Goal: Task Accomplishment & Management: Use online tool/utility

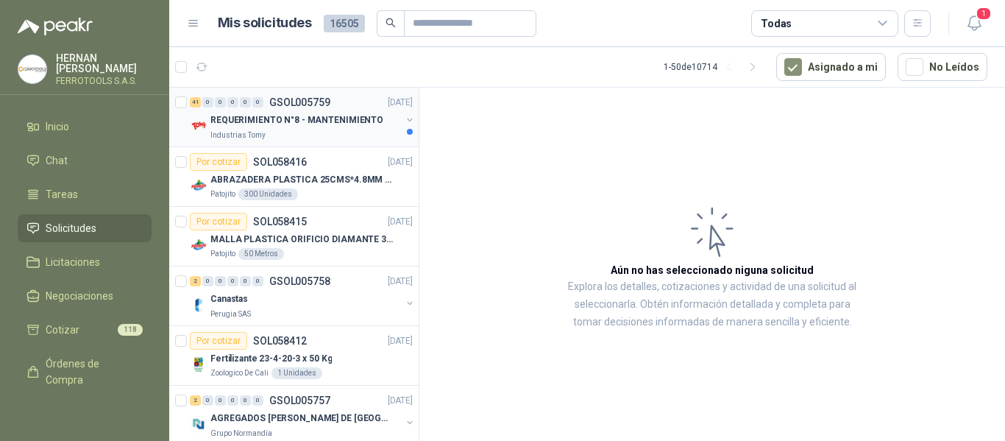
click at [290, 130] on div "Industrias Tomy" at bounding box center [305, 135] width 191 height 12
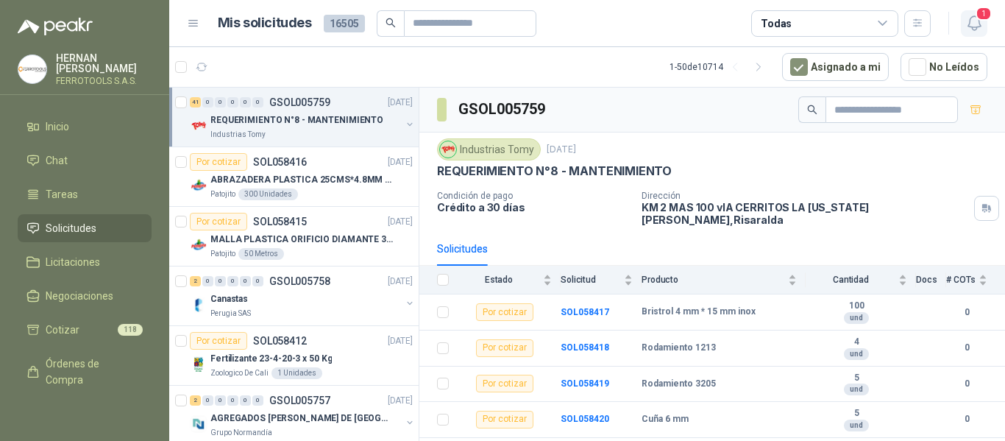
click at [983, 15] on span "1" at bounding box center [984, 14] width 16 height 14
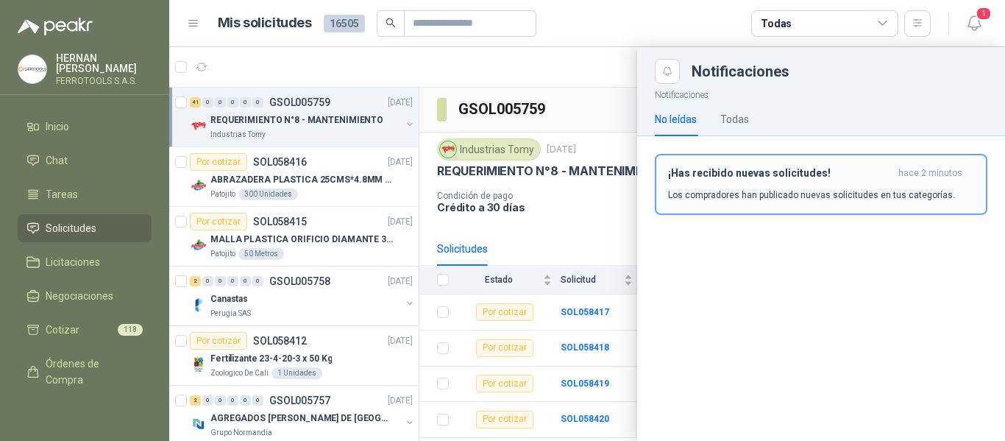
click at [823, 167] on h3 "¡Has recibido nuevas solicitudes!" at bounding box center [780, 173] width 224 height 13
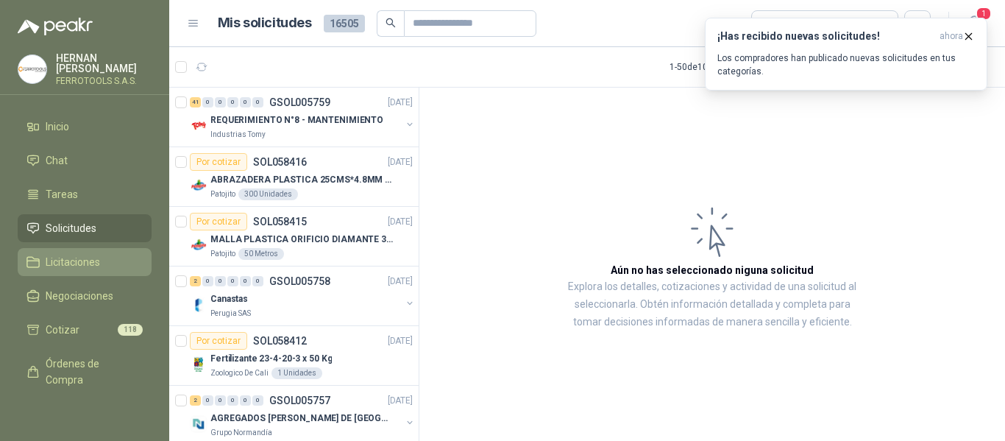
drag, startPoint x: 73, startPoint y: 262, endPoint x: 65, endPoint y: 259, distance: 8.6
click at [73, 262] on span "Licitaciones" at bounding box center [73, 262] width 54 height 16
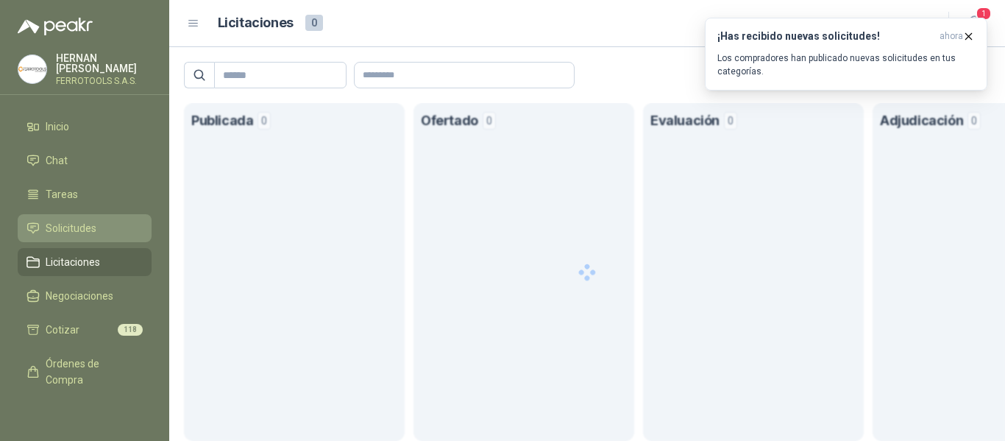
click at [57, 224] on span "Solicitudes" at bounding box center [71, 228] width 51 height 16
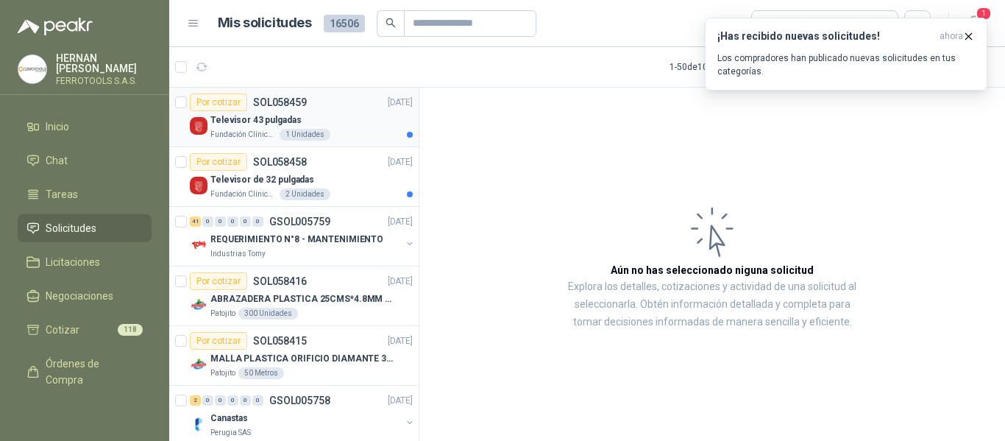
click at [348, 126] on div "Televisor 43 pulgadas" at bounding box center [311, 120] width 202 height 18
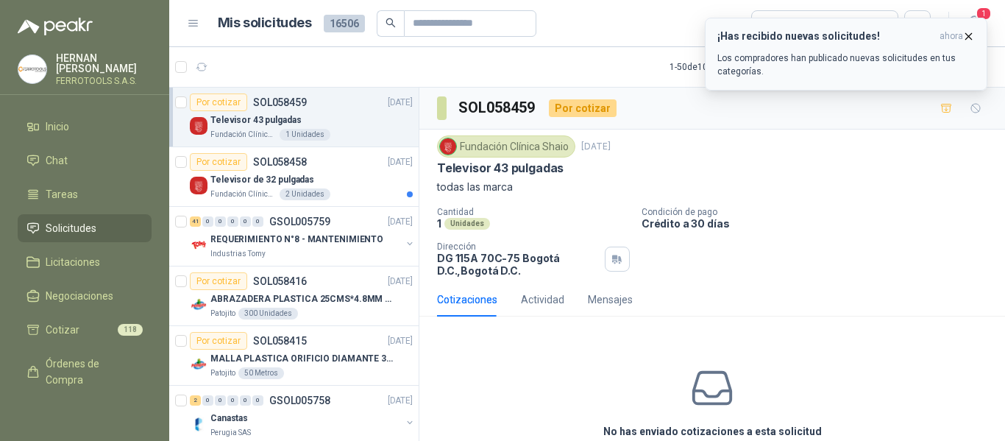
click at [974, 38] on icon "button" at bounding box center [969, 36] width 13 height 13
click at [785, 57] on p "Los compradores han publicado nuevas solicitudes en tus categorías." at bounding box center [847, 65] width 258 height 26
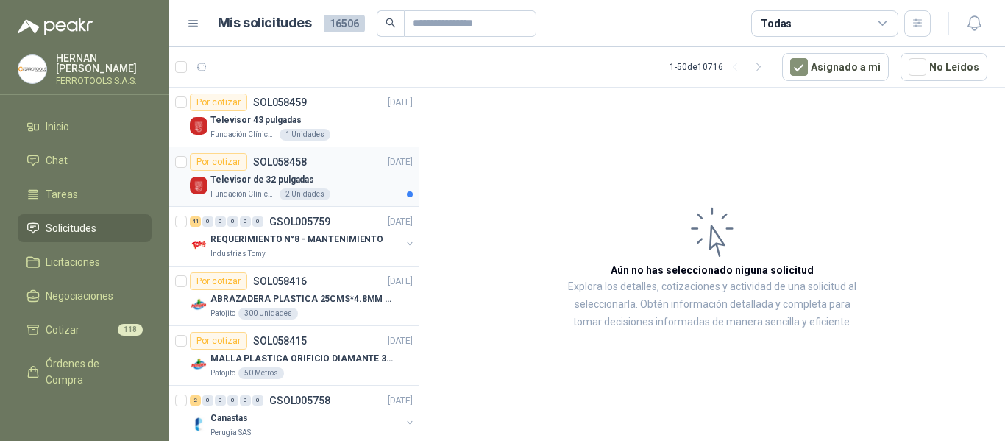
click at [351, 181] on div "Televisor de 32 pulgadas" at bounding box center [311, 180] width 202 height 18
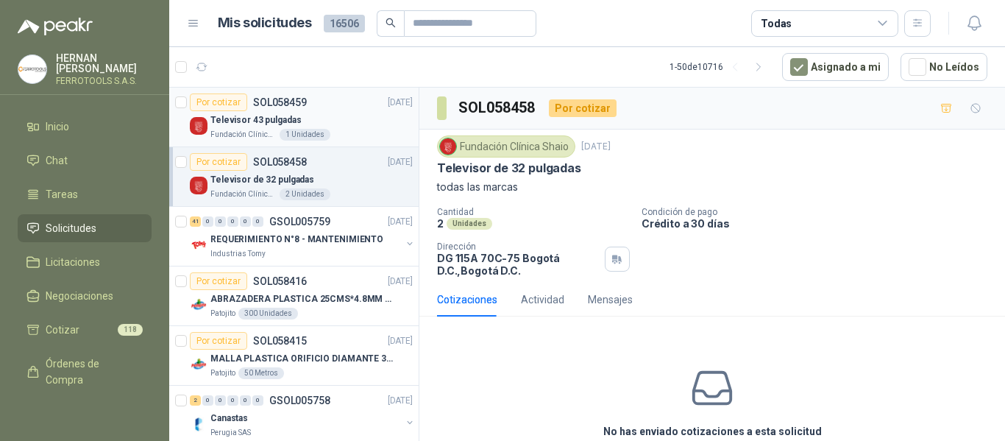
click at [337, 123] on div "Televisor 43 pulgadas" at bounding box center [311, 120] width 202 height 18
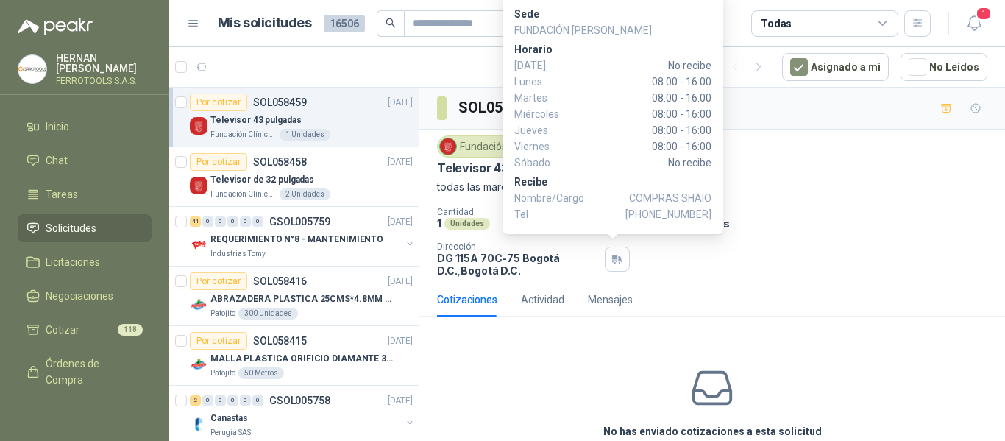
scroll to position [71, 0]
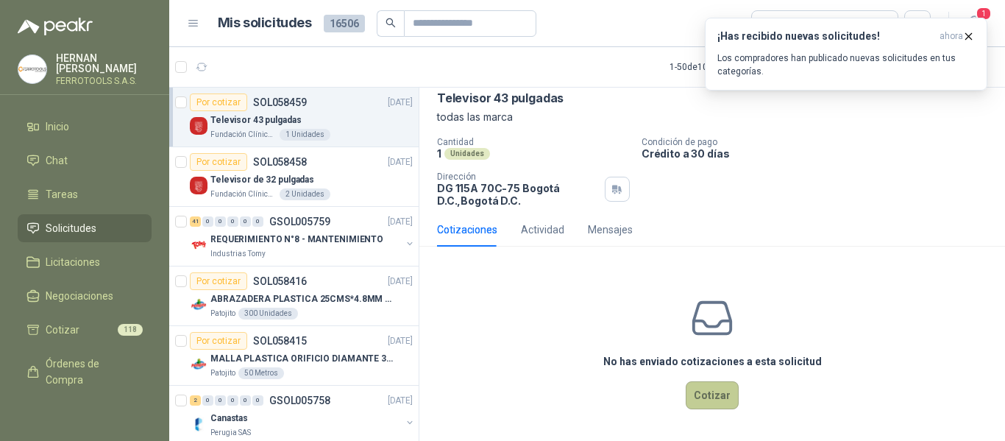
click at [710, 391] on button "Cotizar" at bounding box center [712, 395] width 53 height 28
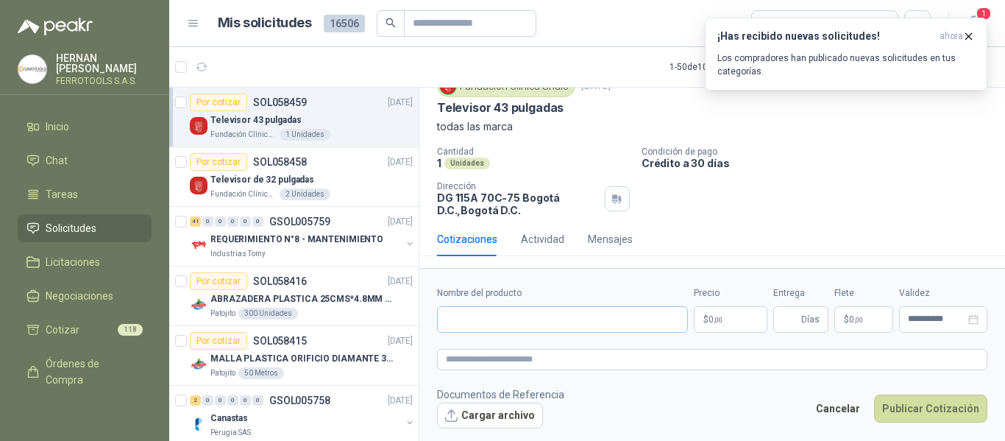
scroll to position [60, 0]
click at [597, 326] on input "Nombre del producto" at bounding box center [562, 319] width 251 height 26
paste input "**********"
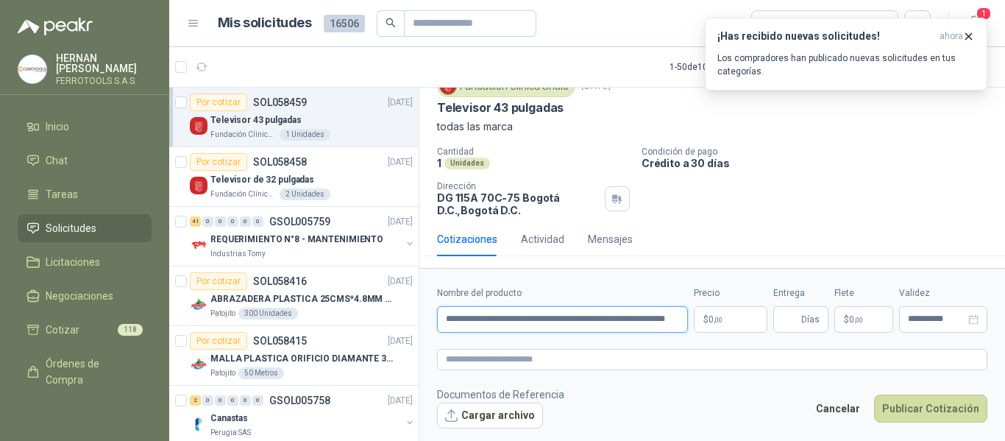
scroll to position [0, 35]
type input "**********"
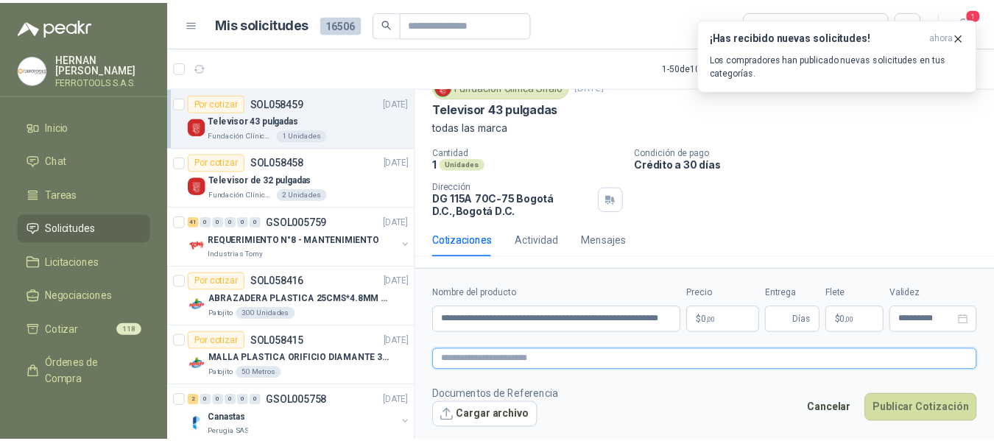
scroll to position [0, 0]
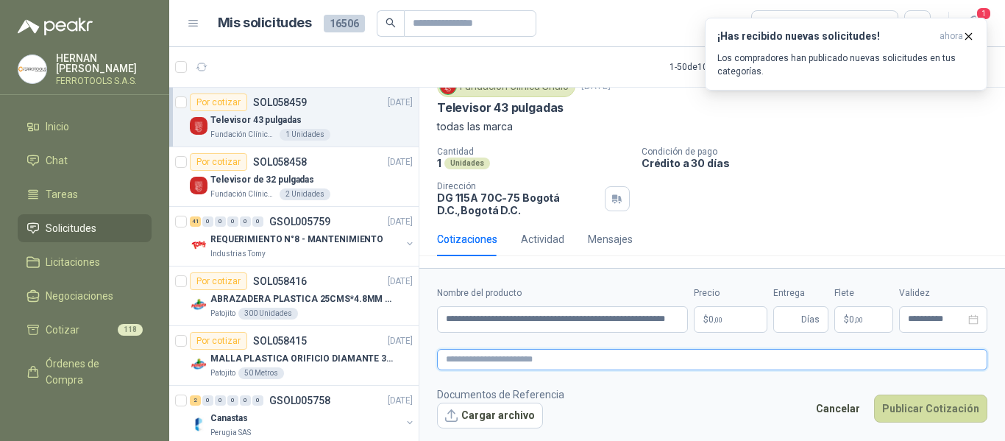
click at [618, 357] on textarea at bounding box center [712, 359] width 551 height 21
paste textarea "**********"
type textarea "**********"
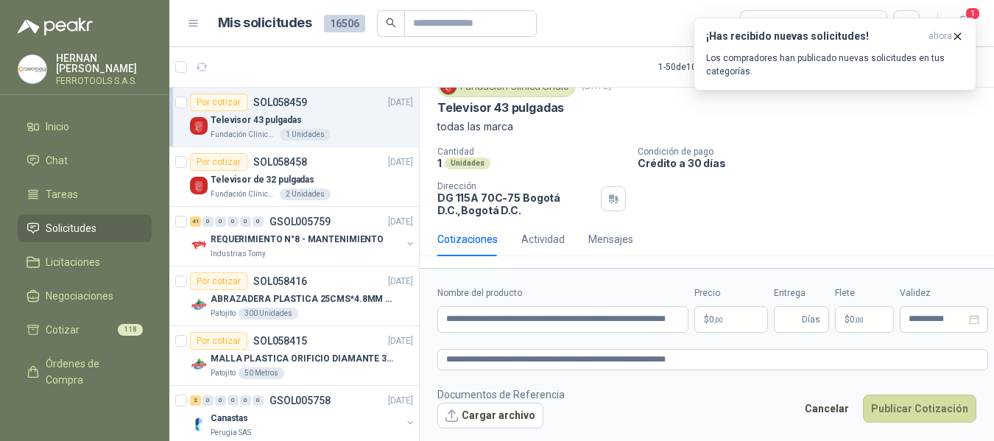
click at [746, 319] on body "HERNAN RUALES FERROTOOLS S.A.S. Inicio Chat Tareas Solicitudes Licitaciones Neg…" at bounding box center [497, 220] width 994 height 441
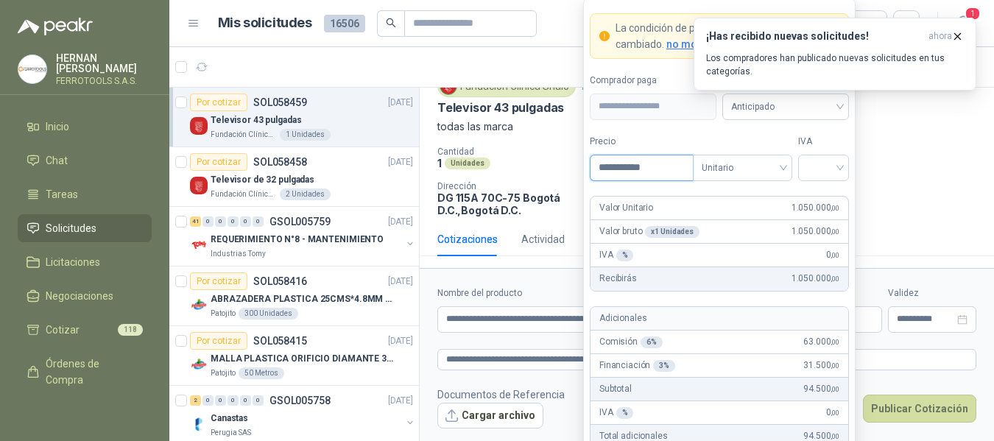
type input "**********"
click at [830, 158] on input "search" at bounding box center [823, 166] width 33 height 22
click at [817, 201] on div "19%" at bounding box center [823, 198] width 27 height 16
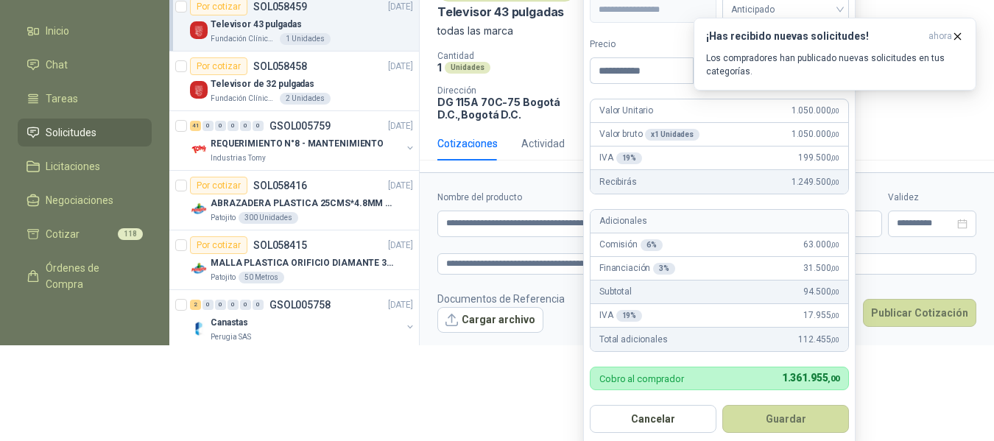
scroll to position [101, 0]
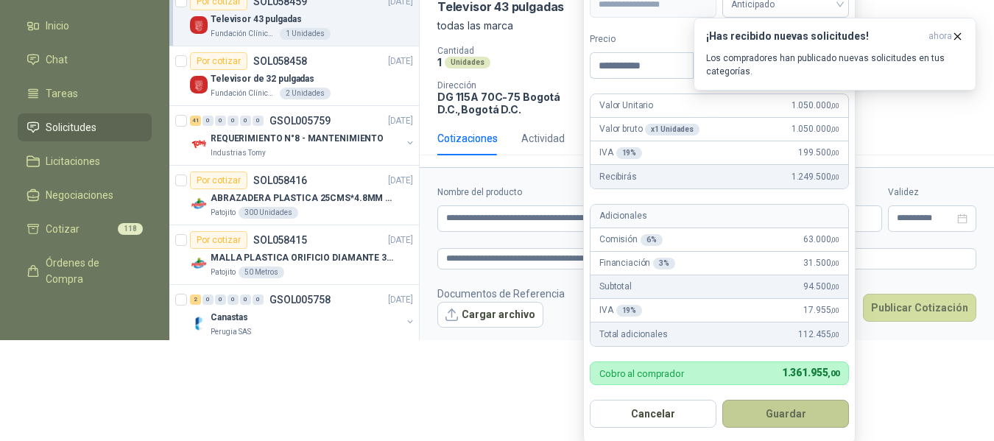
click at [820, 421] on button "Guardar" at bounding box center [785, 414] width 127 height 28
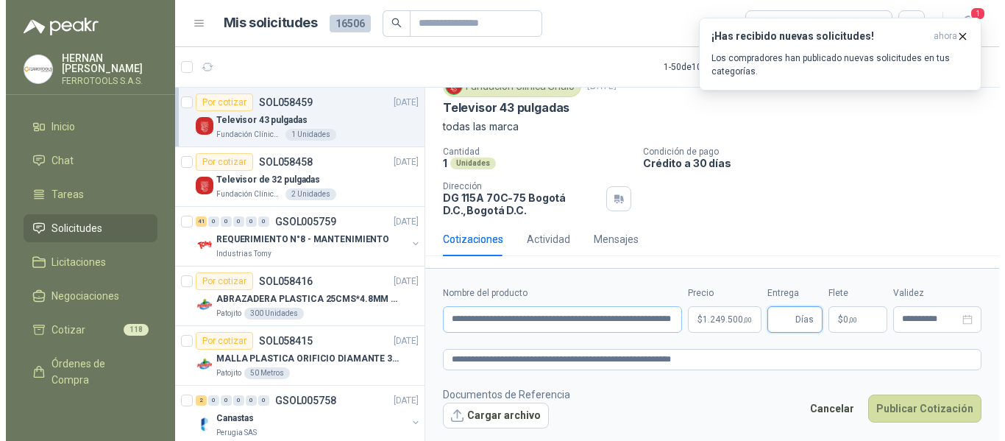
scroll to position [0, 0]
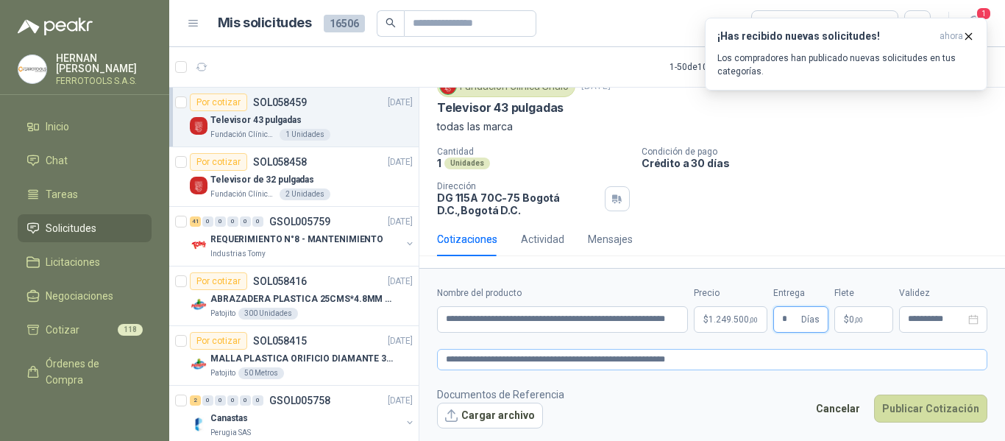
type input "*"
drag, startPoint x: 726, startPoint y: 359, endPoint x: 447, endPoint y: 349, distance: 278.4
click at [447, 349] on textarea "**********" at bounding box center [712, 359] width 551 height 21
paste textarea "********"
type textarea "**********"
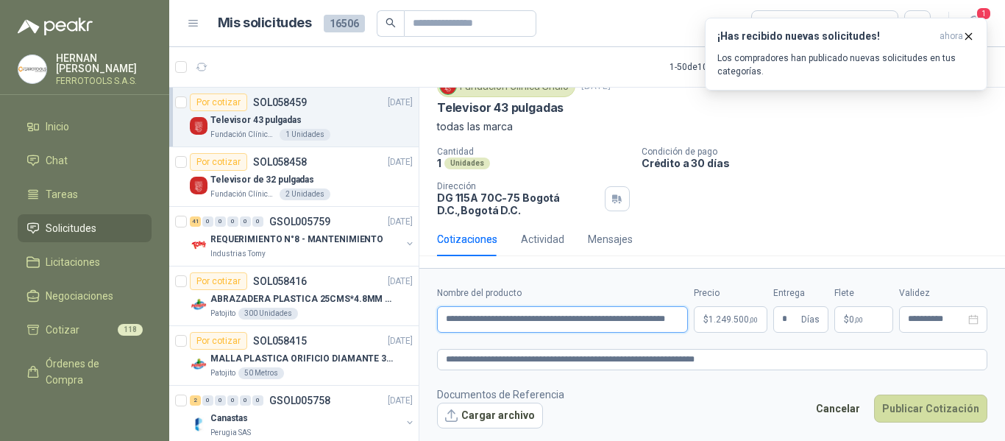
drag, startPoint x: 441, startPoint y: 320, endPoint x: 699, endPoint y: 323, distance: 258.4
click at [699, 323] on div "**********" at bounding box center [712, 309] width 551 height 46
paste input "********"
type input "**********"
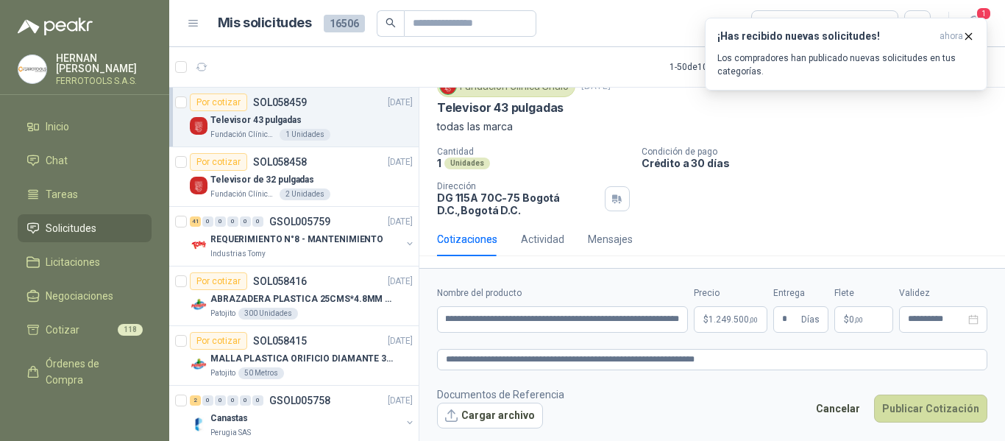
scroll to position [0, 0]
click at [781, 361] on textarea "**********" at bounding box center [712, 359] width 551 height 21
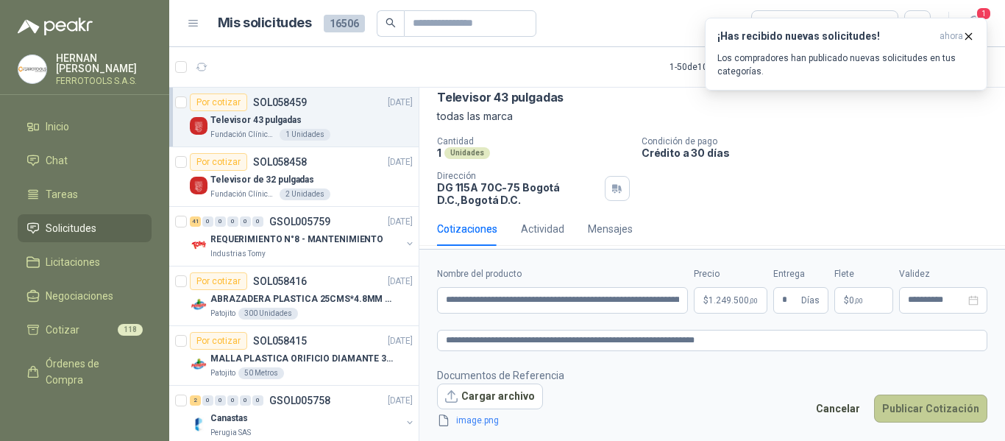
click at [938, 409] on button "Publicar Cotización" at bounding box center [930, 408] width 113 height 28
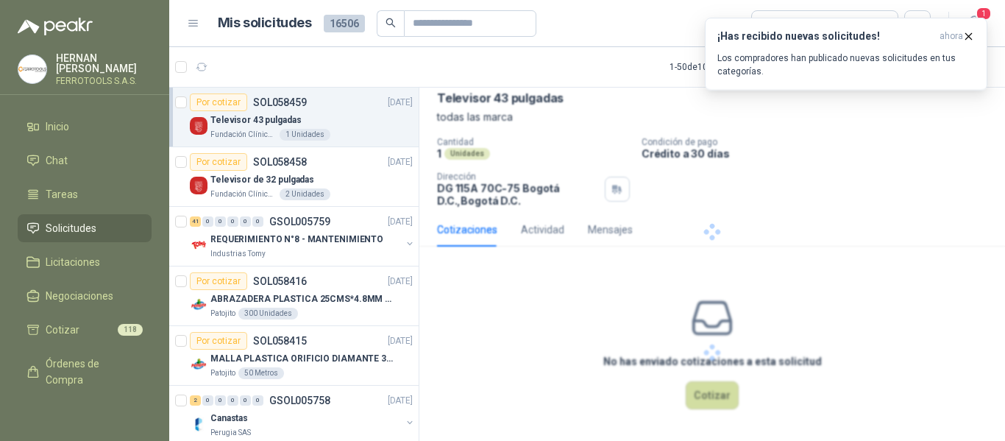
scroll to position [0, 0]
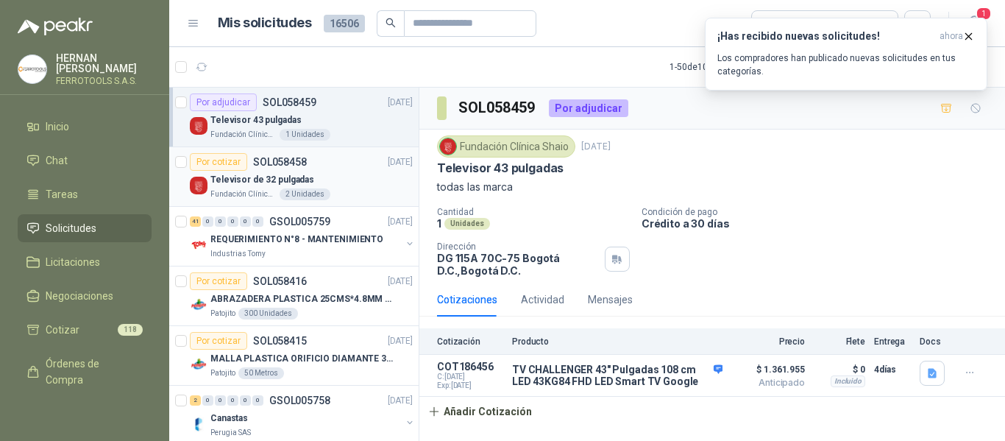
click at [341, 179] on div "Televisor de 32 pulgadas" at bounding box center [311, 180] width 202 height 18
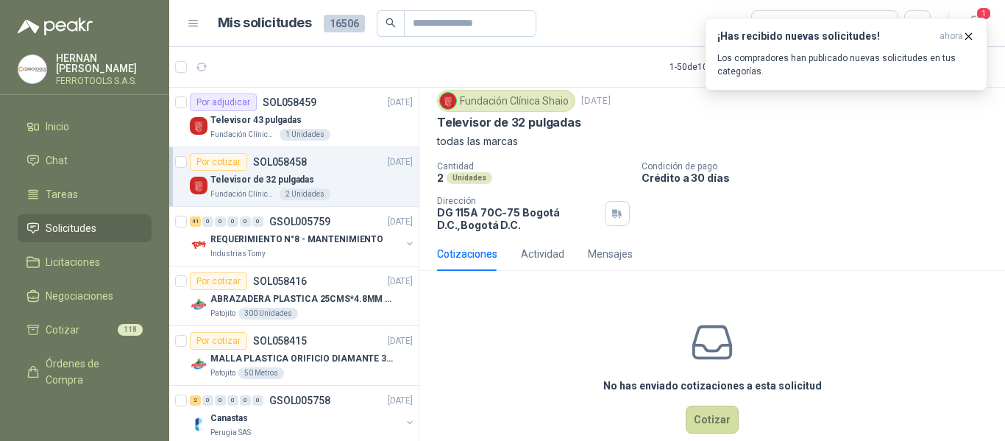
scroll to position [71, 0]
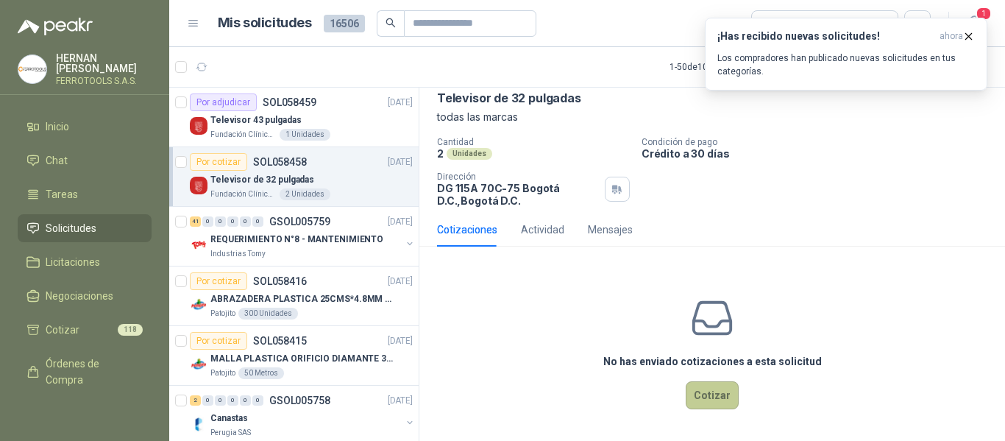
click at [718, 402] on button "Cotizar" at bounding box center [712, 395] width 53 height 28
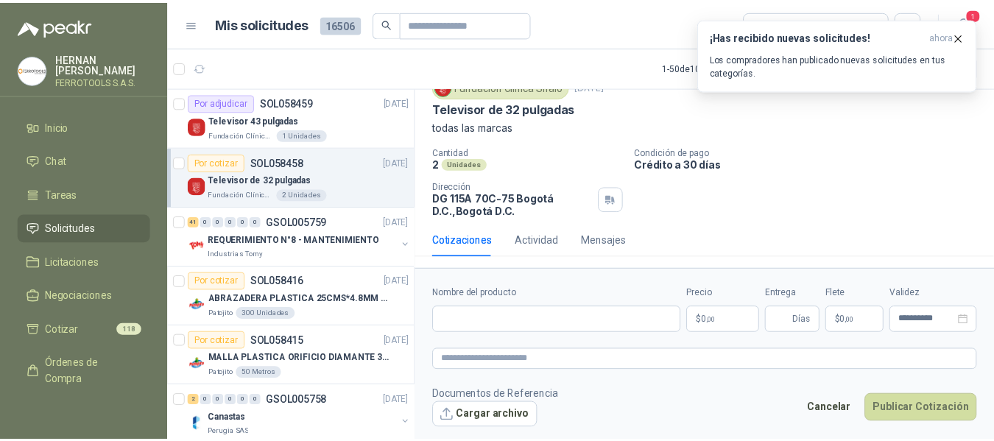
scroll to position [60, 0]
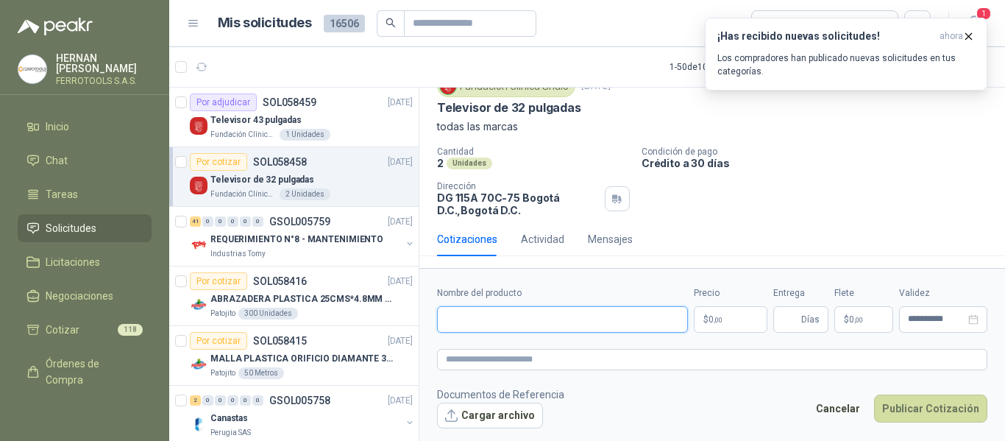
click at [615, 323] on input "Nombre del producto" at bounding box center [562, 319] width 251 height 26
paste input "**********"
type input "**********"
click at [620, 355] on textarea at bounding box center [712, 359] width 551 height 21
paste textarea "**********"
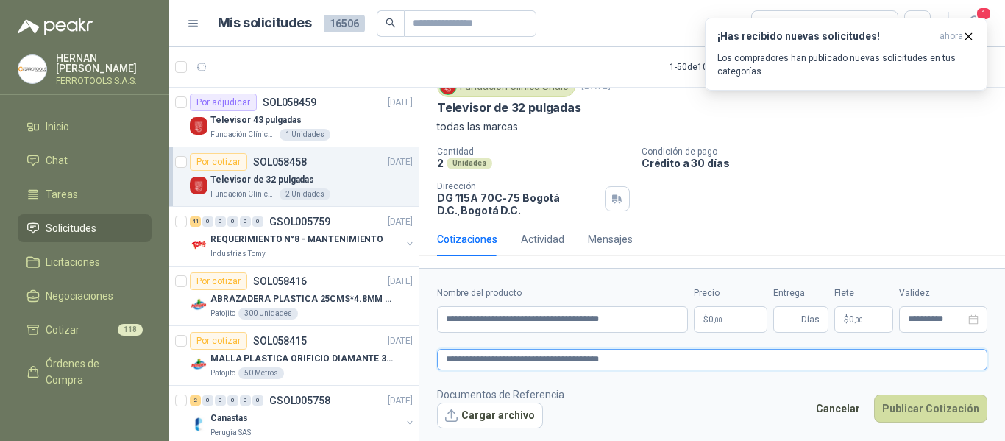
type textarea "**********"
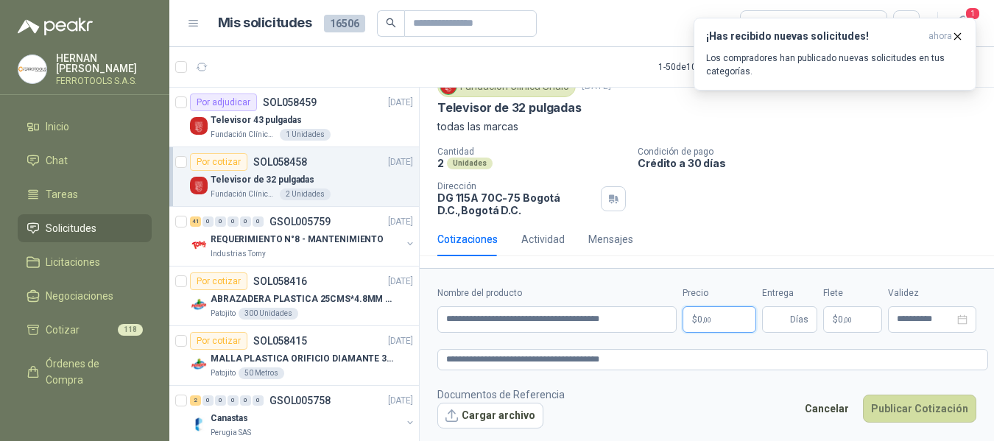
click at [726, 309] on body "HERNAN RUALES FERROTOOLS S.A.S. Inicio Chat Tareas Solicitudes Licitaciones Neg…" at bounding box center [497, 220] width 994 height 441
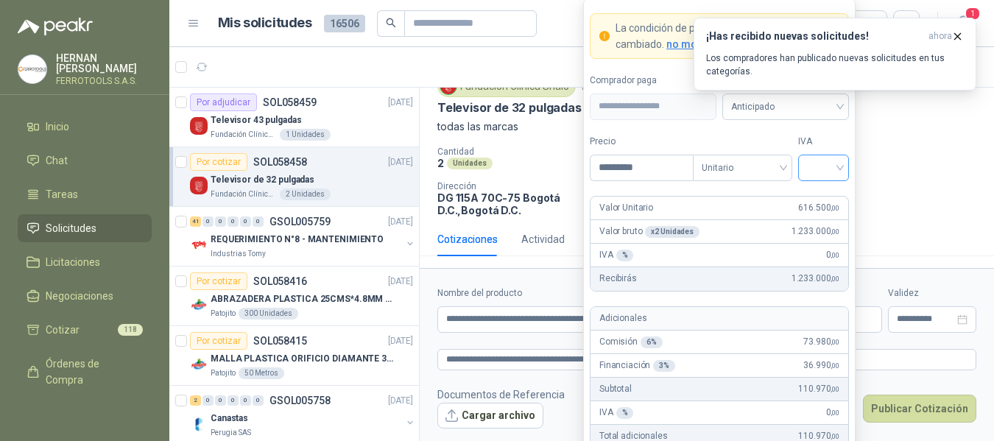
type input "*********"
click at [827, 166] on input "search" at bounding box center [823, 166] width 33 height 22
click at [824, 197] on div "19%" at bounding box center [823, 198] width 27 height 16
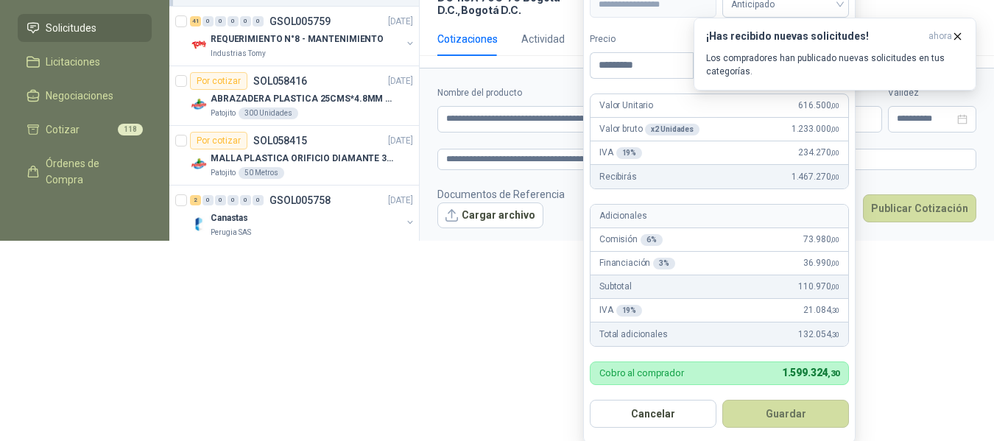
scroll to position [201, 0]
click at [804, 408] on button "Guardar" at bounding box center [785, 414] width 127 height 28
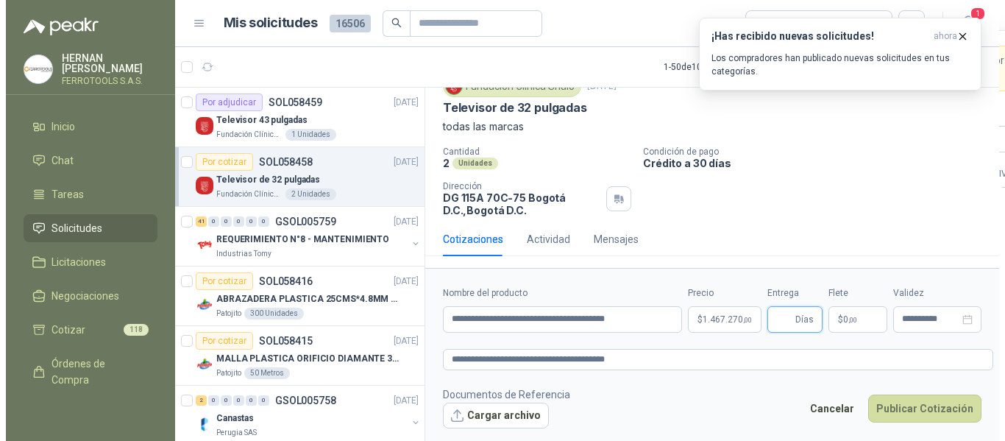
scroll to position [0, 0]
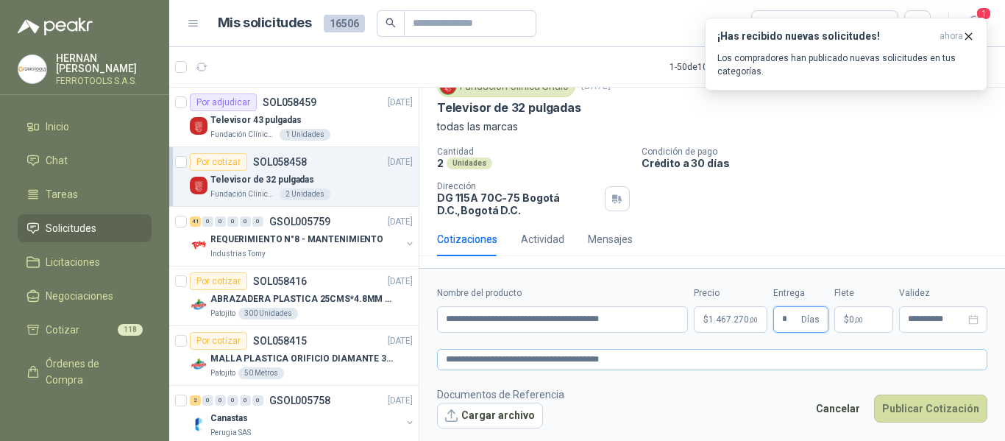
type input "*"
click at [689, 363] on textarea "**********" at bounding box center [712, 359] width 551 height 21
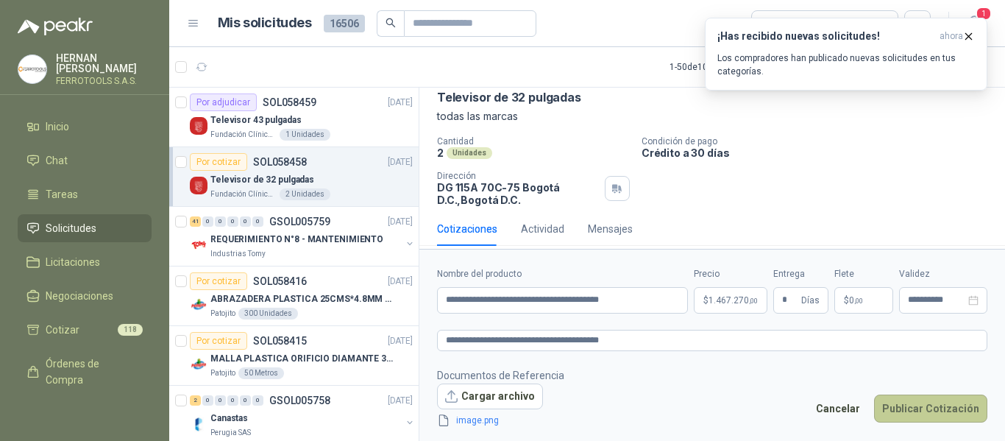
click at [919, 406] on button "Publicar Cotización" at bounding box center [930, 408] width 113 height 28
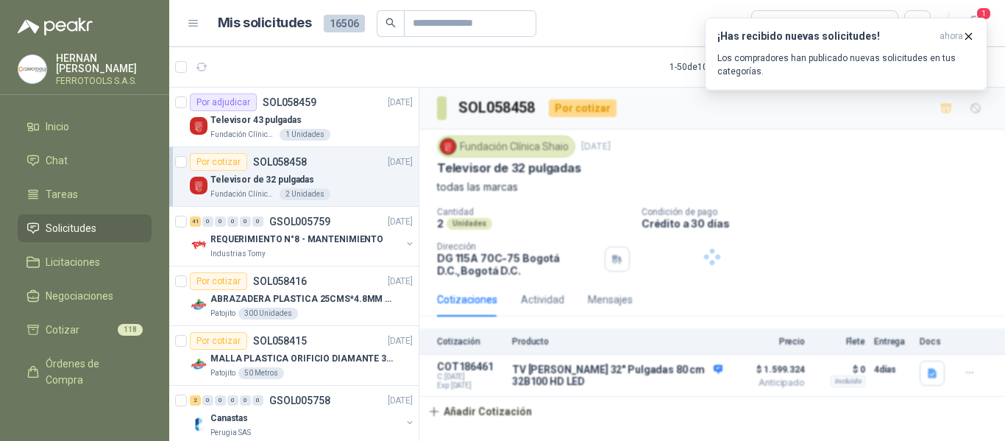
scroll to position [0, 0]
click at [358, 238] on p "REQUERIMIENTO N°8 - MANTENIMIENTO" at bounding box center [296, 240] width 173 height 14
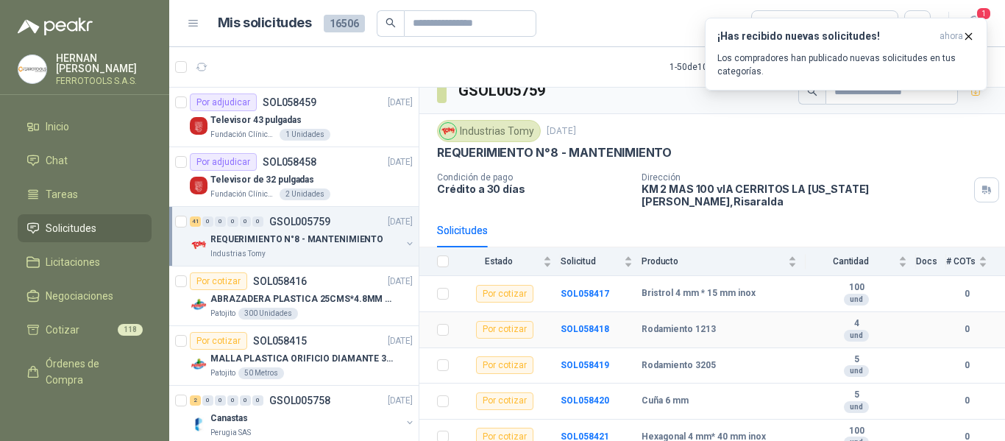
scroll to position [19, 0]
click at [60, 267] on link "Licitaciones" at bounding box center [85, 262] width 134 height 28
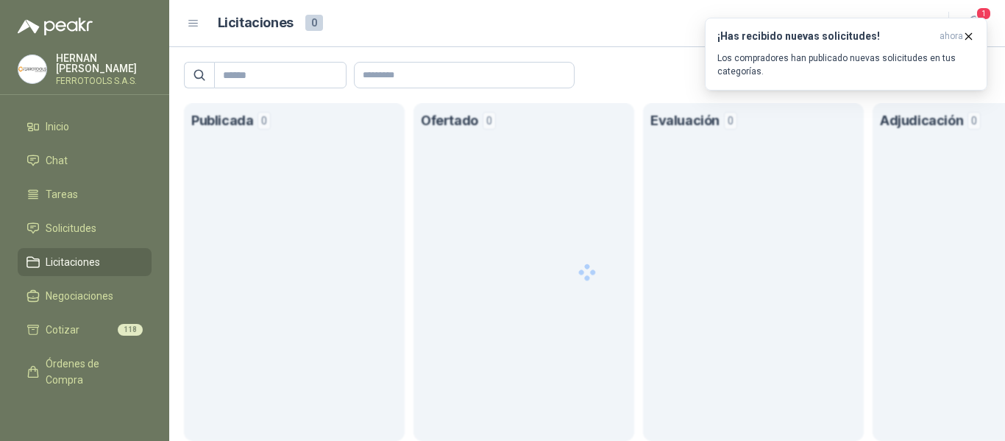
click at [60, 267] on link "Licitaciones" at bounding box center [85, 262] width 134 height 28
click at [88, 230] on span "Solicitudes" at bounding box center [71, 228] width 51 height 16
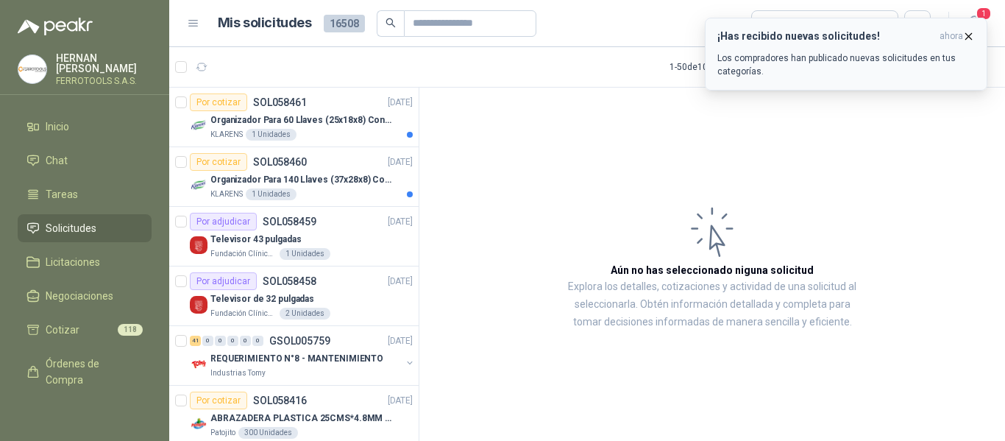
click at [857, 62] on p "Los compradores han publicado nuevas solicitudes en tus categorías." at bounding box center [847, 65] width 258 height 26
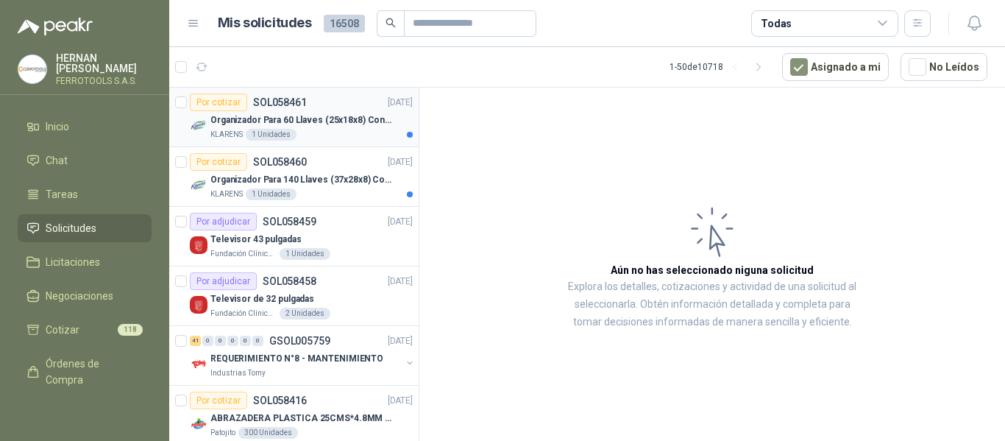
click at [329, 121] on p "Organizador Para 60 Llaves (25x18x8) Con Cerradura" at bounding box center [301, 120] width 183 height 14
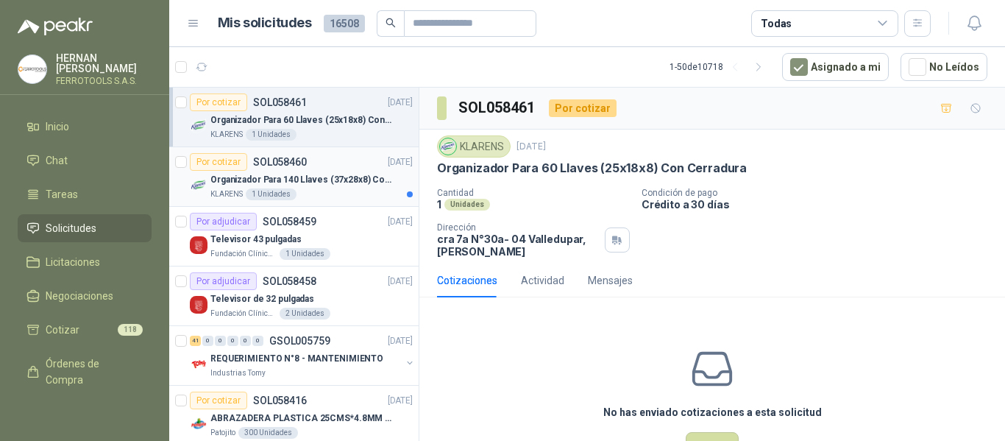
click at [336, 179] on p "Organizador Para 140 Llaves (37x28x8) Con Cerradura" at bounding box center [301, 180] width 183 height 14
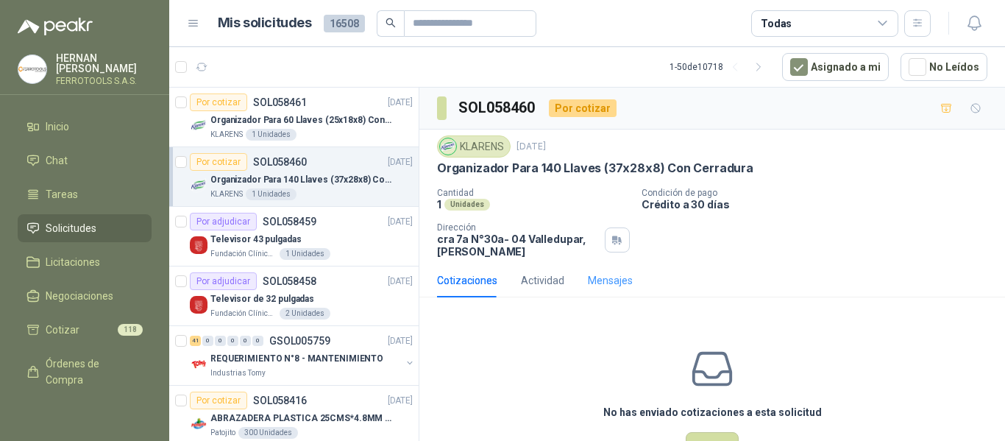
scroll to position [52, 0]
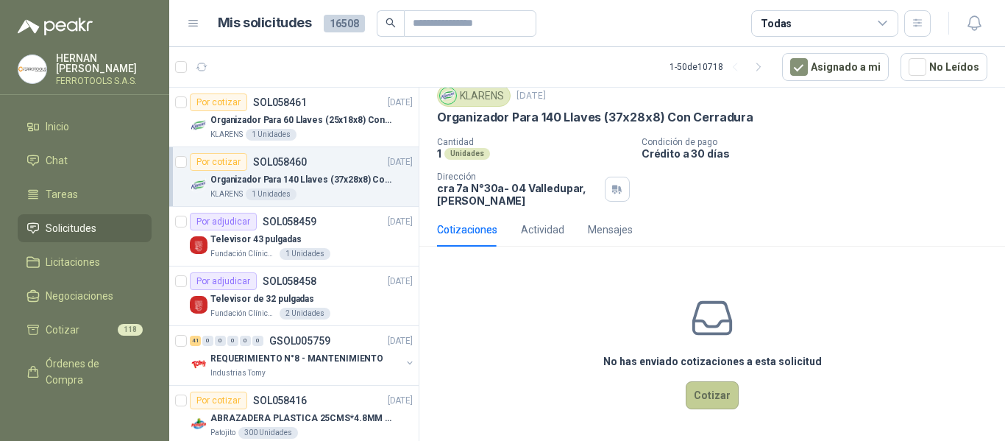
click at [711, 402] on button "Cotizar" at bounding box center [712, 395] width 53 height 28
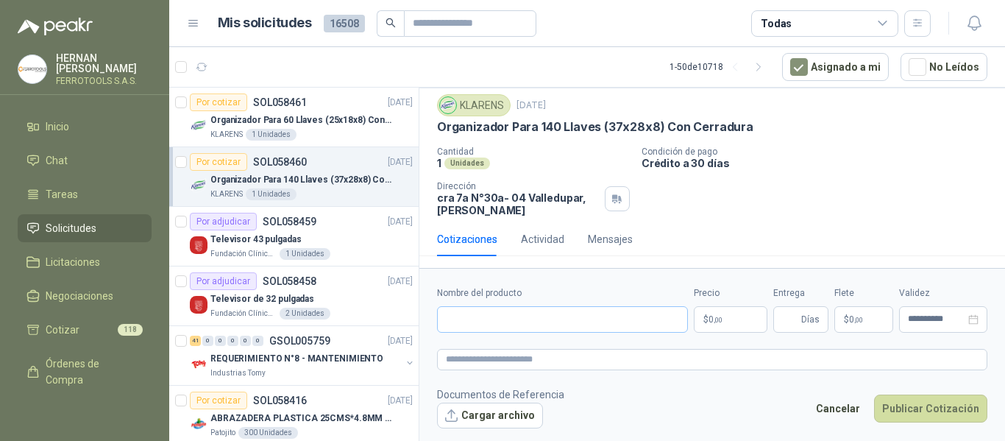
scroll to position [41, 0]
paste input "**********"
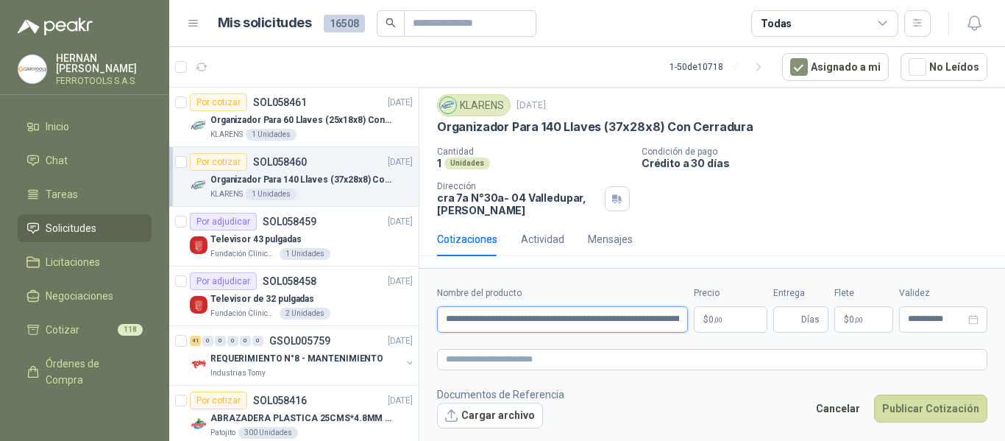
click at [623, 315] on input "**********" at bounding box center [562, 319] width 251 height 26
type input "**********"
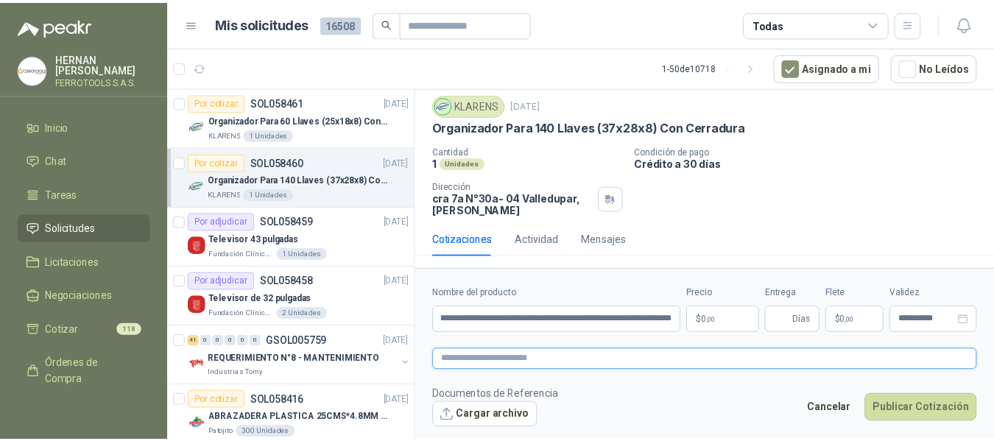
scroll to position [0, 0]
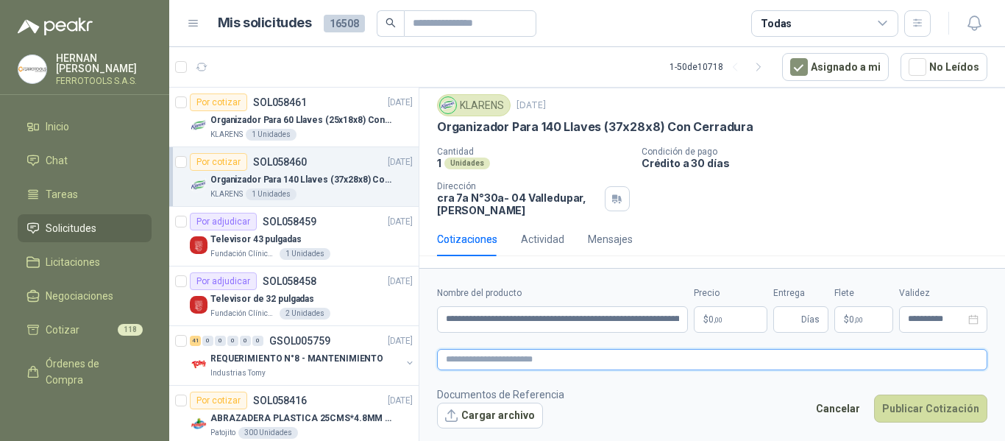
click at [633, 362] on textarea at bounding box center [712, 359] width 551 height 21
paste textarea "**********"
type textarea "**********"
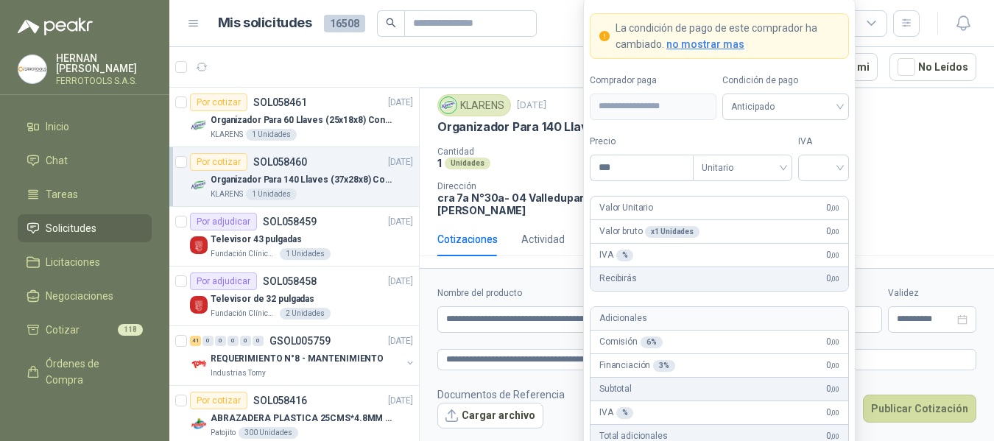
click at [732, 319] on body "HERNAN RUALES FERROTOOLS S.A.S. Inicio Chat Tareas Solicitudes Licitaciones Neg…" at bounding box center [497, 220] width 994 height 441
type input "*********"
click at [819, 199] on div "19%" at bounding box center [823, 198] width 27 height 16
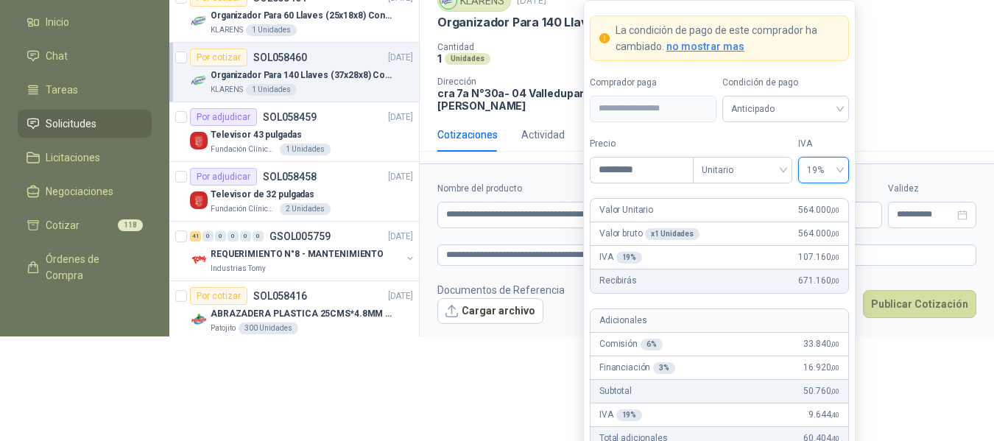
scroll to position [107, 0]
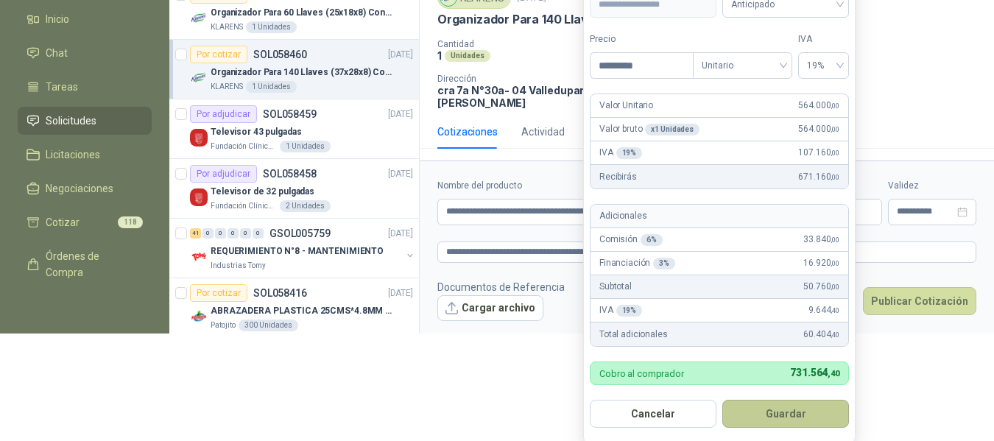
click at [787, 417] on button "Guardar" at bounding box center [785, 414] width 127 height 28
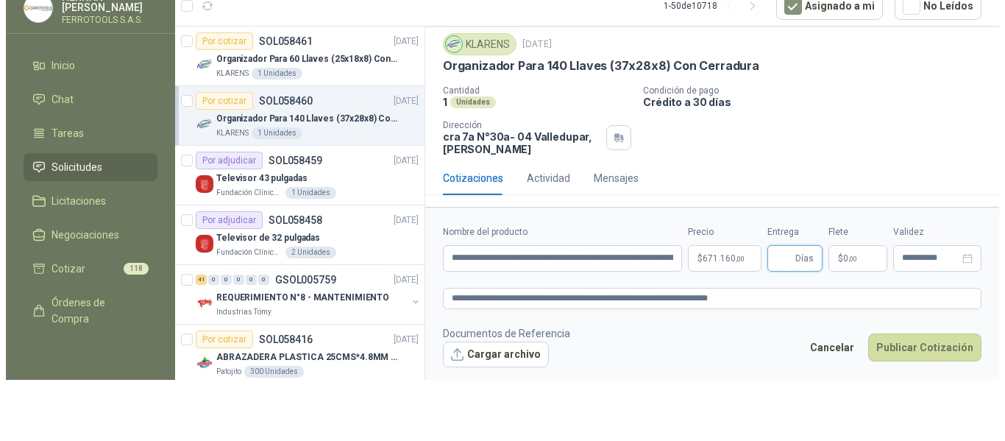
scroll to position [0, 0]
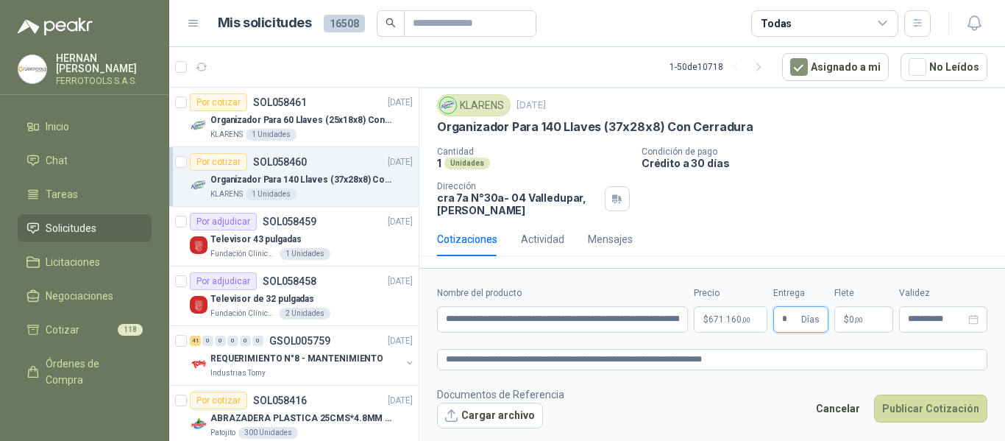
type input "*"
click at [788, 358] on textarea "**********" at bounding box center [712, 359] width 551 height 21
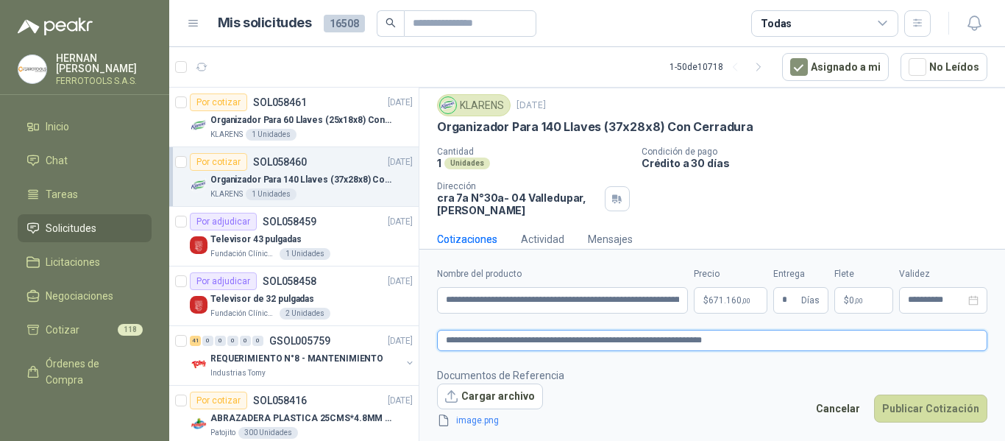
scroll to position [52, 0]
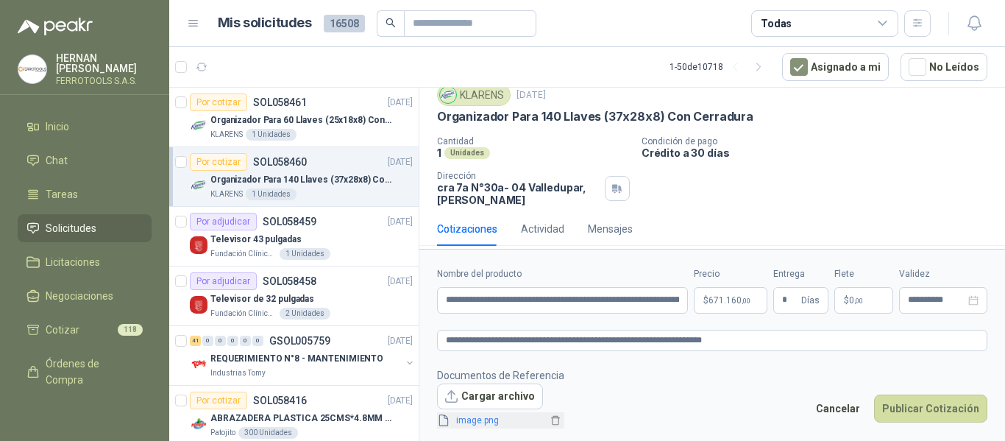
click at [468, 420] on link "image.png" at bounding box center [498, 421] width 97 height 14
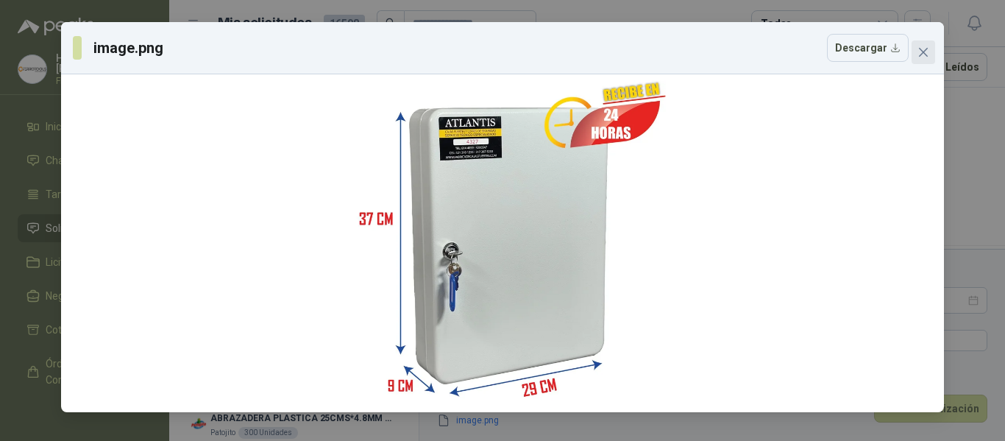
click at [924, 57] on icon "close" at bounding box center [924, 52] width 12 height 12
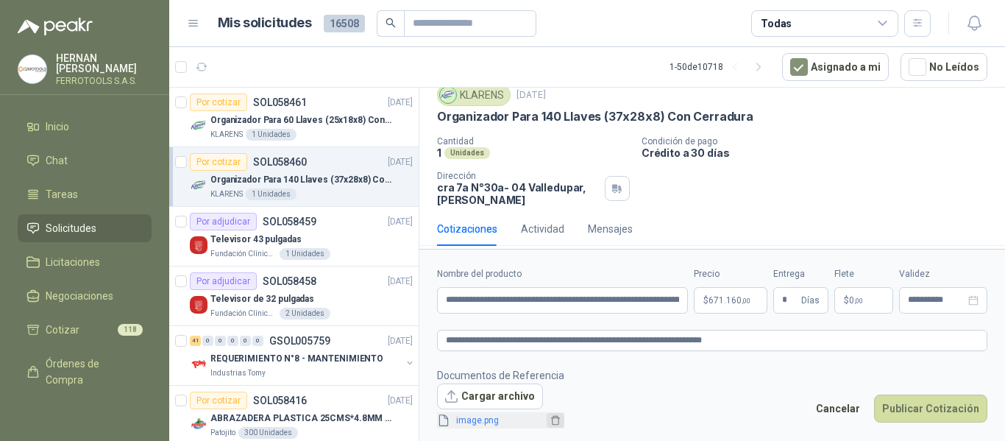
click at [551, 420] on icon "delete" at bounding box center [556, 420] width 10 height 10
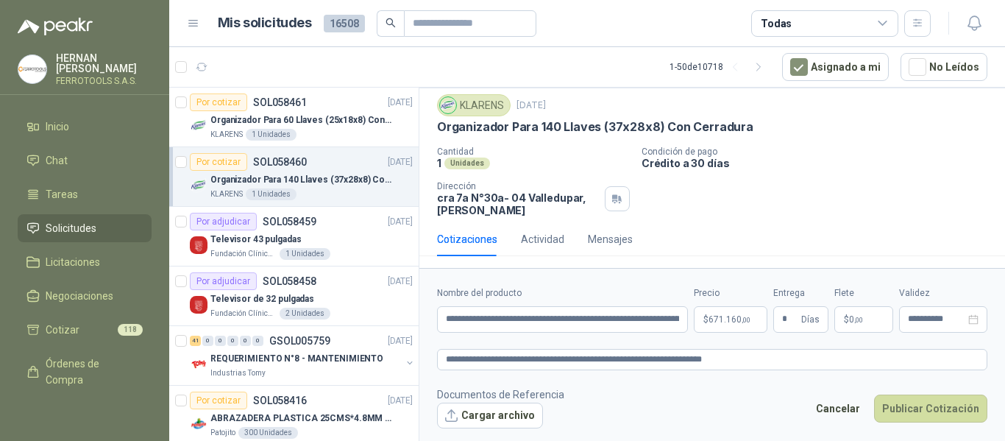
scroll to position [41, 0]
click at [760, 362] on textarea "**********" at bounding box center [712, 359] width 551 height 21
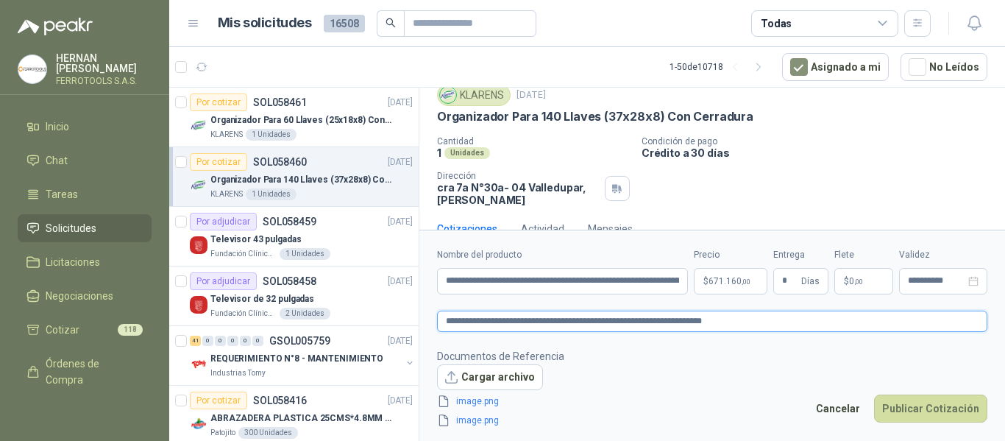
click at [767, 322] on textarea "**********" at bounding box center [712, 321] width 551 height 21
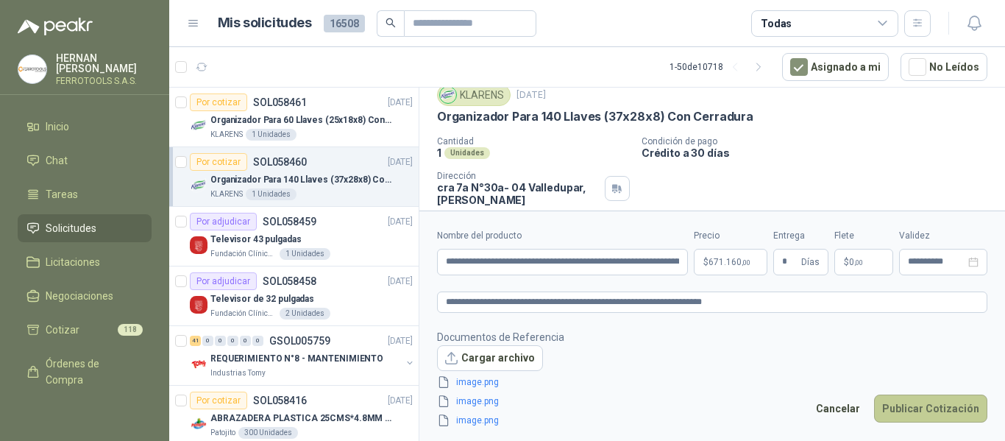
click at [935, 412] on button "Publicar Cotización" at bounding box center [930, 408] width 113 height 28
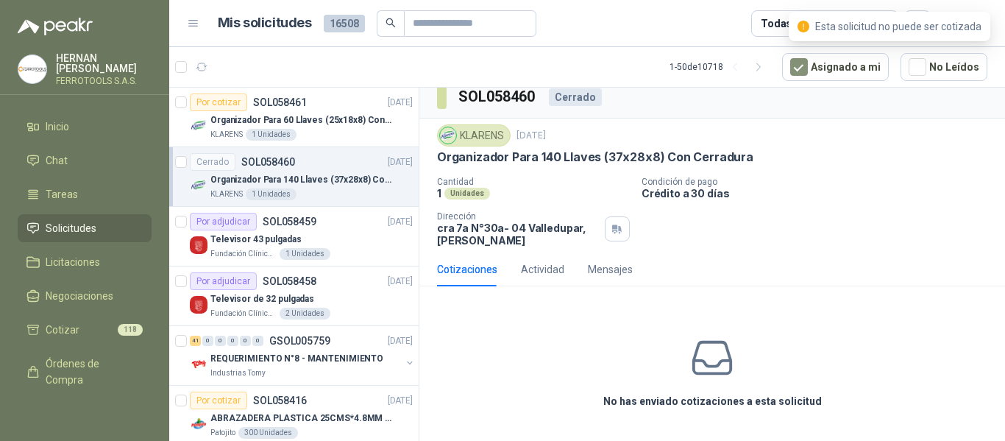
scroll to position [11, 0]
click at [354, 121] on p "Organizador Para 60 Llaves (25x18x8) Con Cerradura" at bounding box center [301, 120] width 183 height 14
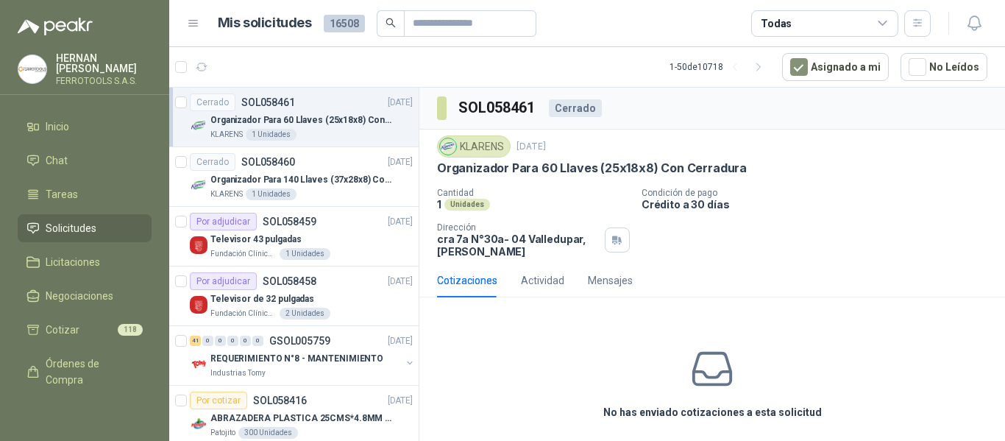
scroll to position [11, 0]
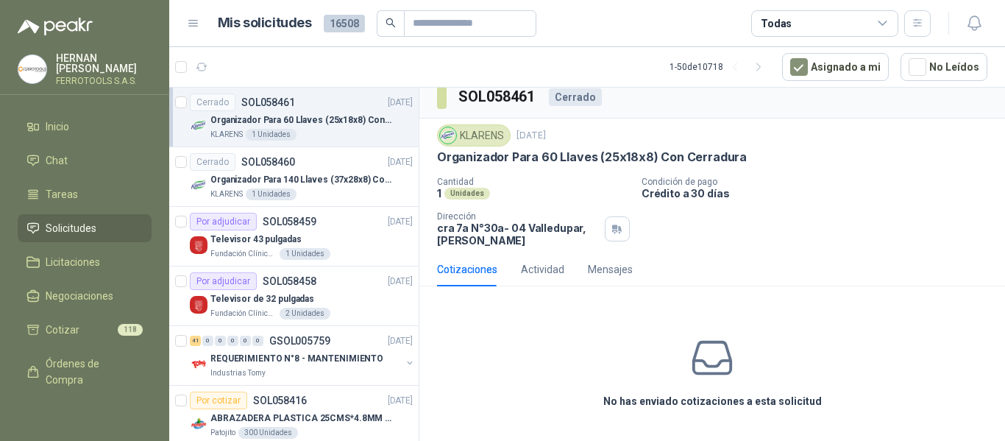
click at [762, 367] on div "No has enviado cotizaciones a esta solicitud" at bounding box center [713, 372] width 586 height 148
click at [335, 173] on p "Organizador Para 140 Llaves (37x28x8) Con Cerradura" at bounding box center [301, 180] width 183 height 14
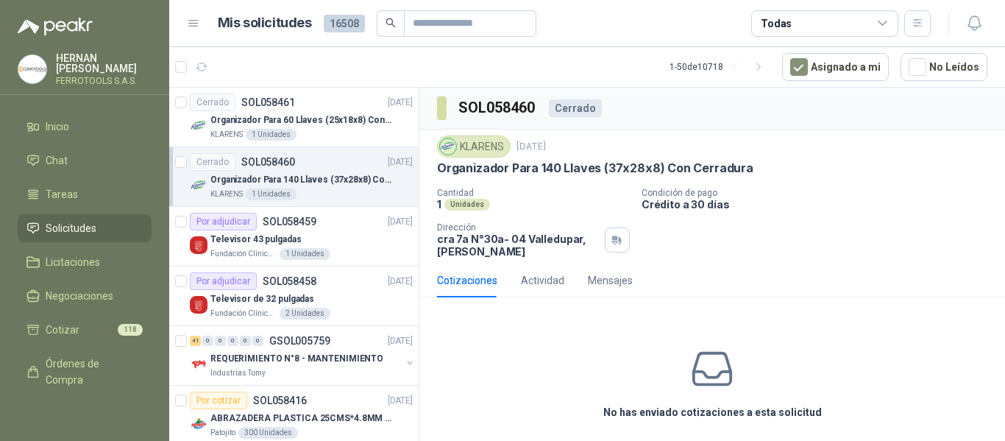
scroll to position [11, 0]
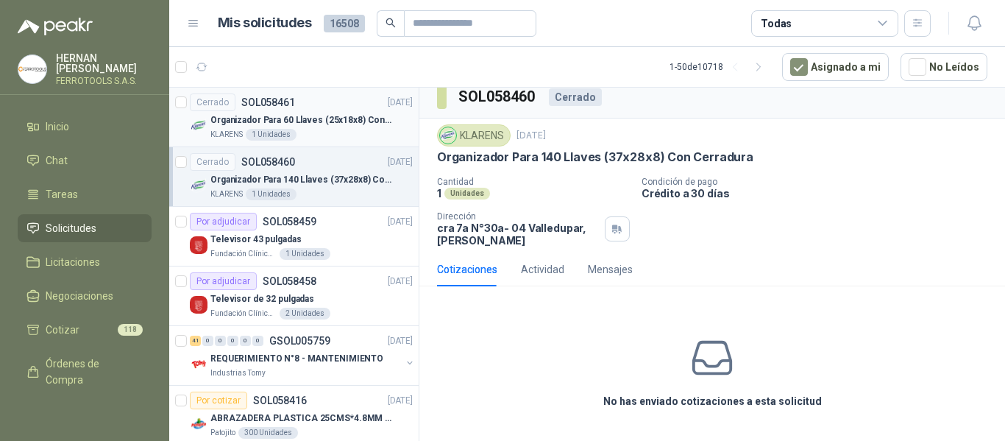
click at [345, 116] on p "Organizador Para 60 Llaves (25x18x8) Con Cerradura" at bounding box center [301, 120] width 183 height 14
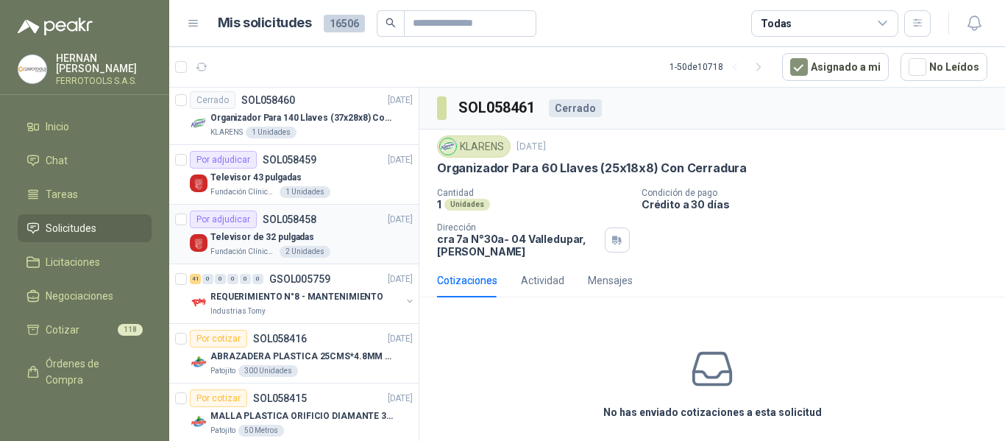
scroll to position [63, 0]
click at [335, 296] on p "REQUERIMIENTO N°8 - MANTENIMIENTO" at bounding box center [296, 296] width 173 height 14
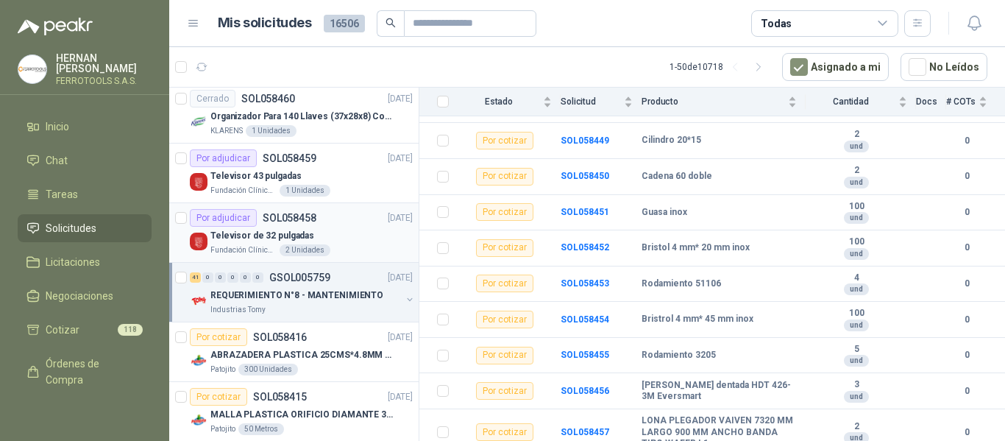
scroll to position [0, 1]
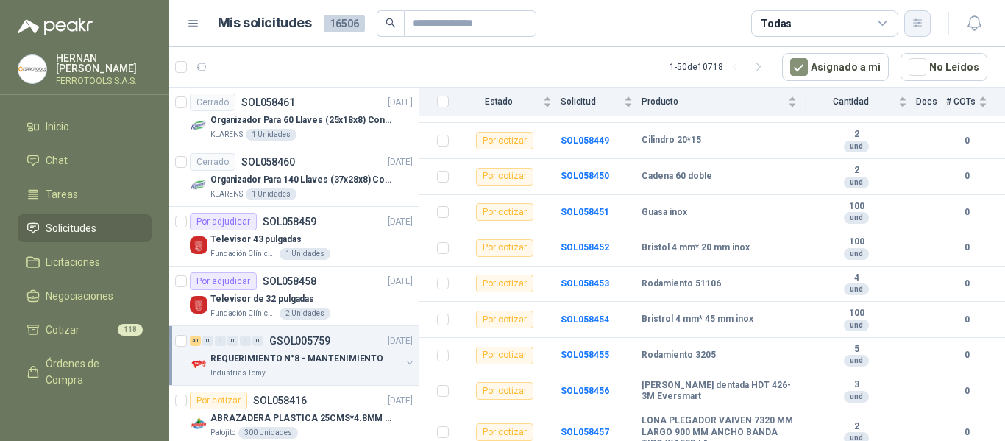
click at [922, 21] on icon "button" at bounding box center [918, 23] width 13 height 13
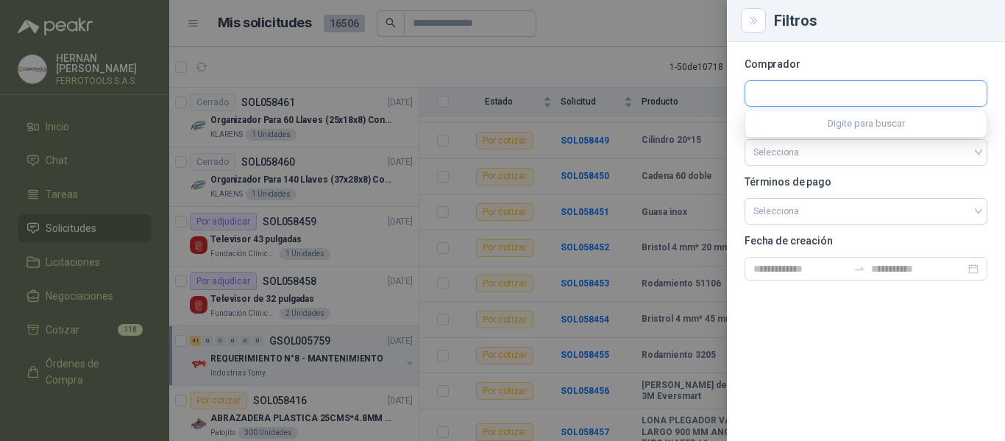
click at [821, 91] on input "text" at bounding box center [866, 93] width 241 height 25
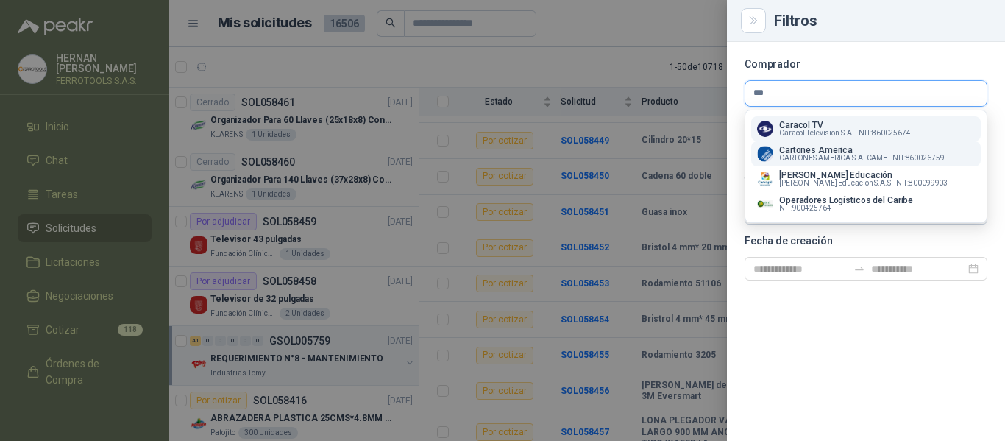
type input "***"
click at [824, 152] on p "Cartones America" at bounding box center [862, 150] width 166 height 9
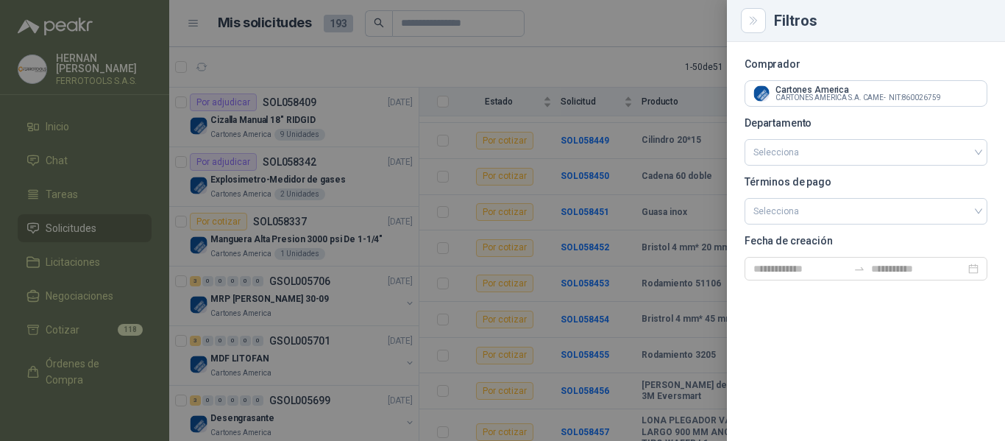
scroll to position [0, 0]
click at [345, 71] on div at bounding box center [502, 220] width 1005 height 441
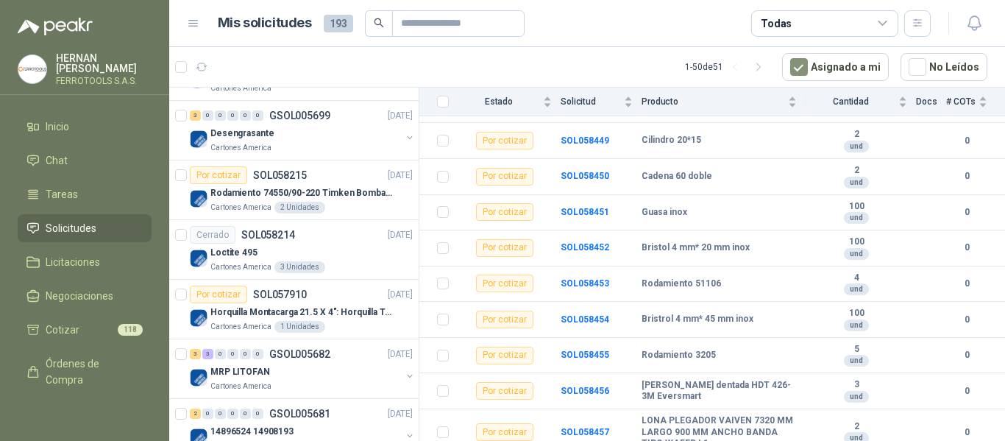
scroll to position [286, 0]
click at [332, 313] on p "Horquilla Montacarga 21.5 X 4": Horquilla Telescopica Overall size 2108 x 660 x…" at bounding box center [301, 312] width 183 height 14
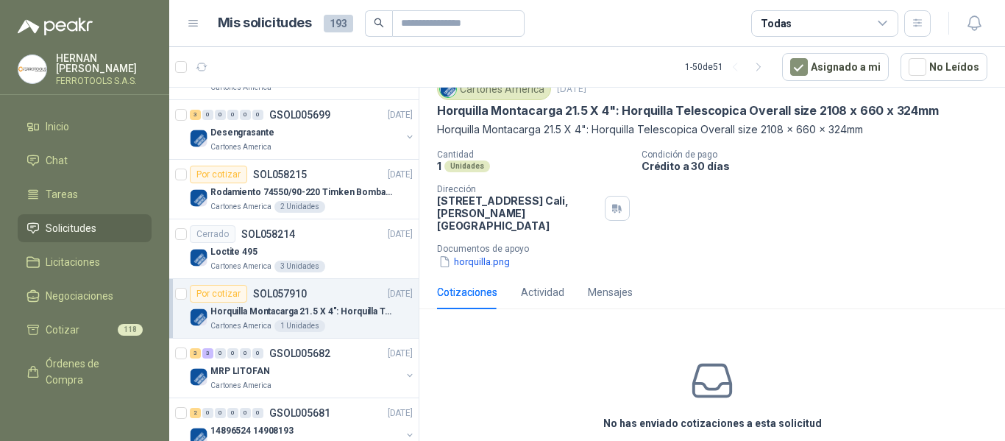
scroll to position [107, 0]
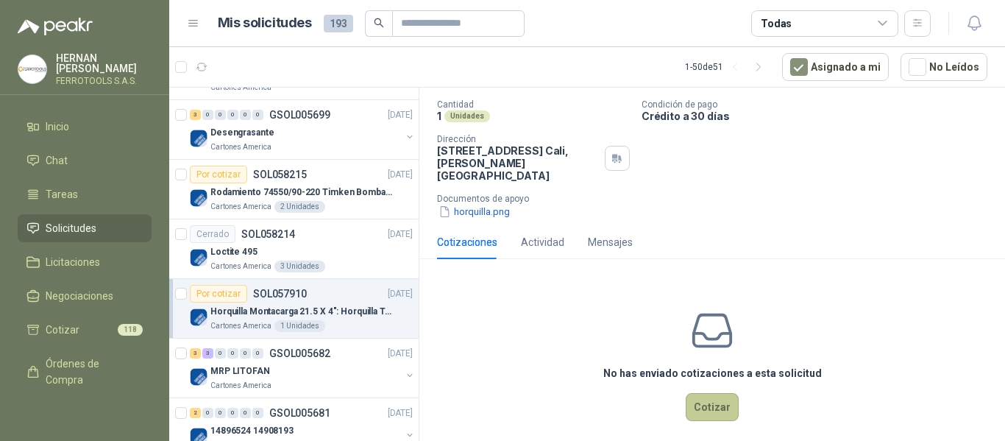
click at [704, 394] on button "Cotizar" at bounding box center [712, 407] width 53 height 28
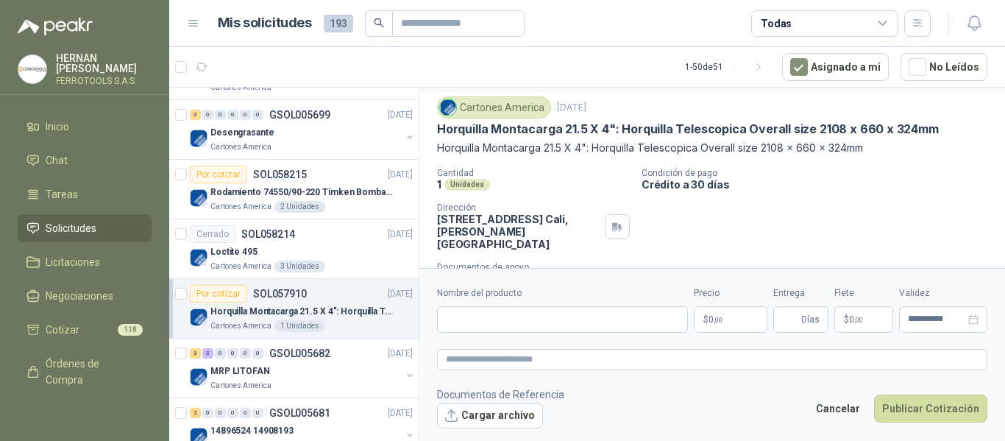
scroll to position [40, 0]
drag, startPoint x: 439, startPoint y: 146, endPoint x: 640, endPoint y: 151, distance: 201.0
click at [640, 151] on p "Horquilla Montacarga 21.5 X 4": Horquilla Telescopica Overall size 2108 x 660 x…" at bounding box center [712, 147] width 551 height 16
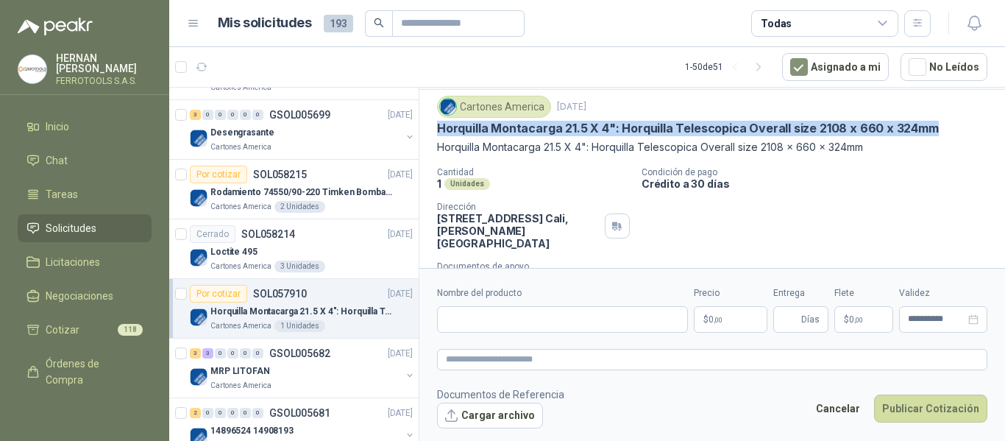
drag, startPoint x: 434, startPoint y: 127, endPoint x: 933, endPoint y: 131, distance: 499.0
click at [933, 131] on div "Cartones America 29 sept, 2025 Horquilla Montacarga 21.5 X 4": Horquilla Telesc…" at bounding box center [713, 191] width 586 height 203
copy p "Horquilla Montacarga 21.5 X 4": Horquilla Telescopica Overall size 2108 x 660 x…"
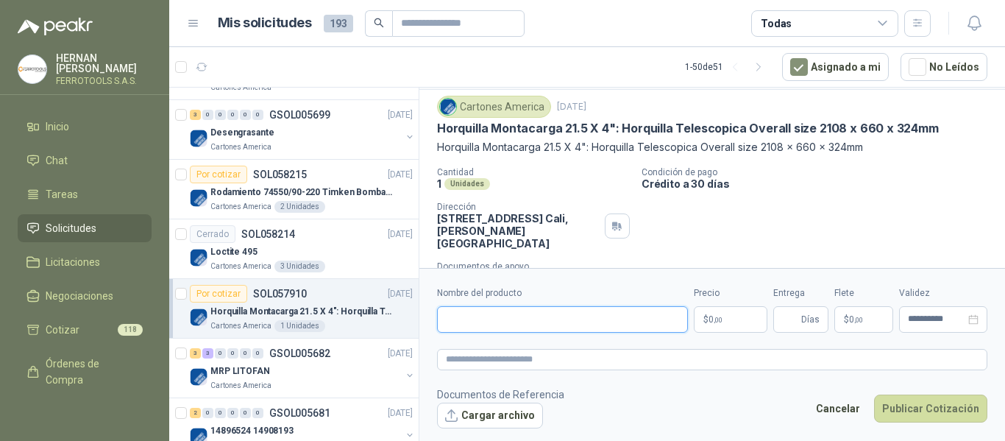
click at [630, 309] on input "Nombre del producto" at bounding box center [562, 319] width 251 height 26
paste input "**********"
type input "**********"
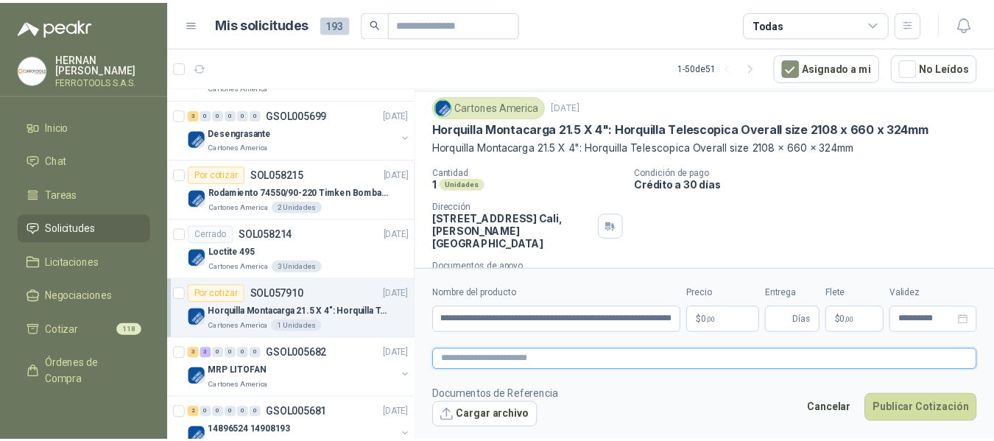
scroll to position [0, 0]
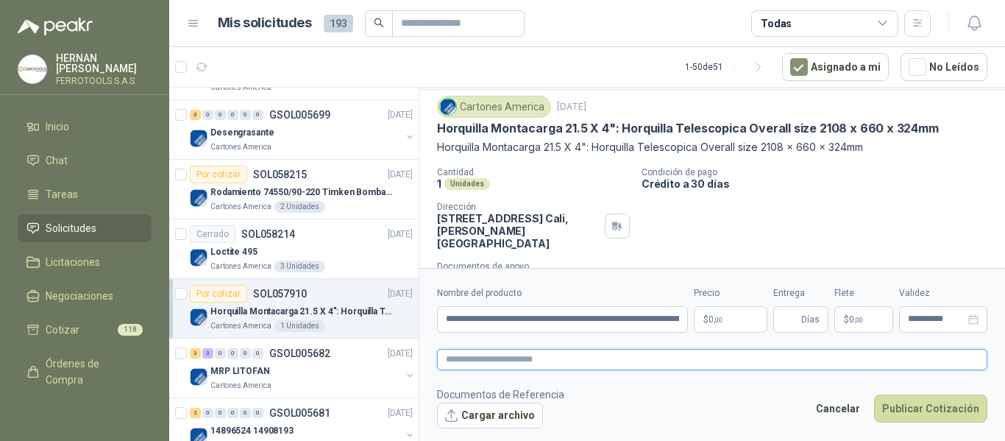
click at [620, 359] on textarea at bounding box center [712, 359] width 551 height 21
paste textarea "**********"
type textarea "**********"
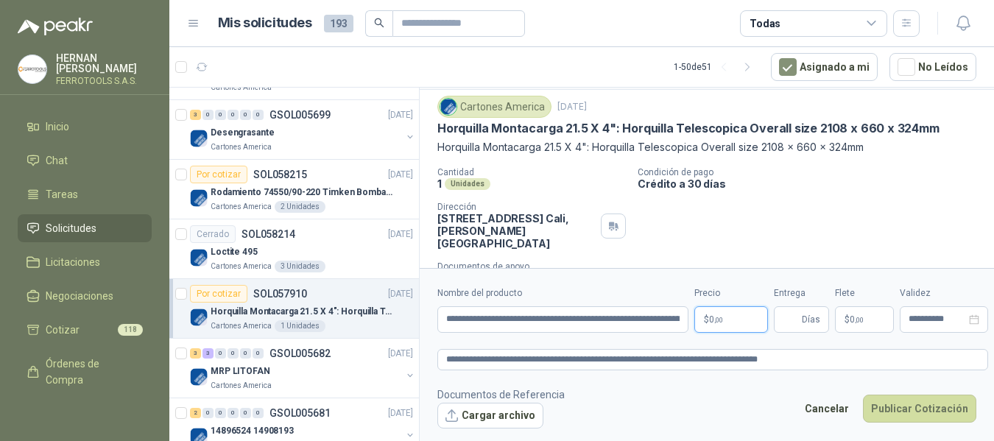
click at [727, 319] on body "HERNAN RUALES FERROTOOLS S.A.S. Inicio Chat Tareas Solicitudes Licitaciones Neg…" at bounding box center [497, 220] width 994 height 441
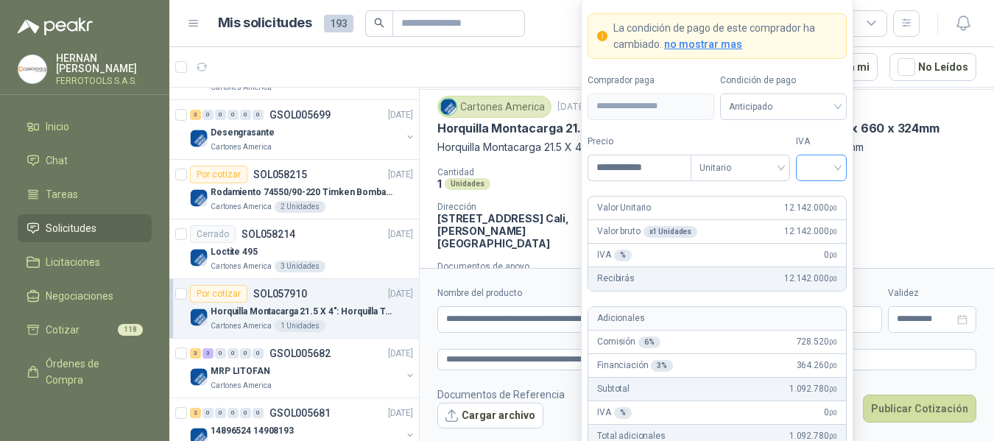
type input "**********"
click at [834, 163] on input "search" at bounding box center [820, 166] width 33 height 22
click at [814, 195] on div "19%" at bounding box center [820, 198] width 27 height 16
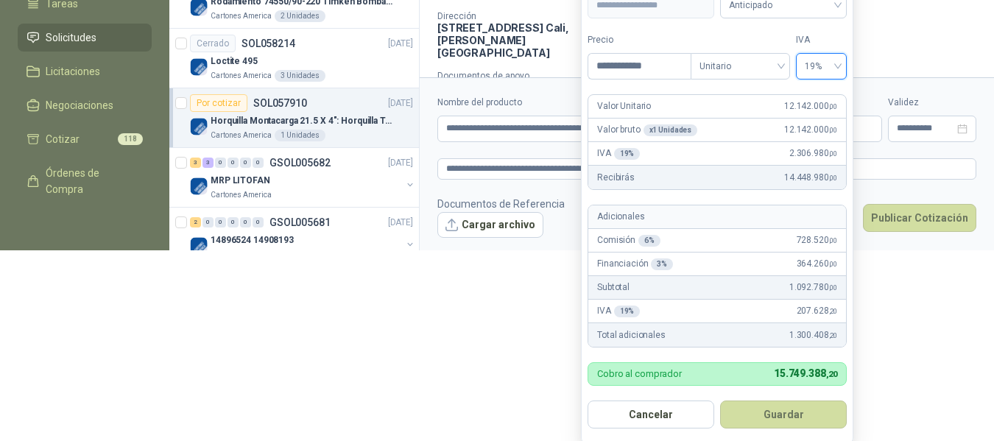
scroll to position [191, 0]
click at [796, 418] on button "Guardar" at bounding box center [783, 414] width 127 height 28
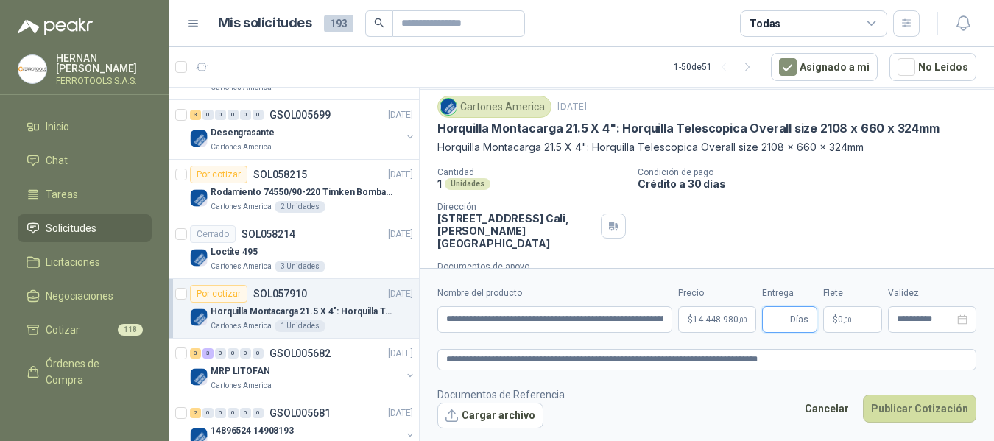
scroll to position [0, 0]
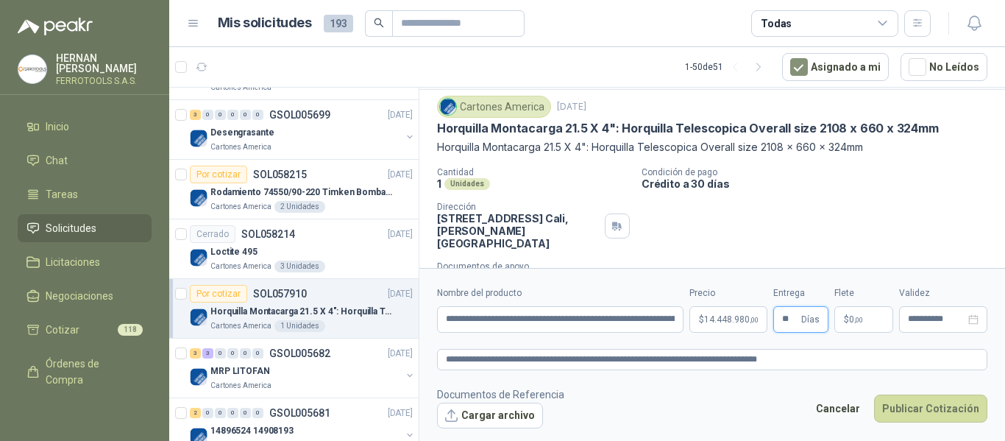
type input "**"
click at [701, 391] on footer "Documentos de Referencia Cargar archivo Cancelar Publicar Cotización" at bounding box center [712, 407] width 551 height 43
click at [810, 360] on textarea "**********" at bounding box center [712, 359] width 551 height 21
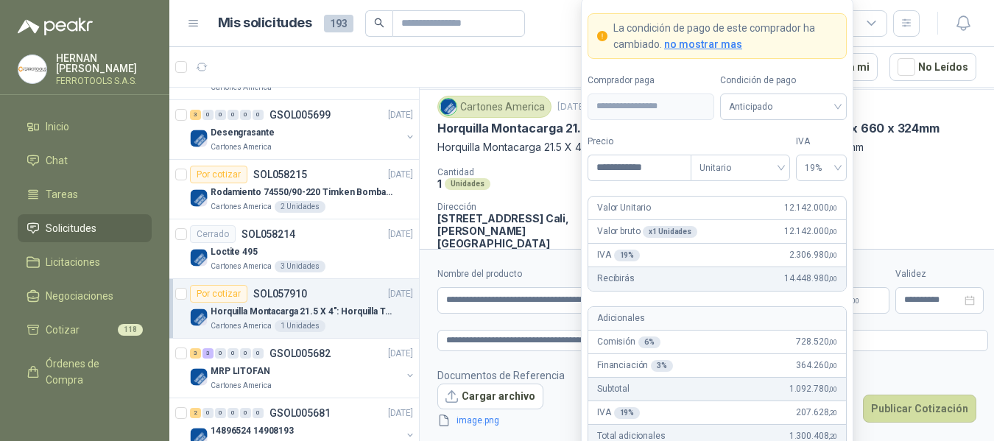
click at [726, 302] on body "HERNAN RUALES FERROTOOLS S.A.S. Inicio Chat Tareas Solicitudes Licitaciones Neg…" at bounding box center [497, 220] width 994 height 441
click at [617, 169] on input "**********" at bounding box center [639, 167] width 102 height 25
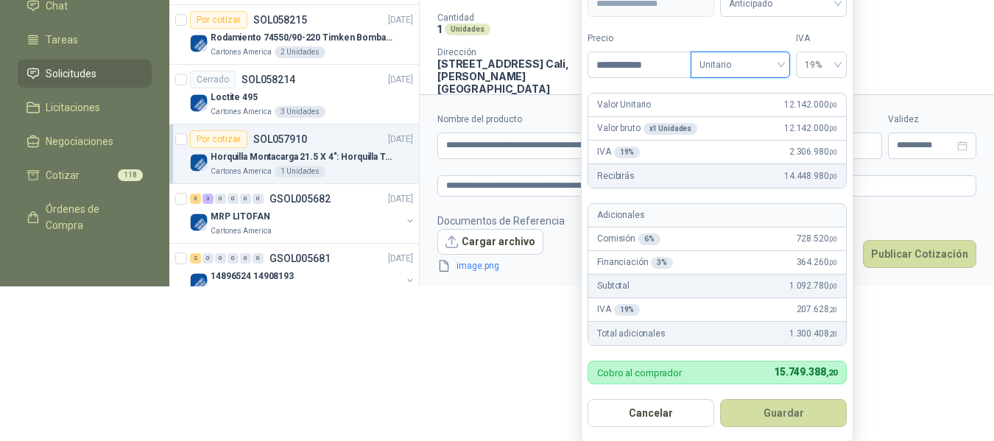
scroll to position [158, 0]
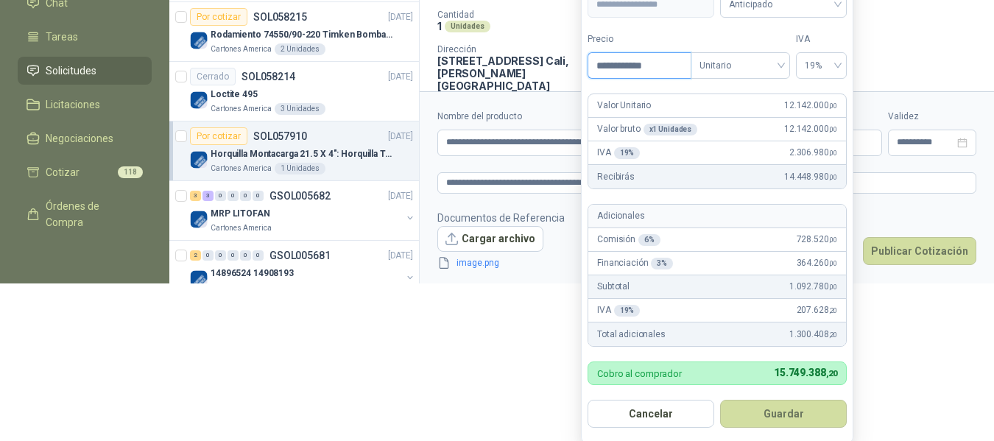
click at [615, 68] on input "**********" at bounding box center [639, 65] width 102 height 25
click at [625, 67] on input "**********" at bounding box center [639, 65] width 102 height 25
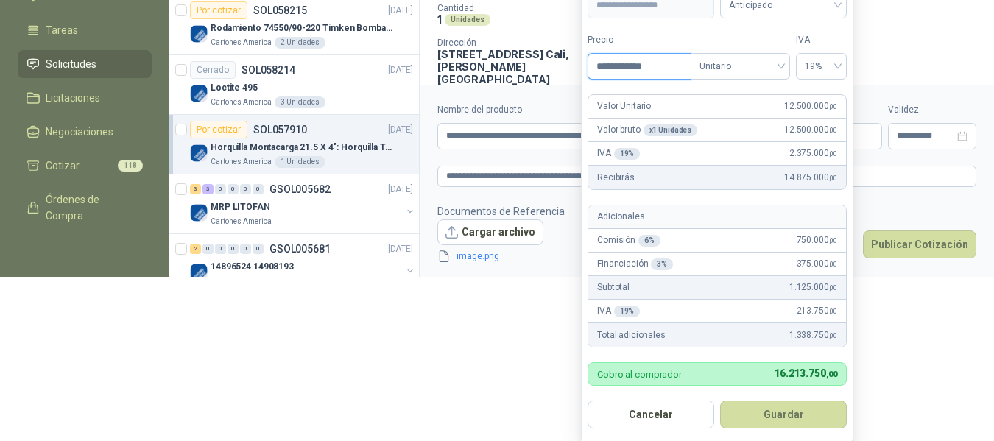
scroll to position [165, 0]
type input "**********"
click at [779, 414] on button "Guardar" at bounding box center [783, 414] width 127 height 28
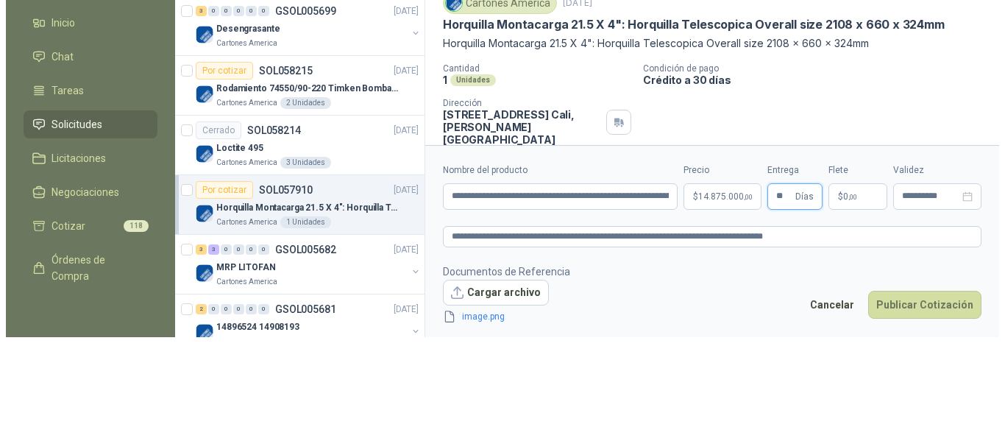
scroll to position [0, 0]
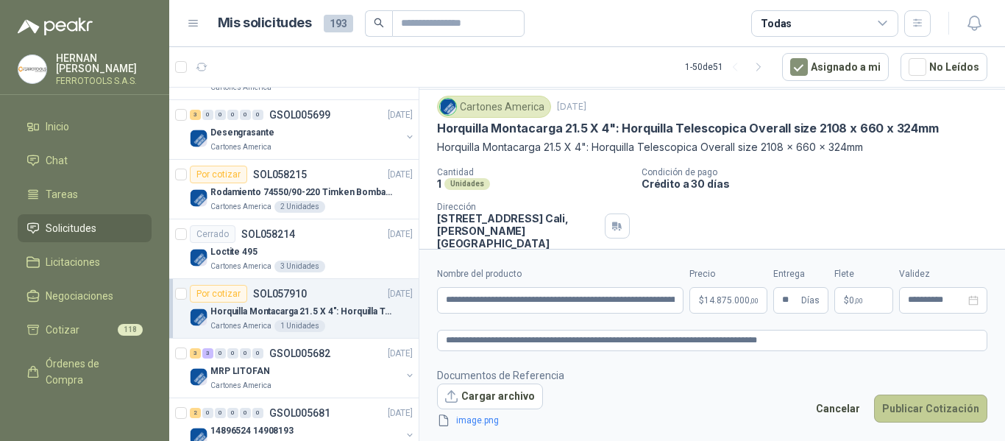
click at [928, 409] on button "Publicar Cotización" at bounding box center [930, 408] width 113 height 28
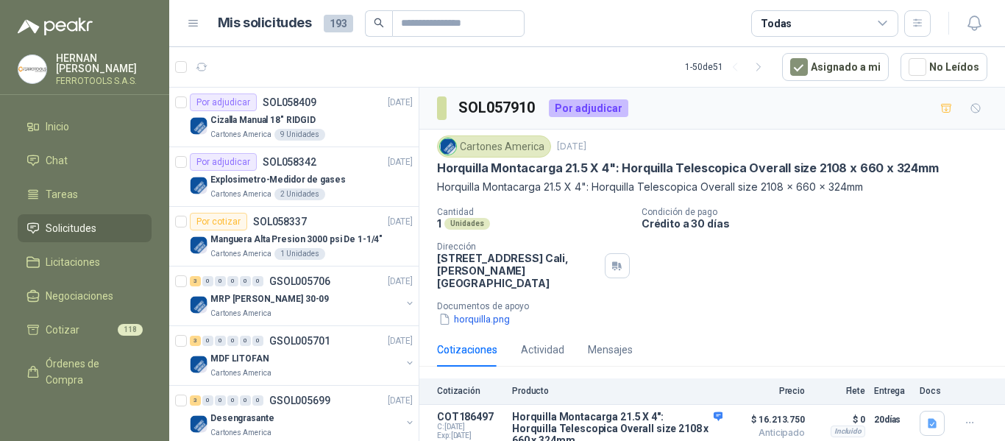
scroll to position [25, 0]
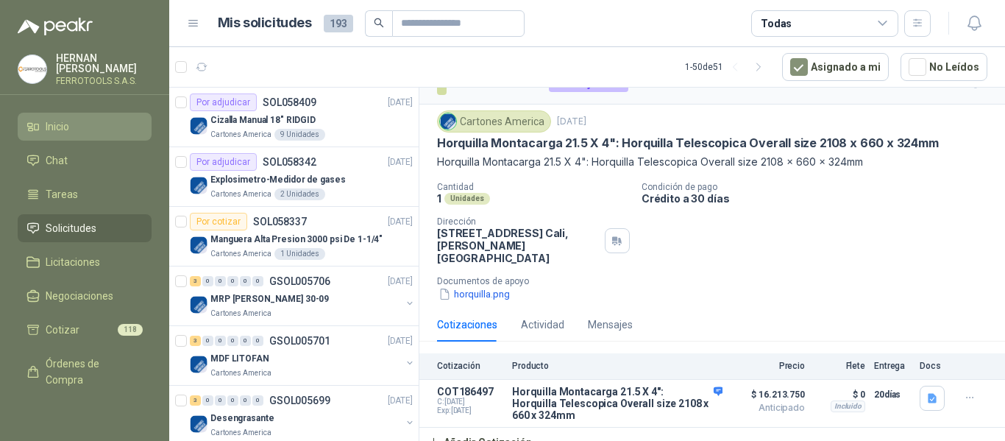
click at [55, 128] on span "Inicio" at bounding box center [58, 126] width 24 height 16
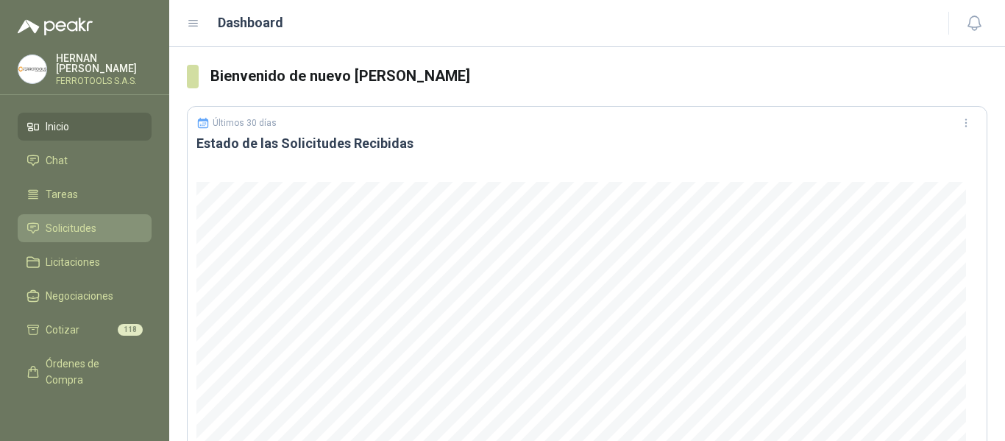
click at [68, 221] on span "Solicitudes" at bounding box center [71, 228] width 51 height 16
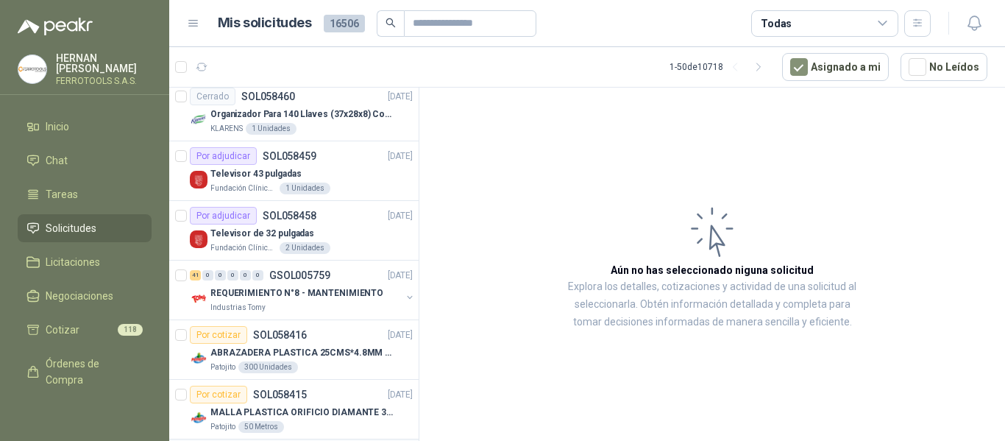
scroll to position [68, 0]
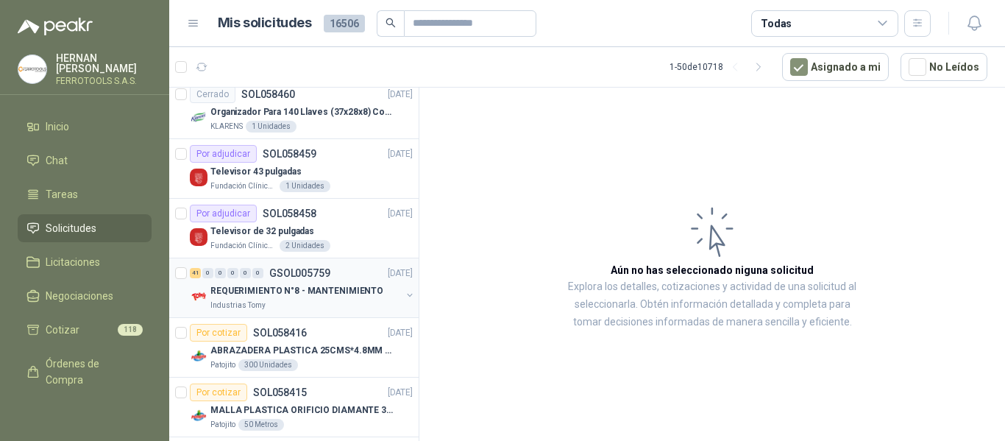
click at [339, 293] on p "REQUERIMIENTO N°8 - MANTENIMIENTO" at bounding box center [296, 291] width 173 height 14
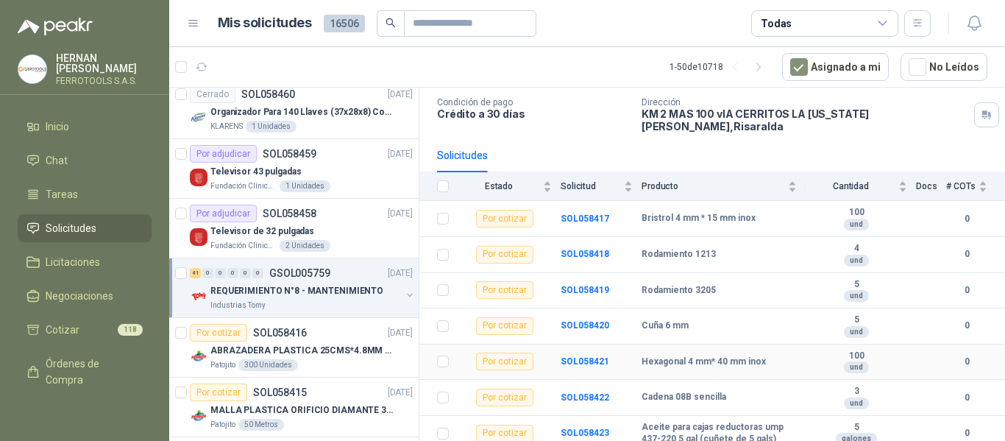
scroll to position [94, 0]
drag, startPoint x: 637, startPoint y: 205, endPoint x: 757, endPoint y: 220, distance: 120.9
click at [757, 220] on tr "Por cotizar SOL058417 Bristrol 4 mm * 15 mm inox 100 und 0" at bounding box center [713, 218] width 586 height 36
copy tr "Bristrol 4 mm * 15 mm inox"
click at [503, 77] on article "1 - 50 de 10718 Asignado a mi No Leídos" at bounding box center [587, 67] width 836 height 40
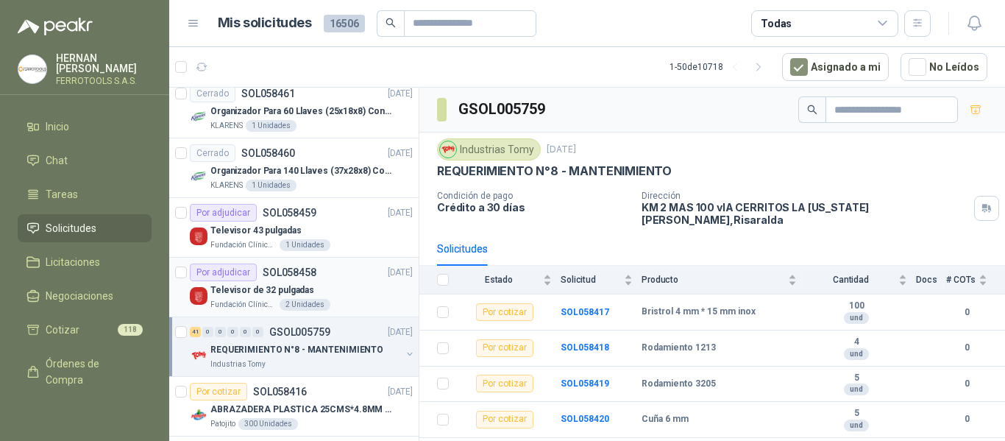
scroll to position [0, 1]
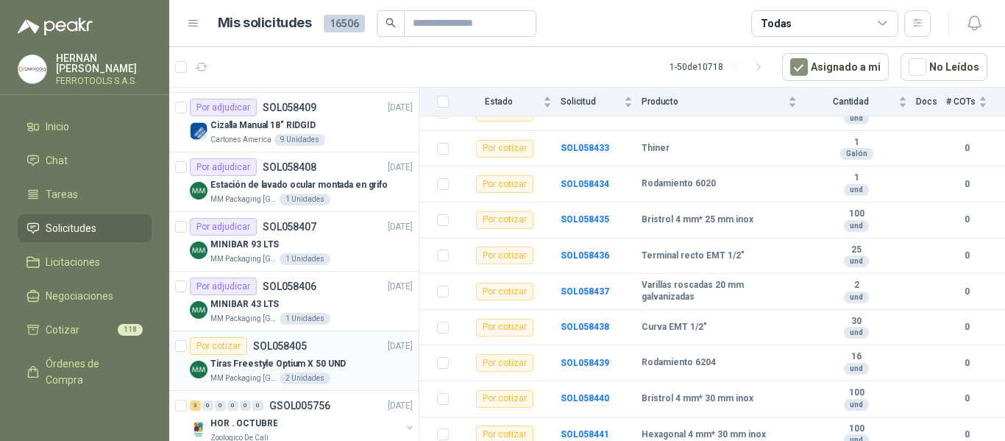
scroll to position [736, 0]
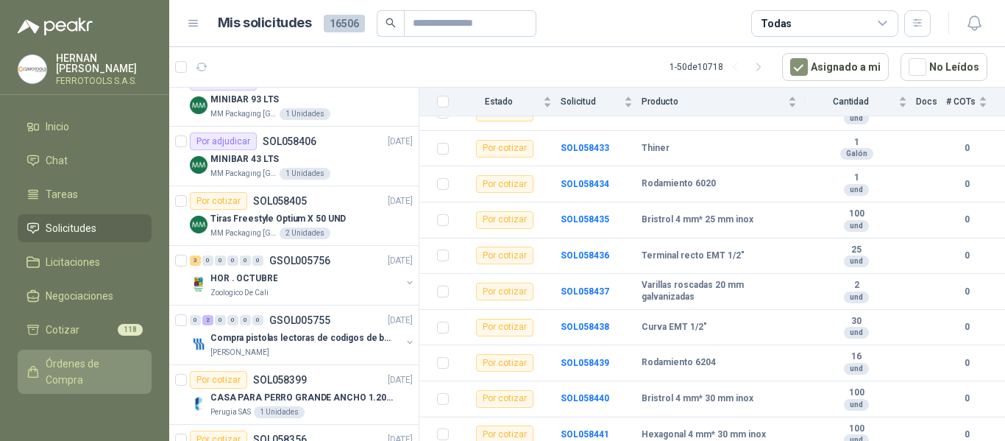
click at [59, 368] on span "Órdenes de Compra" at bounding box center [92, 371] width 92 height 32
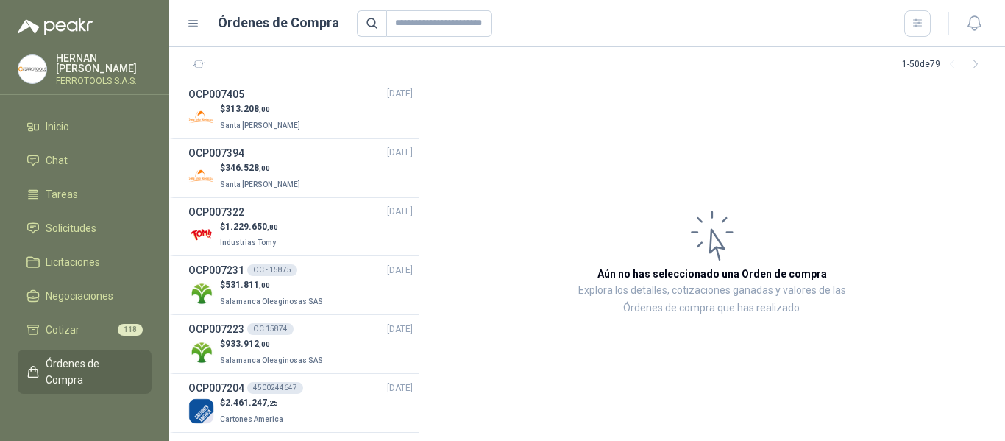
scroll to position [1104, 0]
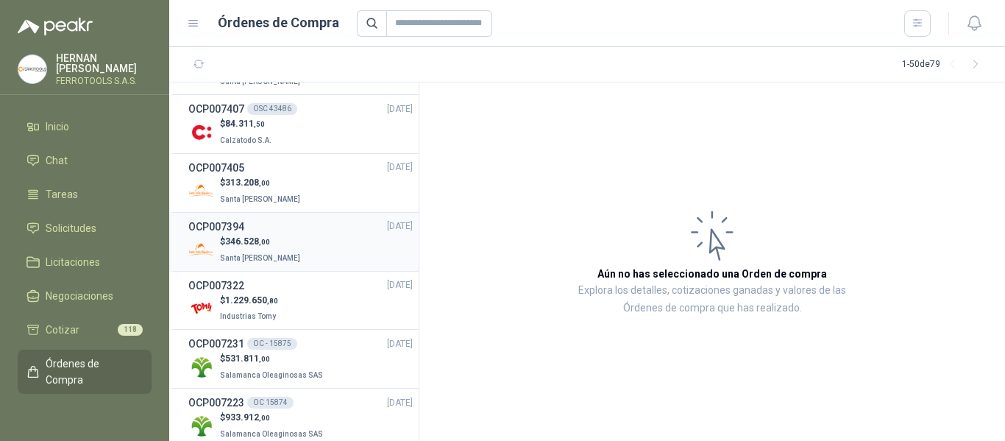
click at [252, 238] on span "346.528 ,00" at bounding box center [247, 241] width 45 height 10
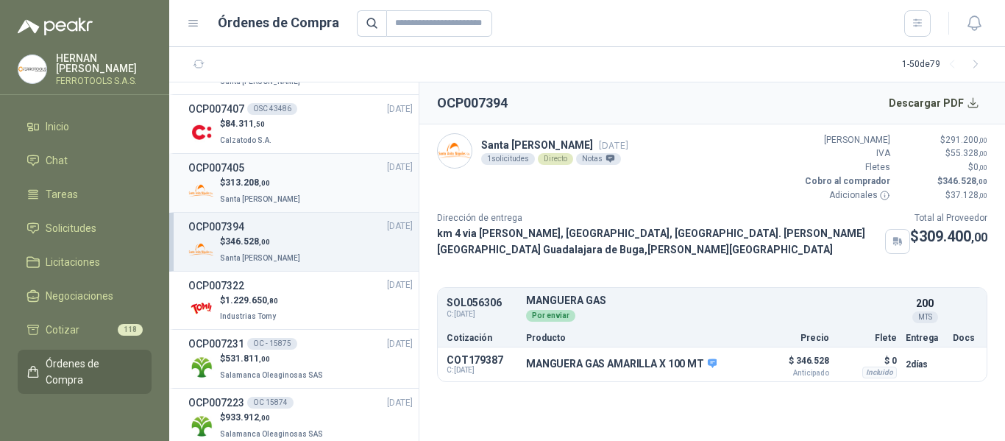
click at [295, 180] on div "$ 313.208 ,00 Santa [PERSON_NAME]" at bounding box center [300, 191] width 224 height 30
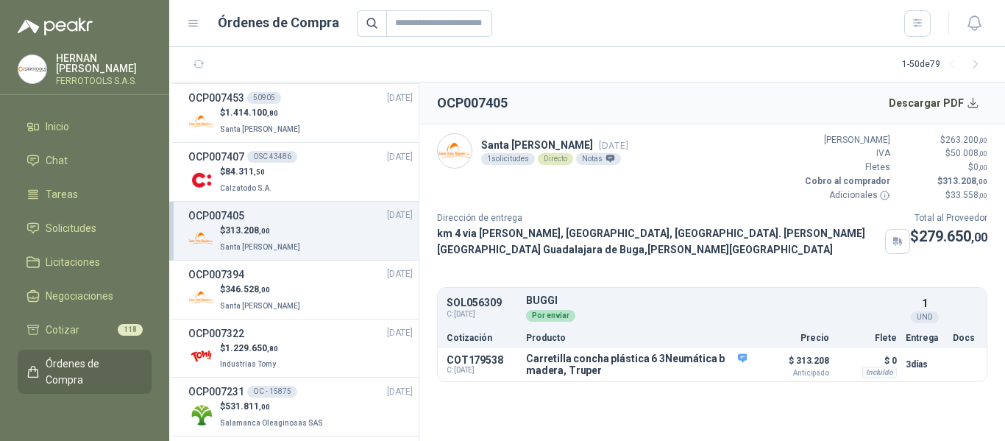
scroll to position [1030, 0]
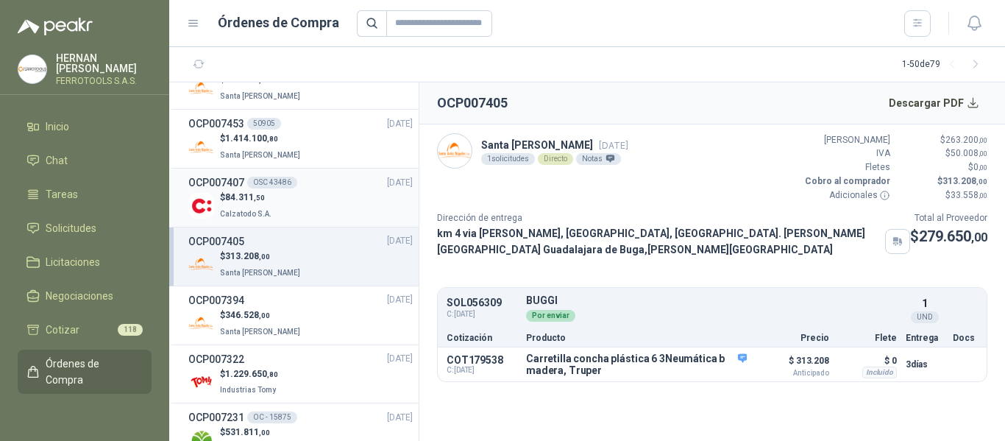
click at [317, 205] on div "$ 84.311 ,50 Calzatodo S.A." at bounding box center [300, 206] width 224 height 30
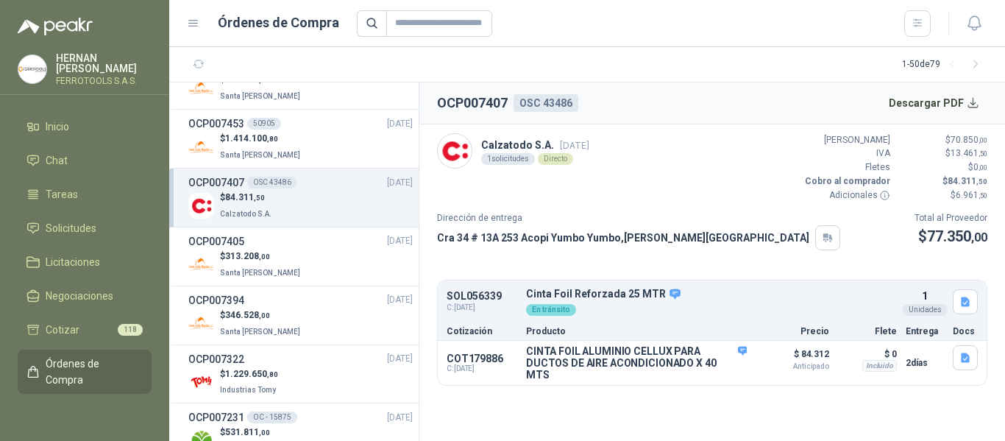
scroll to position [957, 0]
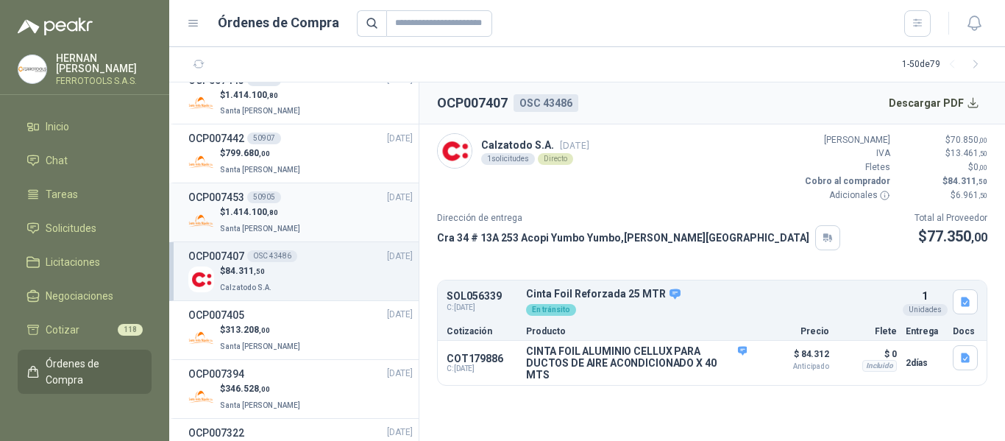
click at [350, 219] on div "$ 1.414.100 ,80 Santa [PERSON_NAME]" at bounding box center [300, 220] width 224 height 30
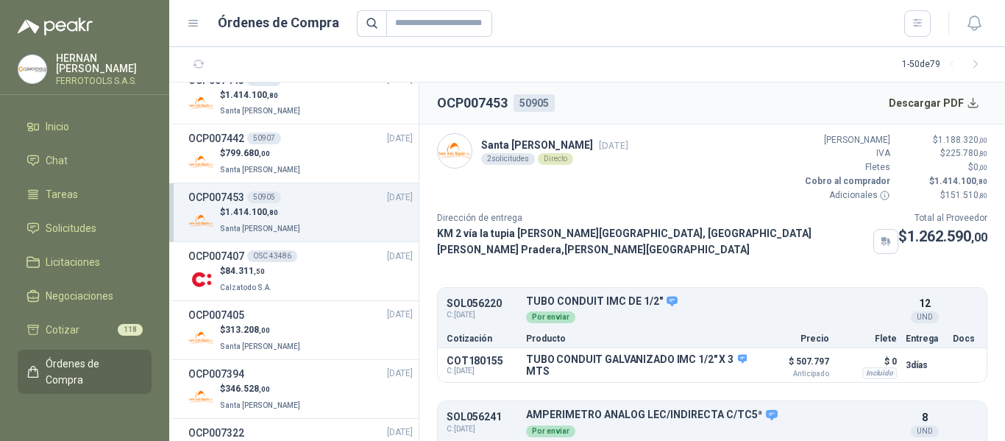
scroll to position [883, 0]
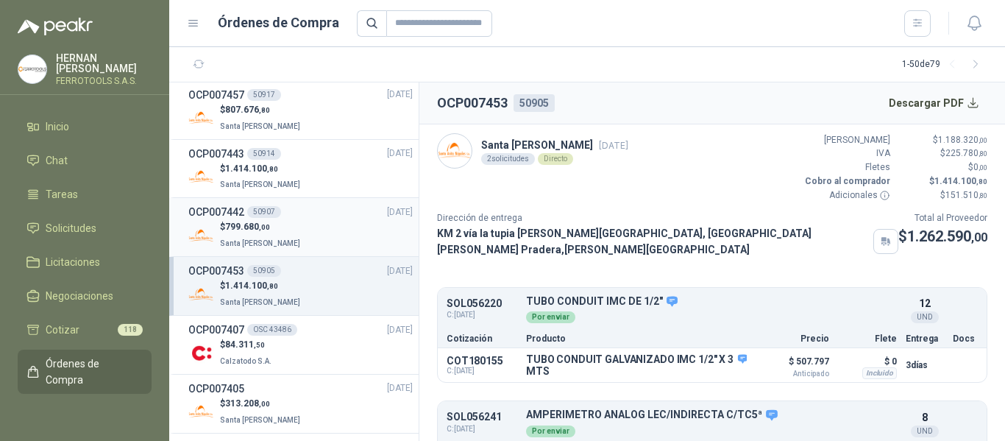
click at [328, 237] on div "$ 799.680 ,00 Santa [PERSON_NAME]" at bounding box center [300, 235] width 224 height 30
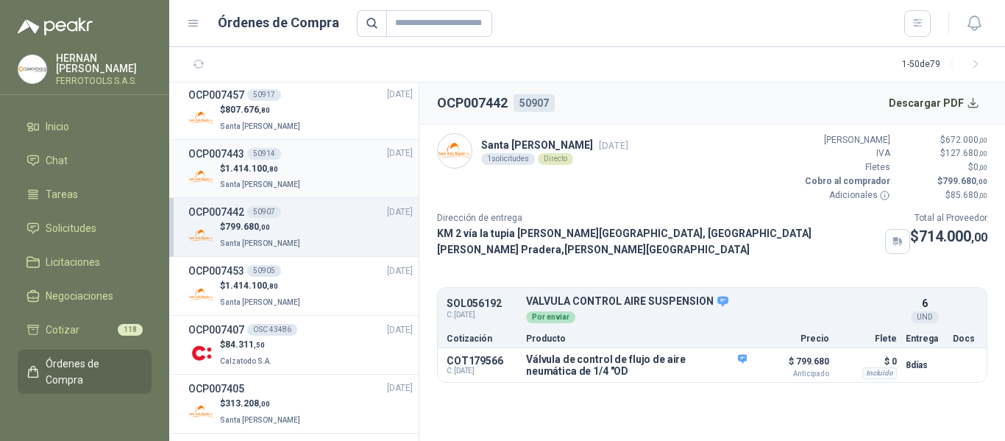
click at [224, 174] on p "$ 1.414.100 ,80" at bounding box center [261, 169] width 83 height 14
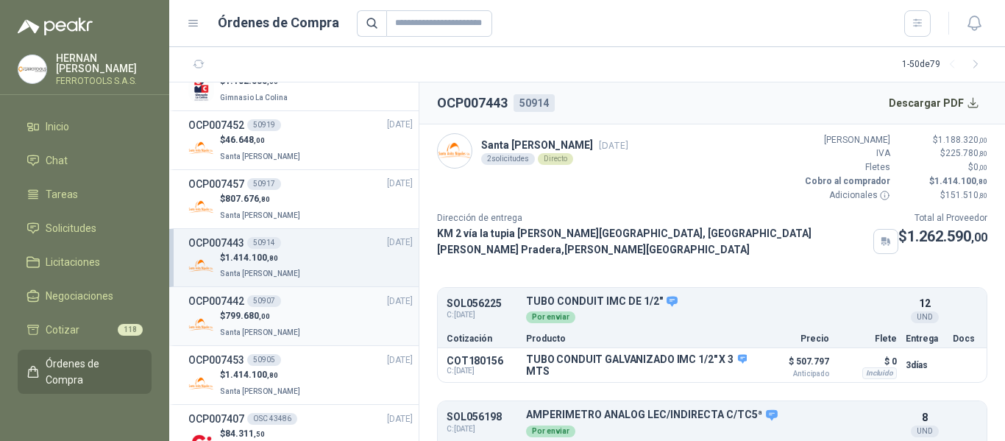
scroll to position [736, 0]
click at [316, 261] on div "$ 807.676 ,80 [GEOGRAPHIC_DATA][PERSON_NAME]" at bounding box center [300, 265] width 224 height 30
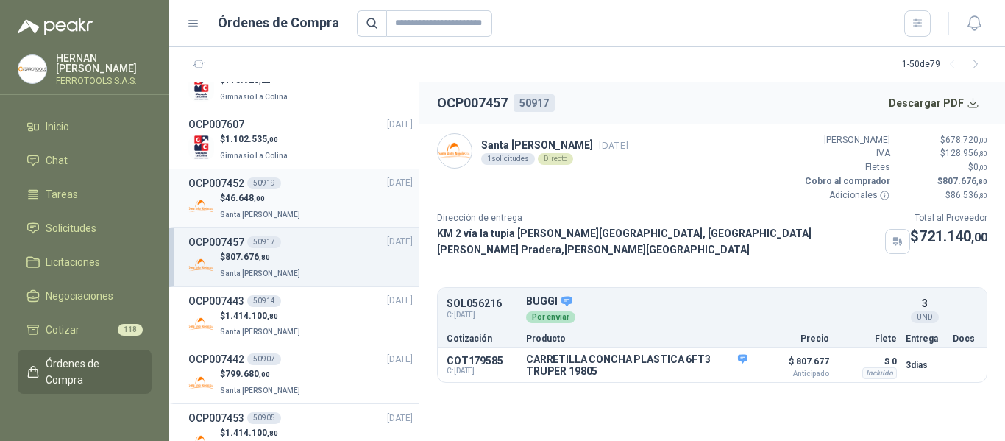
click at [314, 185] on div "OCP007452 50919 [DATE]" at bounding box center [300, 183] width 224 height 16
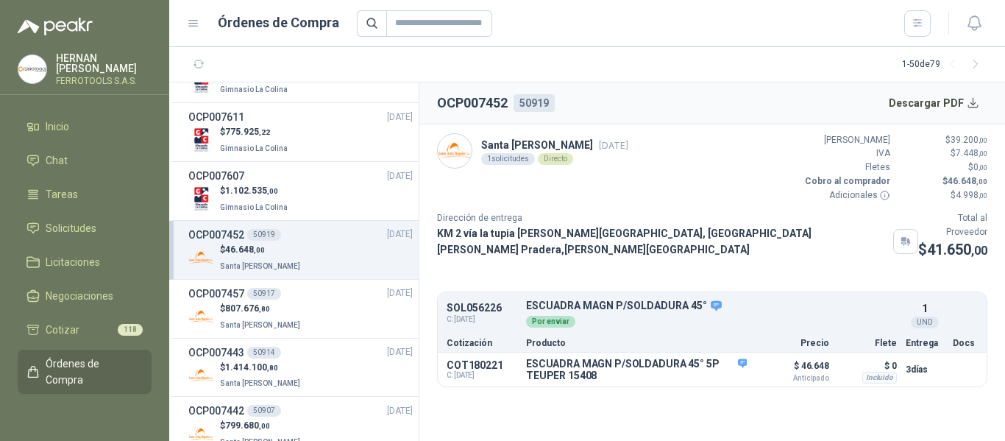
scroll to position [662, 0]
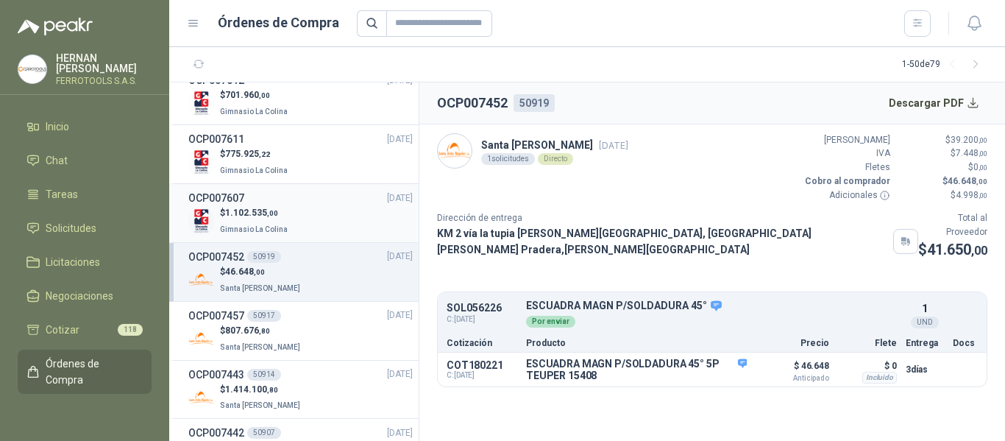
click at [305, 219] on div "$ 1.102.535 ,00 Gimnasio La Colina" at bounding box center [300, 221] width 224 height 30
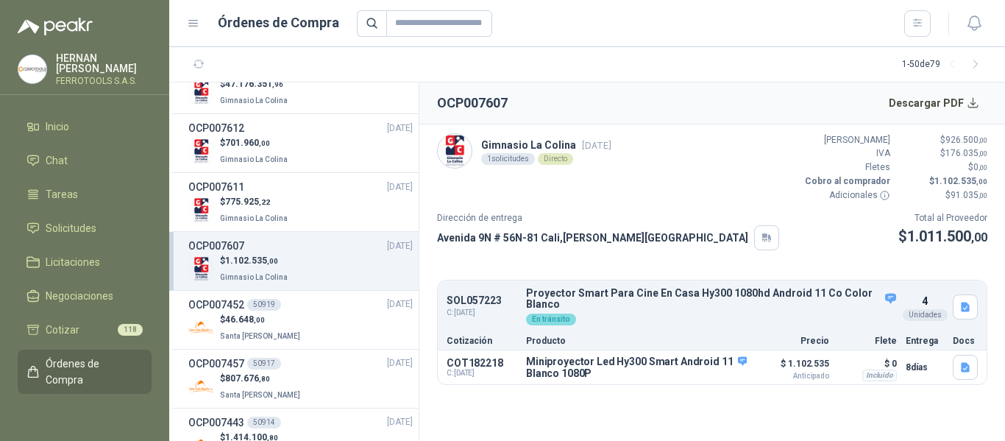
scroll to position [589, 0]
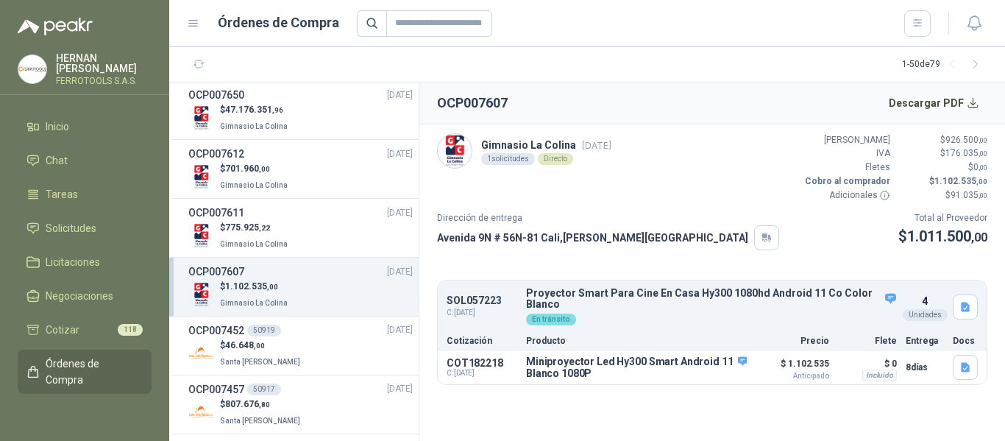
click at [305, 219] on div "OCP007611 [DATE]" at bounding box center [300, 213] width 224 height 16
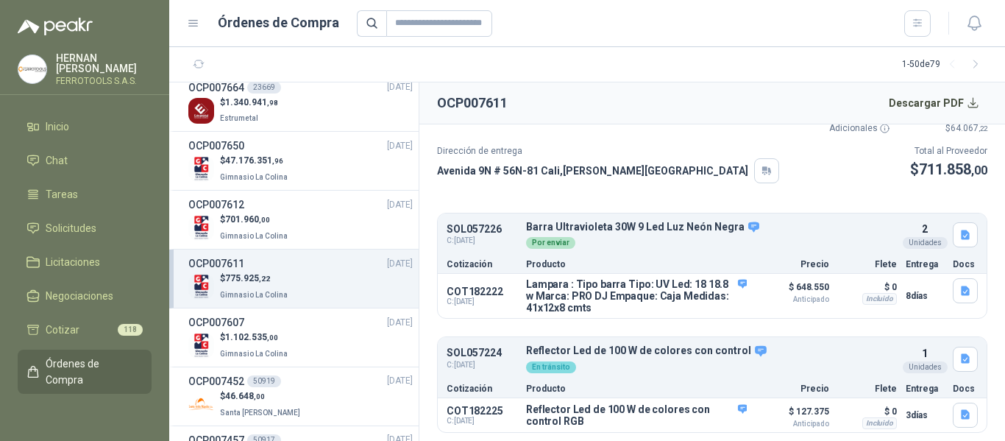
scroll to position [515, 0]
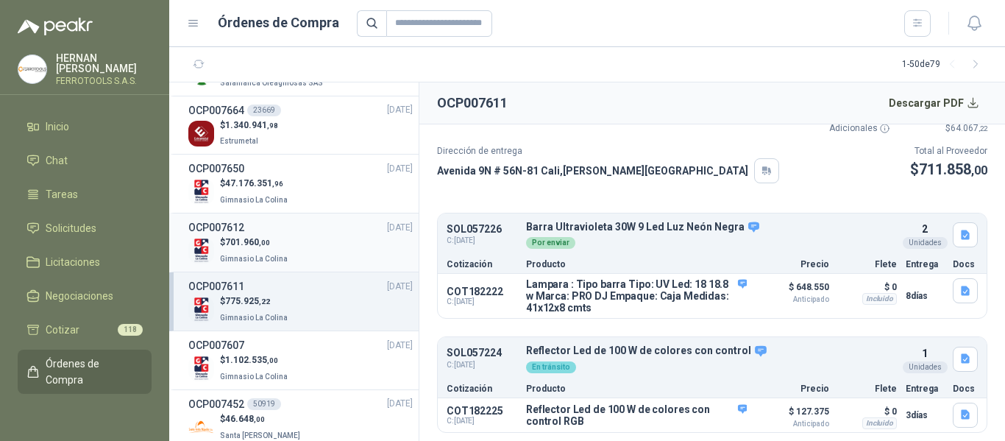
click at [291, 241] on div "$ 701.960 ,00 Gimnasio La Colina" at bounding box center [300, 251] width 224 height 30
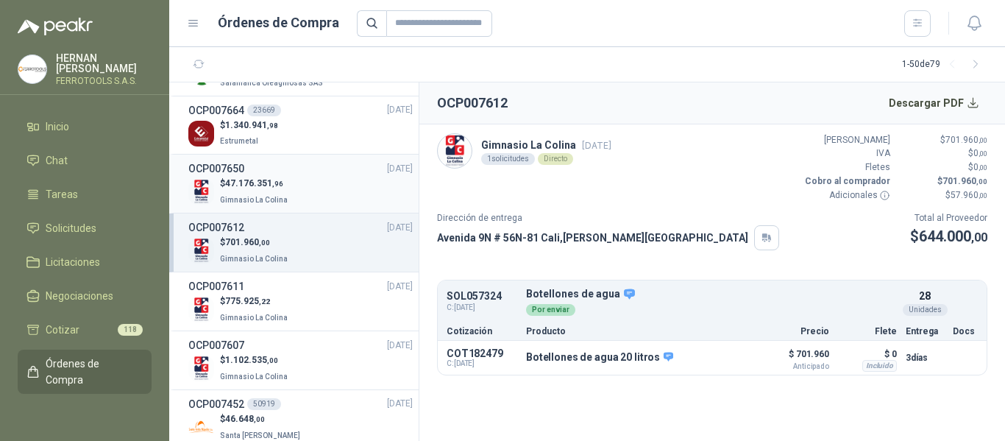
click at [286, 177] on p "$ 47.176.351 ,96" at bounding box center [255, 184] width 71 height 14
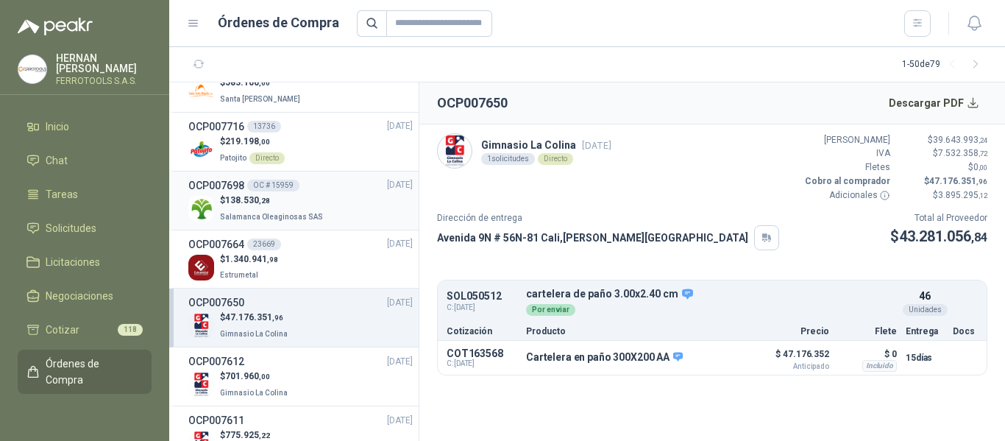
scroll to position [368, 0]
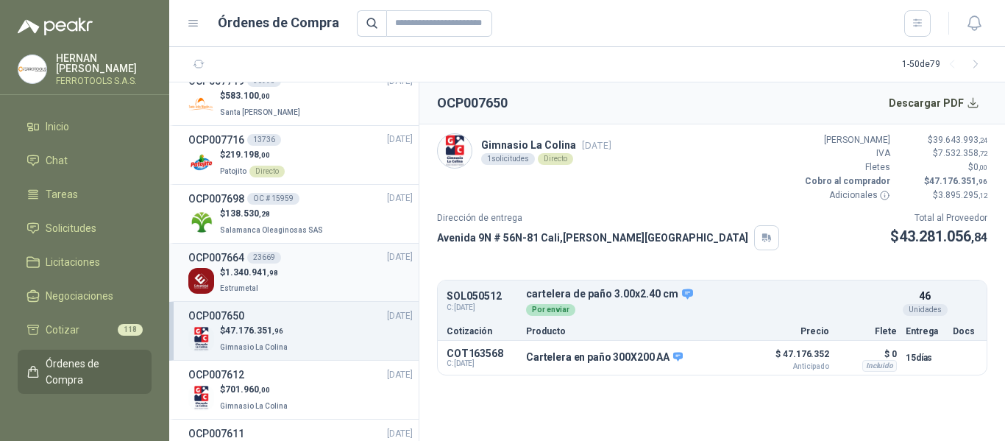
click at [309, 272] on div "$ 1.340.941 ,98 Estrumetal" at bounding box center [300, 281] width 224 height 30
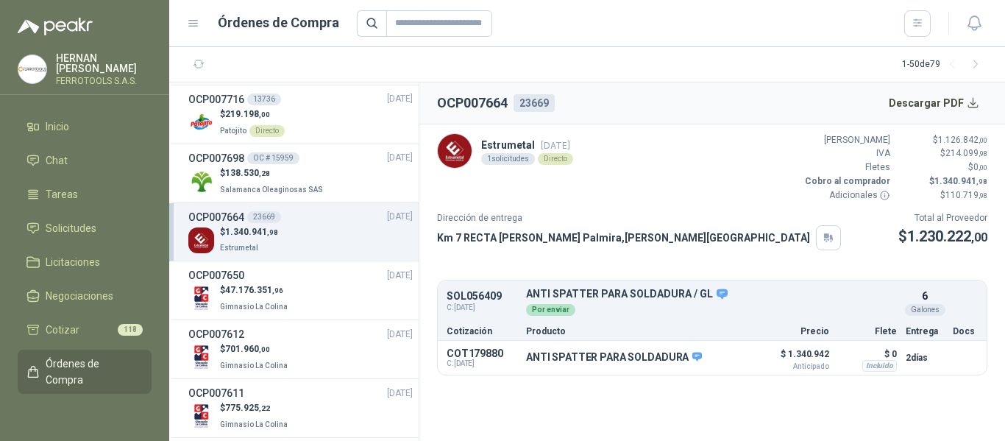
scroll to position [442, 0]
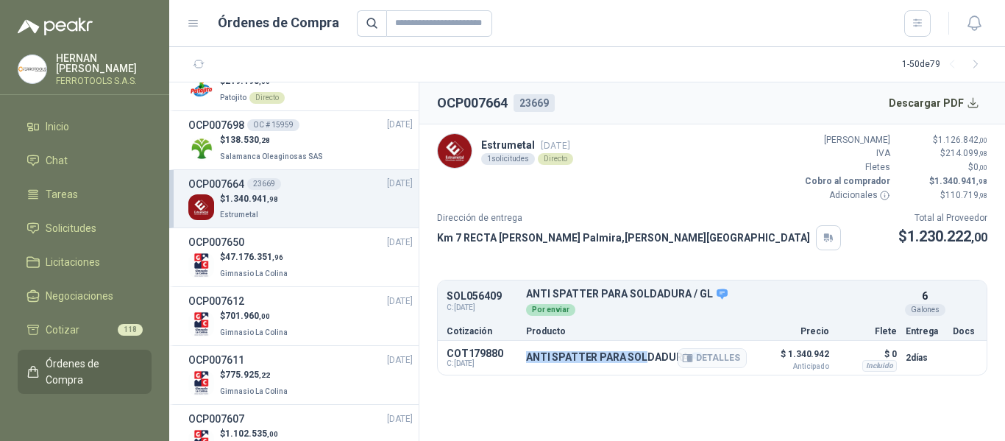
drag, startPoint x: 526, startPoint y: 358, endPoint x: 648, endPoint y: 357, distance: 121.4
click at [648, 357] on p "ANTI SPATTER PARA SOLDADURA" at bounding box center [614, 357] width 176 height 13
drag, startPoint x: 524, startPoint y: 372, endPoint x: 528, endPoint y: 363, distance: 10.3
click at [524, 372] on div "COT179880 C: [DATE] ANTI SPATTER PARA SOLDADURA Detalles $ 1.340.942 Anticipado…" at bounding box center [712, 358] width 549 height 34
drag, startPoint x: 528, startPoint y: 359, endPoint x: 726, endPoint y: 352, distance: 198.9
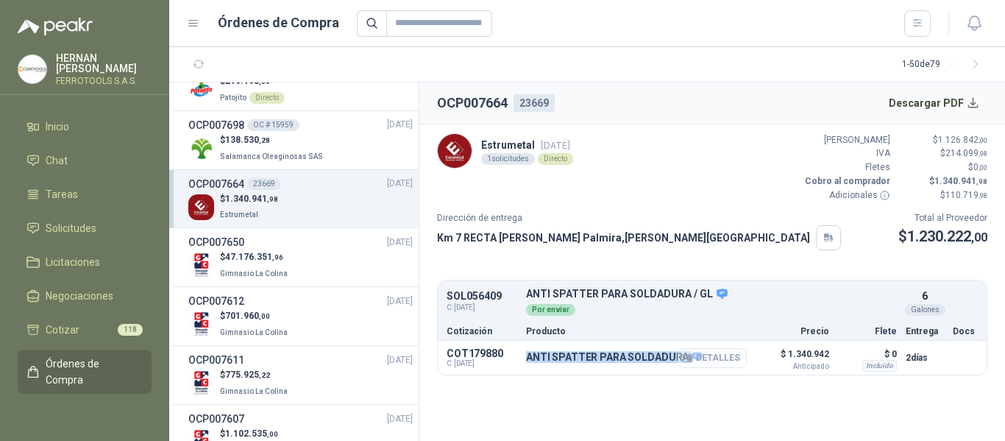
click at [702, 352] on div "ANTI SPATTER PARA SOLDADURA Detalles" at bounding box center [614, 357] width 176 height 13
copy div "ANTI SPATTER PARA SOLDADURA"
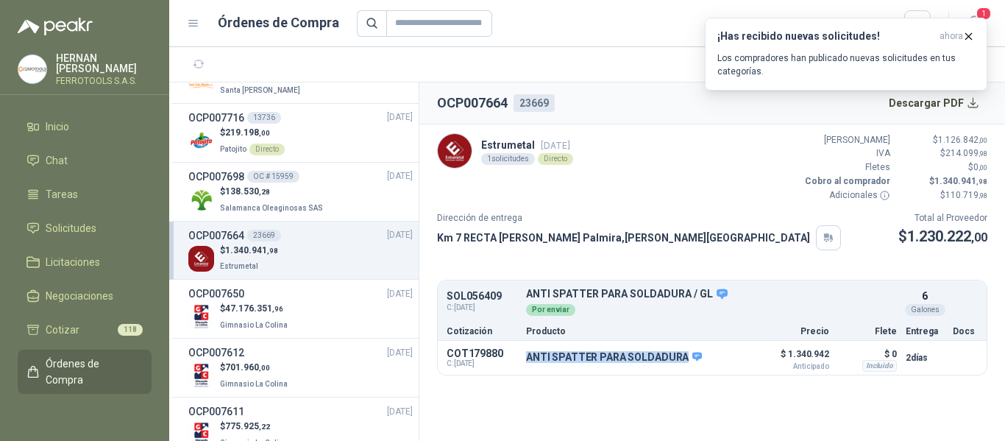
scroll to position [368, 0]
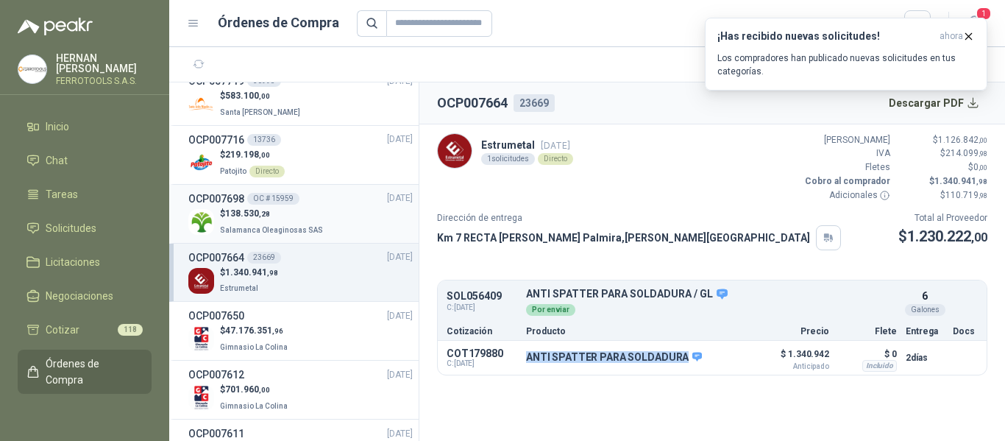
click at [315, 222] on p "Salamanca Oleaginosas SAS" at bounding box center [273, 229] width 106 height 16
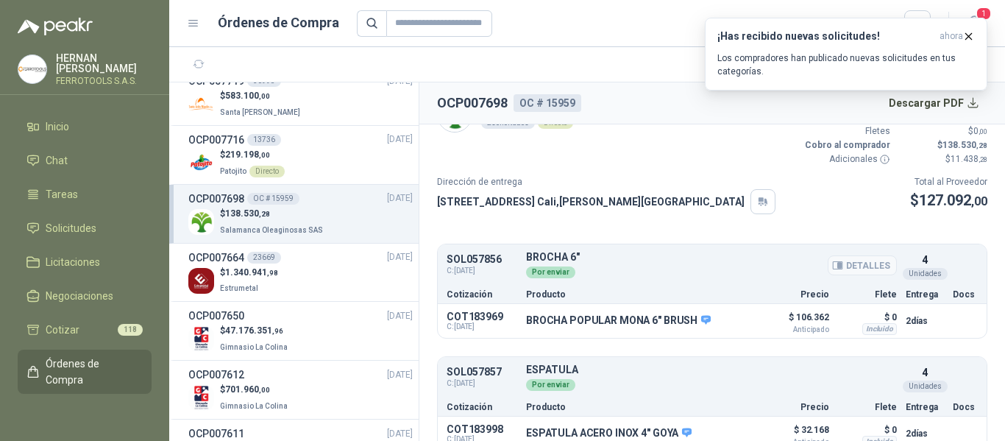
scroll to position [54, 0]
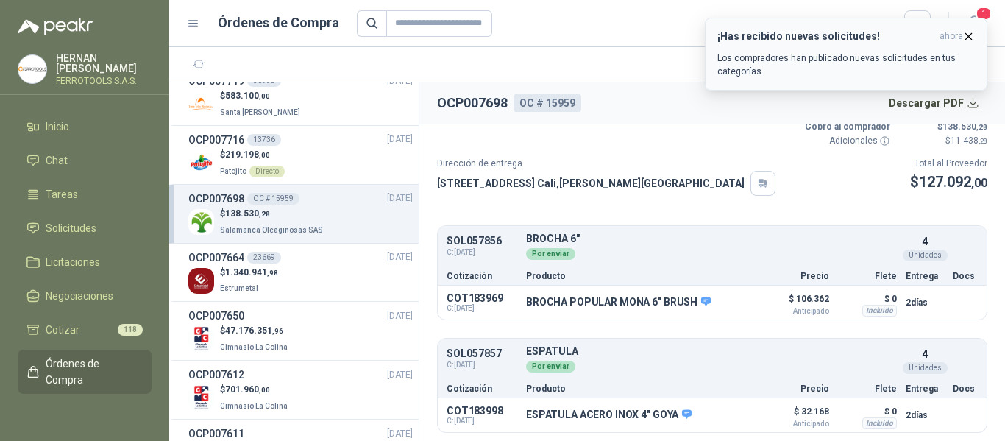
click at [870, 44] on div "¡Has recibido nuevas solicitudes! ahora Los compradores han publicado nuevas so…" at bounding box center [847, 54] width 258 height 48
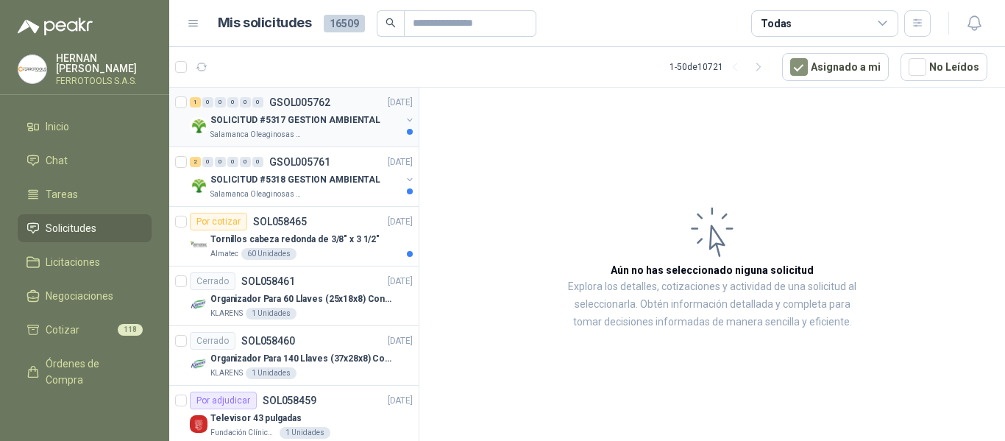
click at [375, 118] on div "SOLICITUD #5317 GESTION AMBIENTAL" at bounding box center [305, 120] width 191 height 18
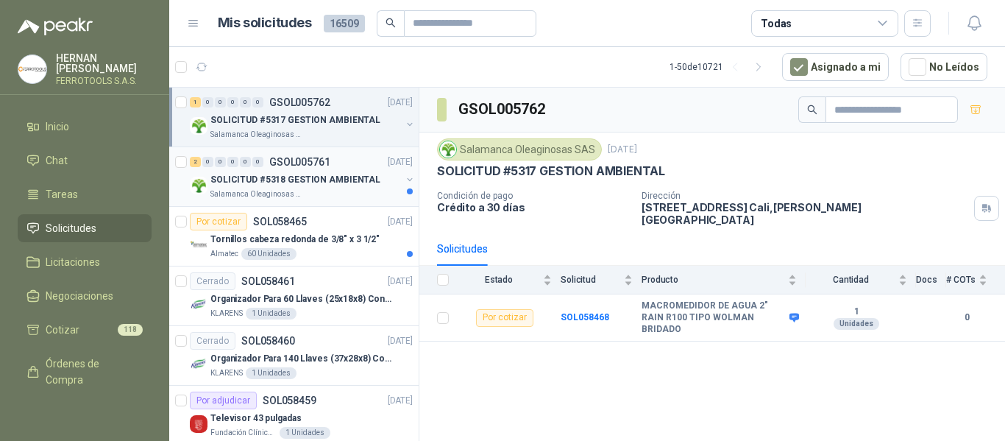
click at [357, 177] on p "SOLICITUD #5318 GESTION AMBIENTAL" at bounding box center [295, 180] width 170 height 14
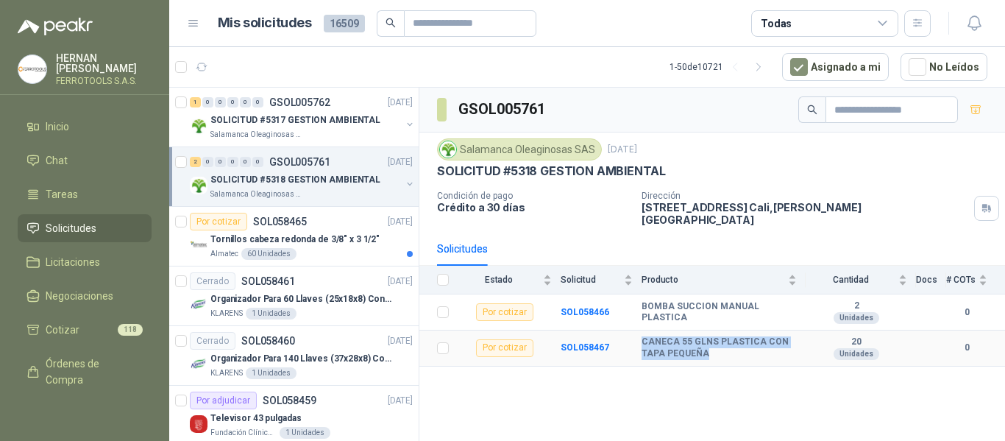
drag, startPoint x: 640, startPoint y: 330, endPoint x: 729, endPoint y: 348, distance: 90.8
click at [729, 348] on tr "Por cotizar SOL058467 CANECA 55 GLNS PLASTICA CON TAPA PEQUEÑA 20 Unidades 0" at bounding box center [713, 348] width 586 height 36
copy tr "CANECA 55 GLNS PLASTICA CON TAPA PEQUEÑA"
click at [692, 370] on div "GSOL005761 Salamanca Oleaginosas SAS [DATE] SOLICITUD #5318 GESTION AMBIENTAL C…" at bounding box center [713, 267] width 586 height 358
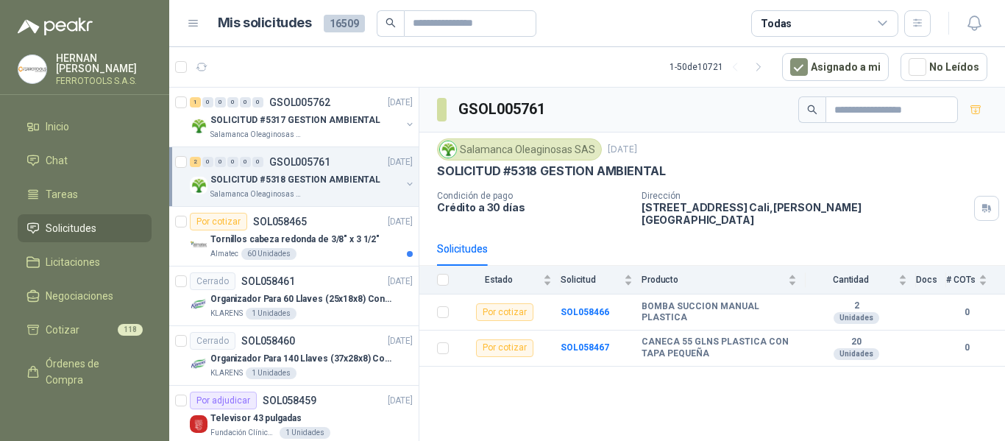
click at [560, 77] on article "1 - 50 de 10721 Asignado a mi No Leídos" at bounding box center [587, 67] width 836 height 40
click at [514, 68] on article "1 - 50 de 10721 Asignado a mi No Leídos" at bounding box center [587, 67] width 836 height 40
click at [350, 119] on p "SOLICITUD #5317 GESTION AMBIENTAL" at bounding box center [295, 120] width 170 height 14
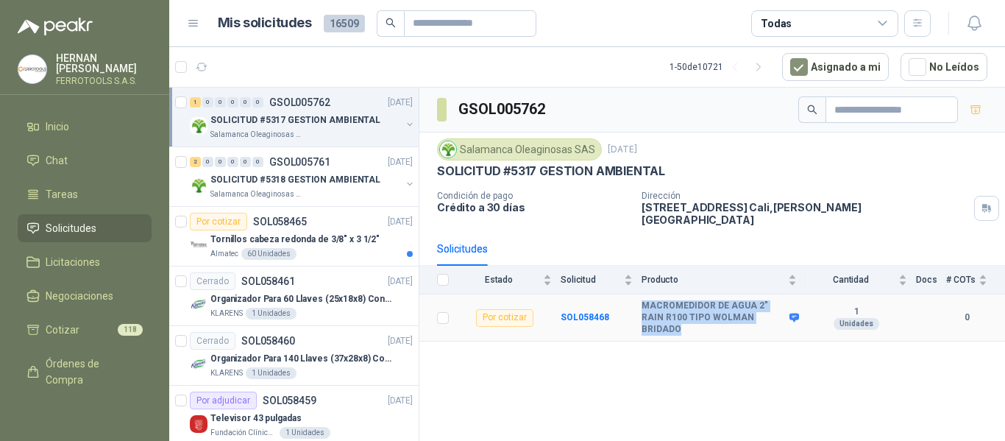
drag, startPoint x: 643, startPoint y: 295, endPoint x: 763, endPoint y: 311, distance: 121.8
click at [763, 311] on b "MACROMEDIDOR DE AGUA 2" RAIN R100 TIPO WOLMAN BRIDADO" at bounding box center [714, 317] width 144 height 35
copy b "MACROMEDIDOR DE AGUA 2" RAIN R100 TIPO WOLMAN BRIDADO"
click at [594, 312] on b "SOL058468" at bounding box center [585, 317] width 49 height 10
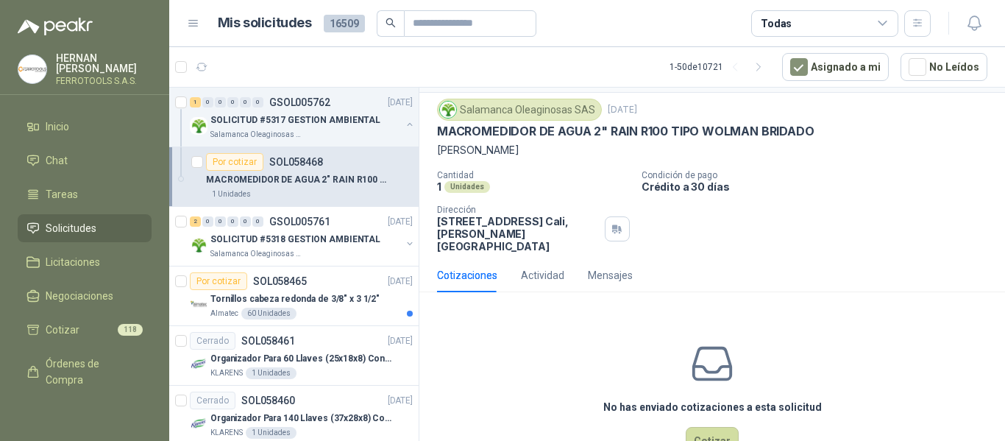
scroll to position [71, 0]
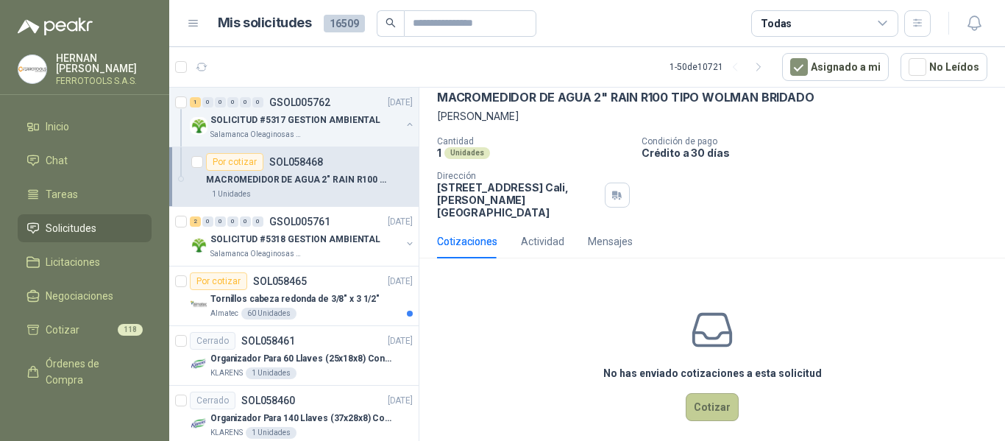
click at [694, 399] on button "Cotizar" at bounding box center [712, 407] width 53 height 28
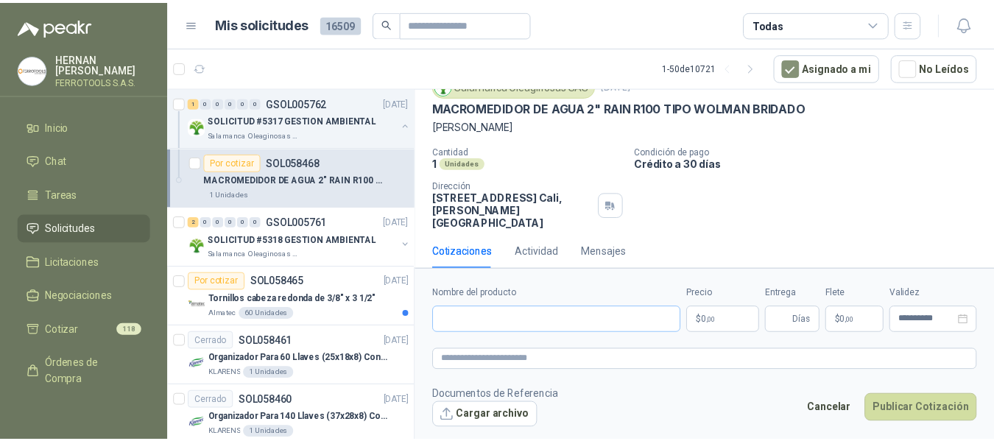
scroll to position [60, 0]
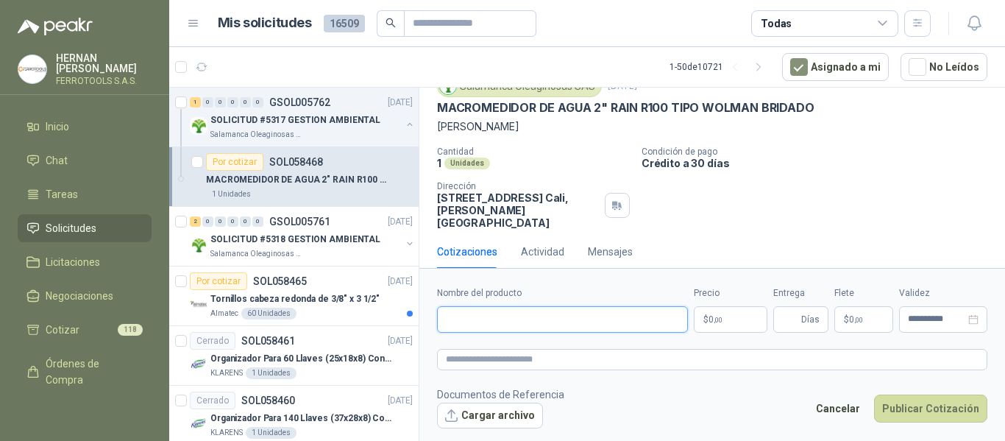
click at [586, 320] on input "Nombre del producto" at bounding box center [562, 319] width 251 height 26
paste input "**********"
type input "**********"
click at [584, 364] on textarea at bounding box center [712, 359] width 551 height 21
paste textarea "**********"
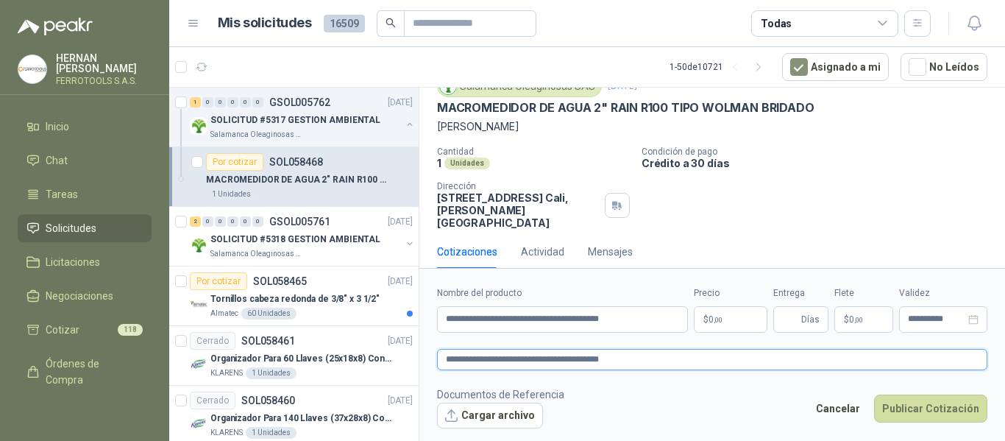
type textarea "**********"
click at [729, 318] on p "$ 0 ,00" at bounding box center [731, 319] width 74 height 26
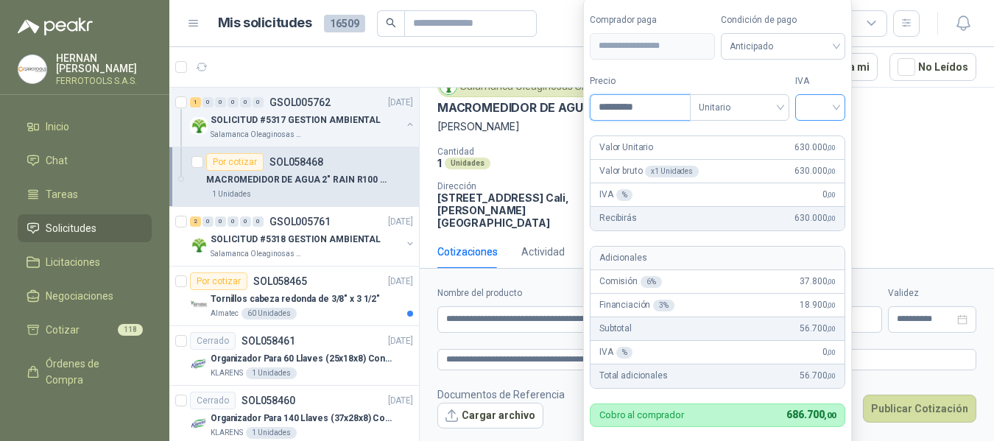
type input "*********"
click at [821, 110] on input "search" at bounding box center [820, 106] width 32 height 22
click at [824, 139] on div "19%" at bounding box center [823, 138] width 27 height 16
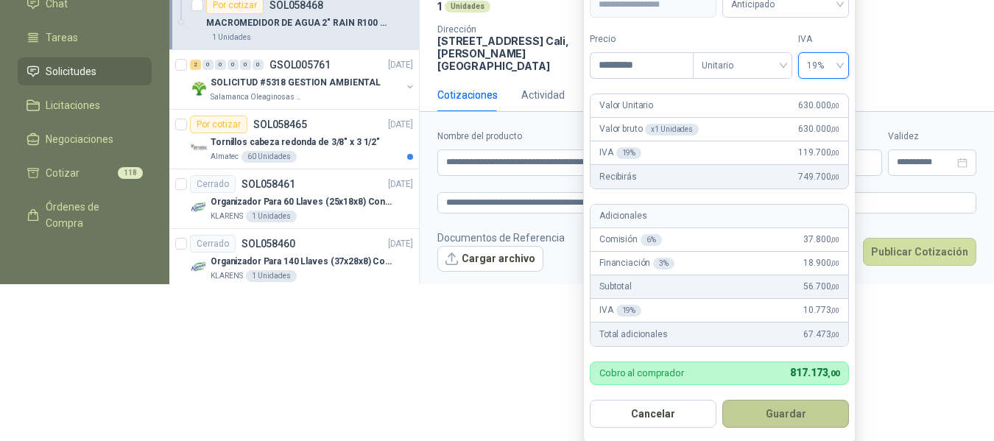
click at [785, 413] on button "Guardar" at bounding box center [785, 414] width 127 height 28
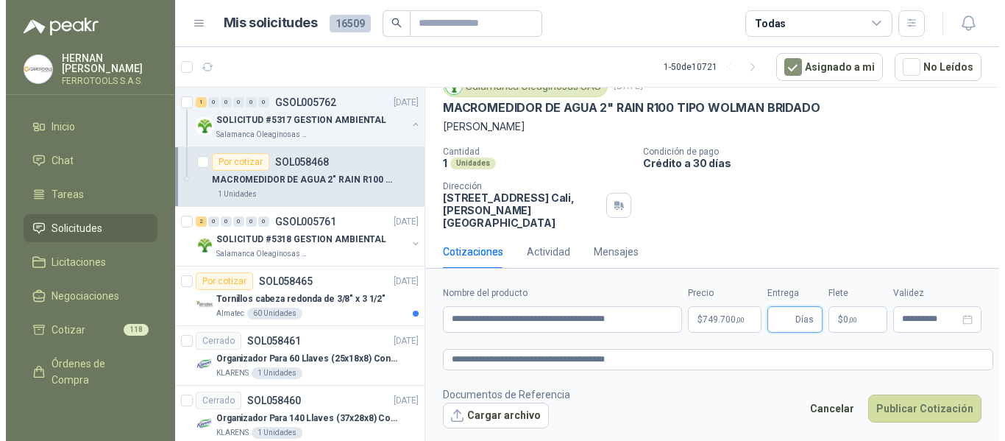
scroll to position [0, 0]
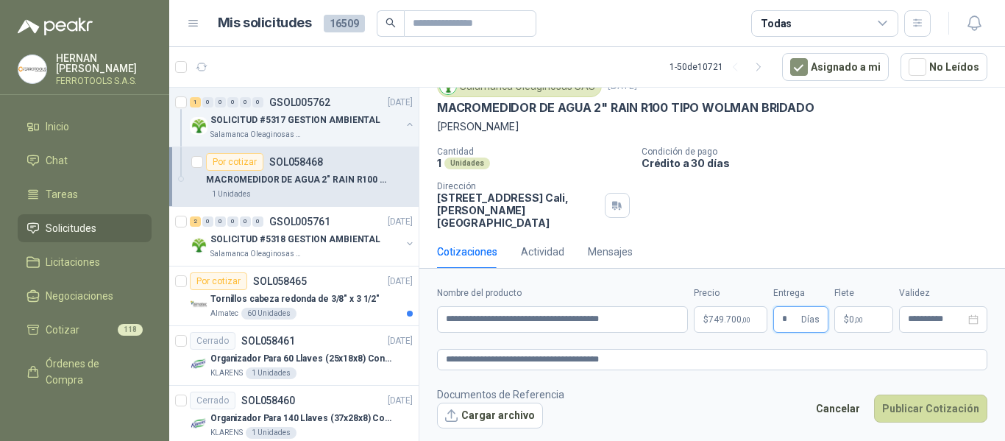
type input "*"
click at [737, 359] on textarea "**********" at bounding box center [712, 359] width 551 height 21
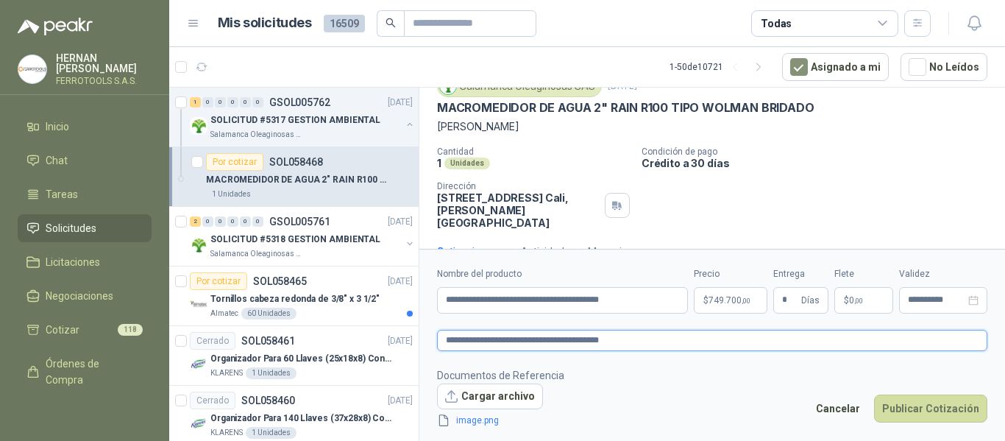
scroll to position [71, 0]
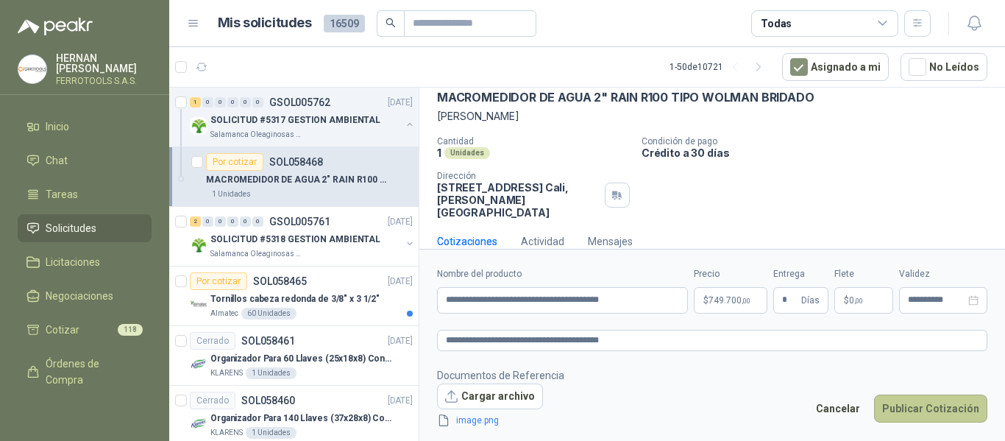
click at [928, 411] on button "Publicar Cotización" at bounding box center [930, 408] width 113 height 28
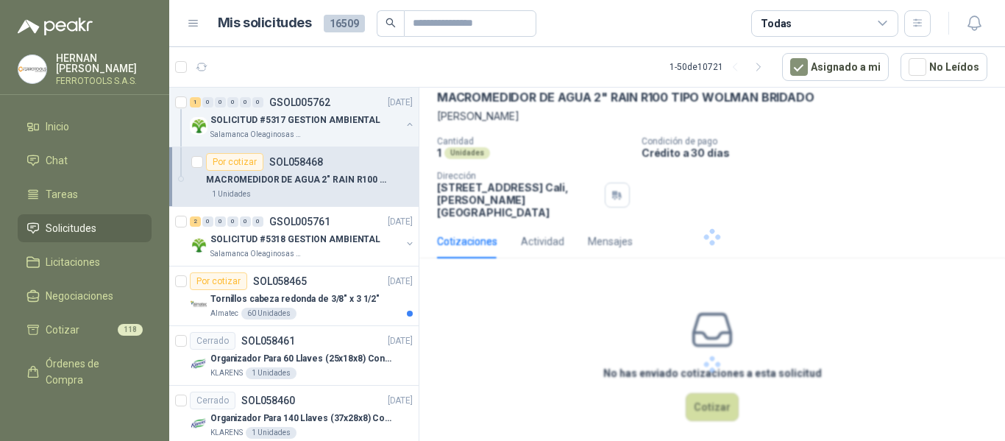
scroll to position [0, 0]
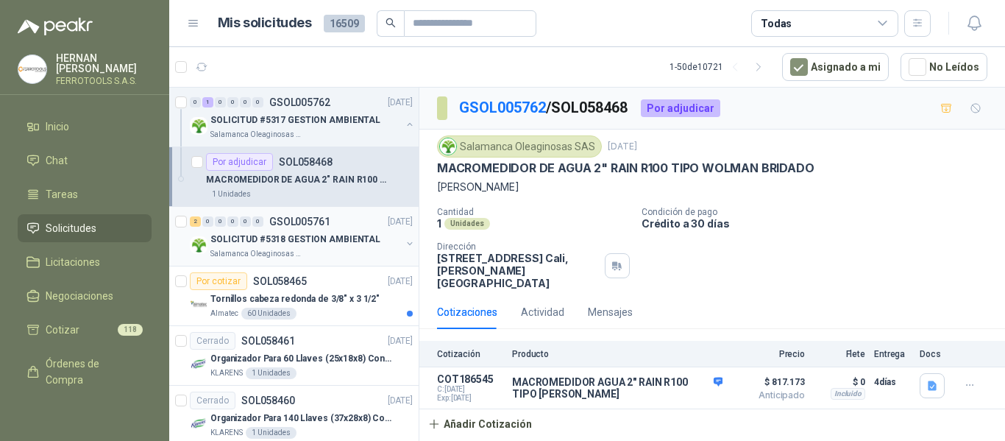
click at [345, 239] on p "SOLICITUD #5318 GESTION AMBIENTAL" at bounding box center [295, 240] width 170 height 14
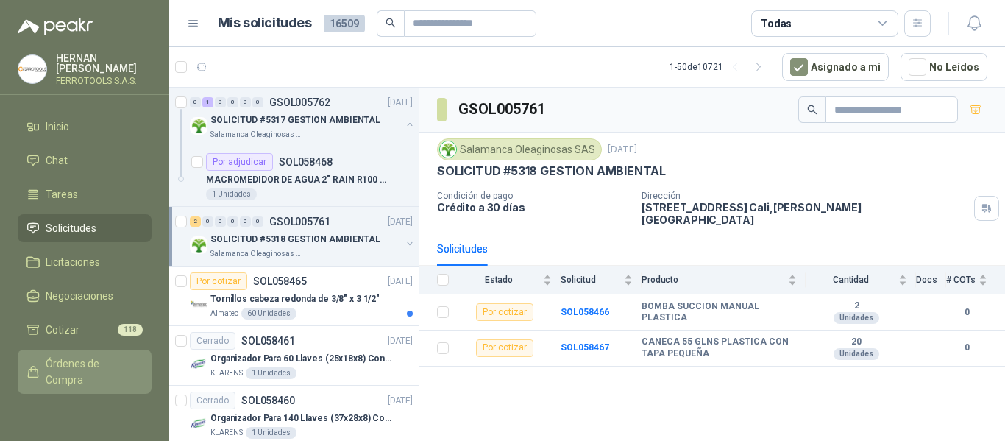
click at [69, 372] on span "Órdenes de Compra" at bounding box center [92, 371] width 92 height 32
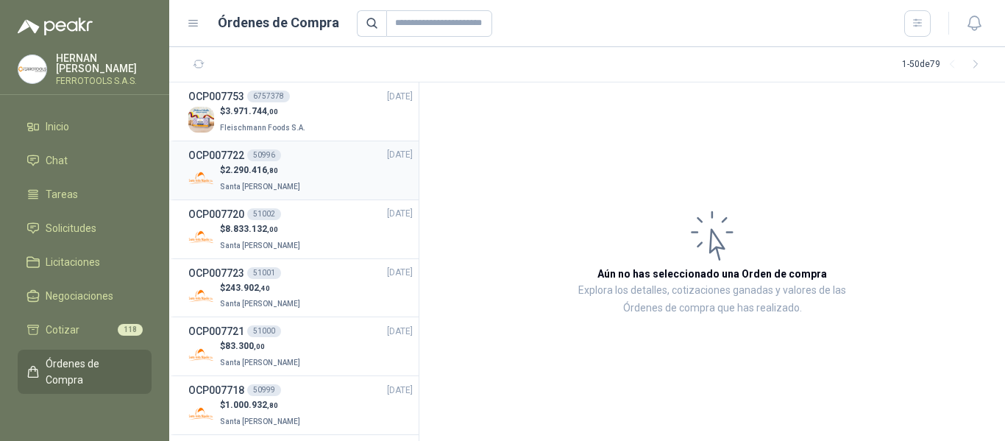
click at [308, 171] on div "$ 2.290.416 ,80 Santa [PERSON_NAME]" at bounding box center [300, 178] width 224 height 30
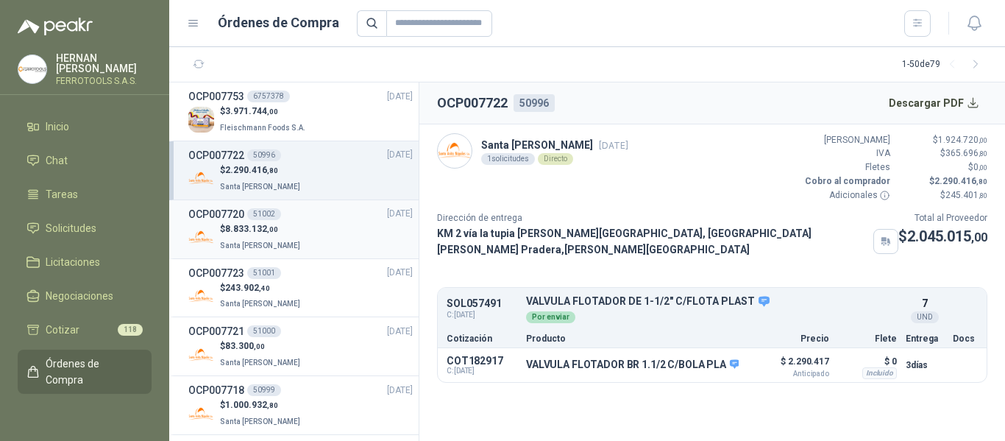
click at [305, 225] on div "$ 8.833.132 ,00 Santa [PERSON_NAME]" at bounding box center [300, 237] width 224 height 30
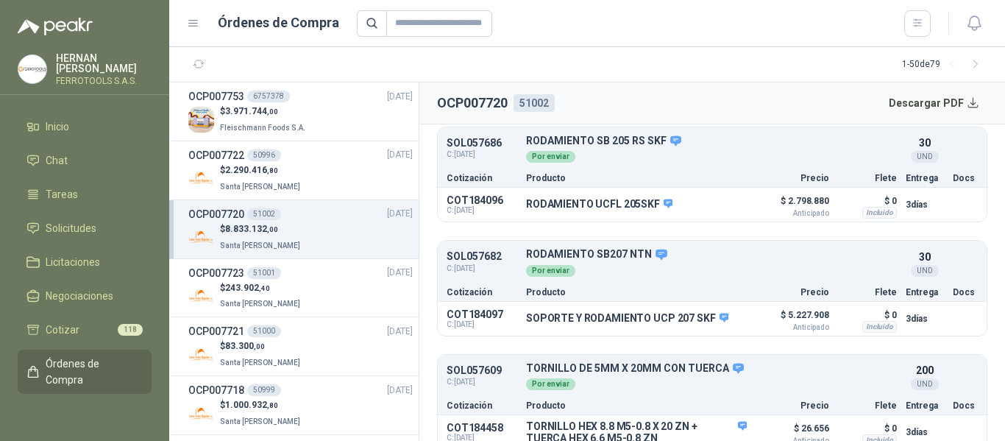
scroll to position [398, 0]
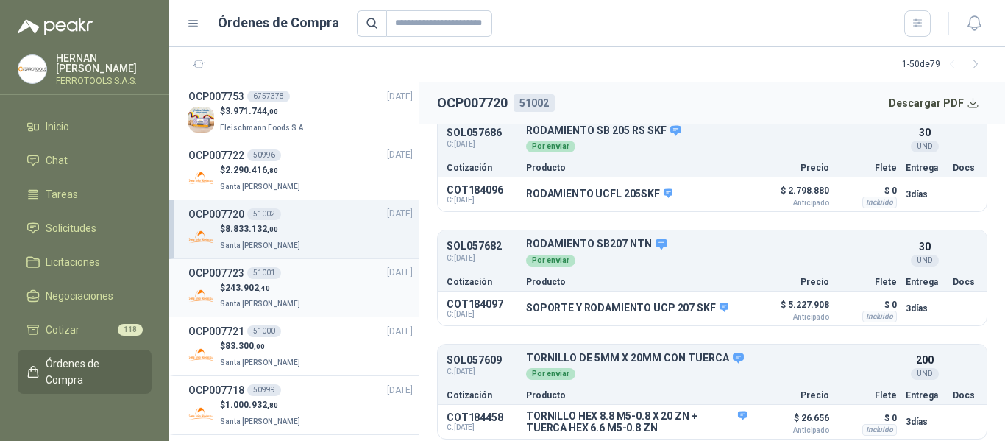
click at [302, 281] on div "$ 243.902 ,40 Santa [PERSON_NAME]" at bounding box center [300, 296] width 224 height 30
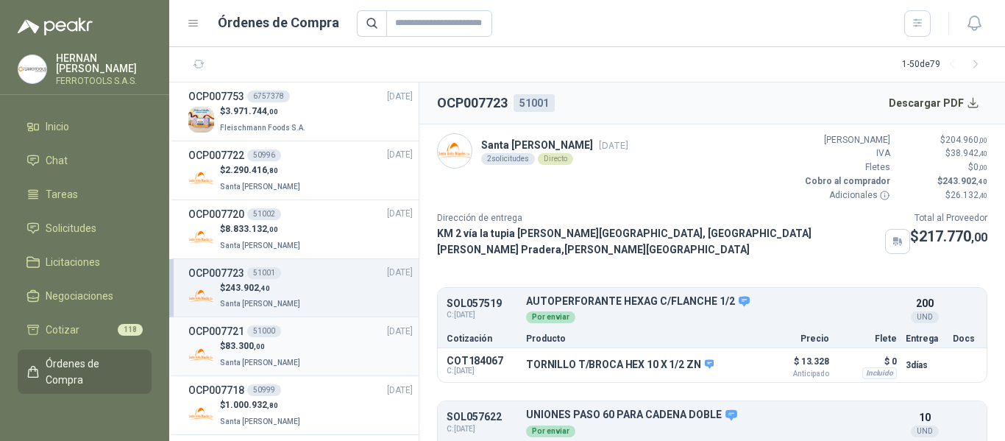
click at [311, 352] on div "$ 83.300 ,00 Santa [PERSON_NAME]" at bounding box center [300, 354] width 224 height 30
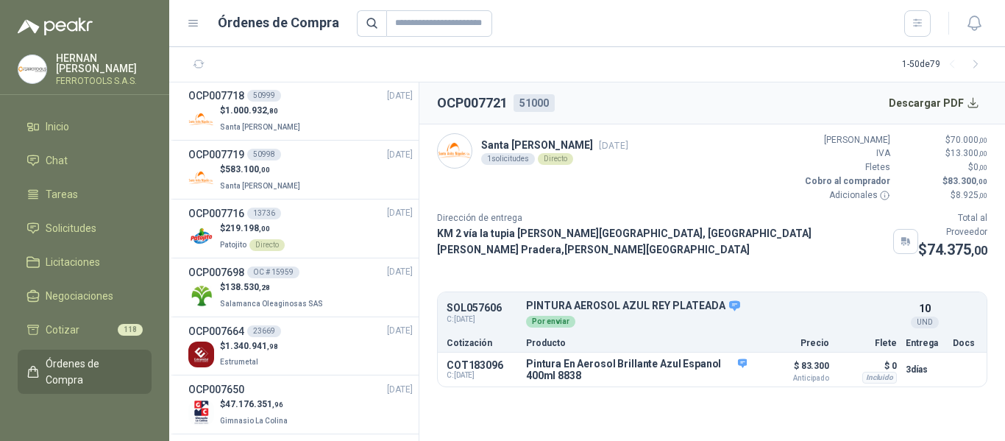
scroll to position [221, 0]
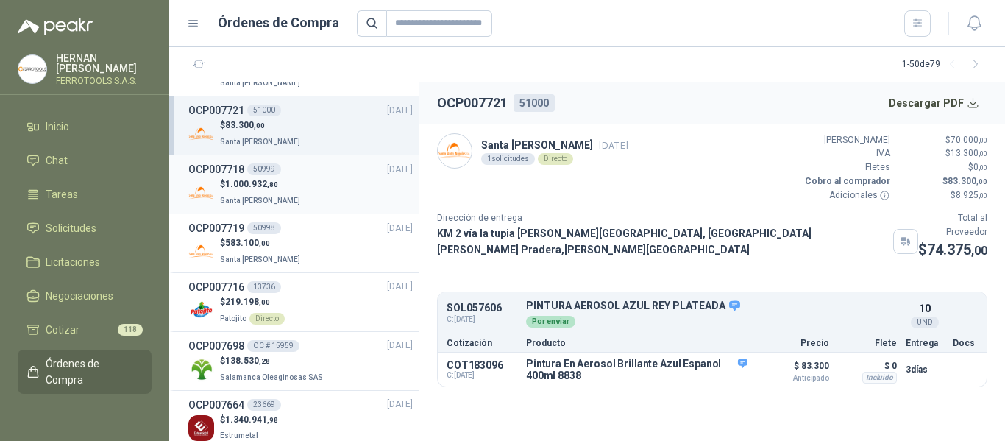
click at [309, 188] on div "$ 1.000.932 ,80 Santa [PERSON_NAME]" at bounding box center [300, 192] width 224 height 30
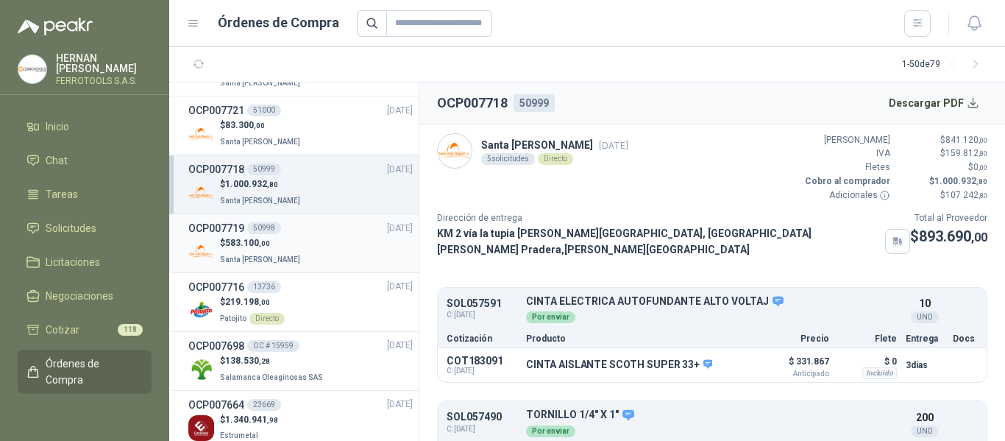
click at [272, 257] on span "Santa [PERSON_NAME]" at bounding box center [260, 259] width 80 height 8
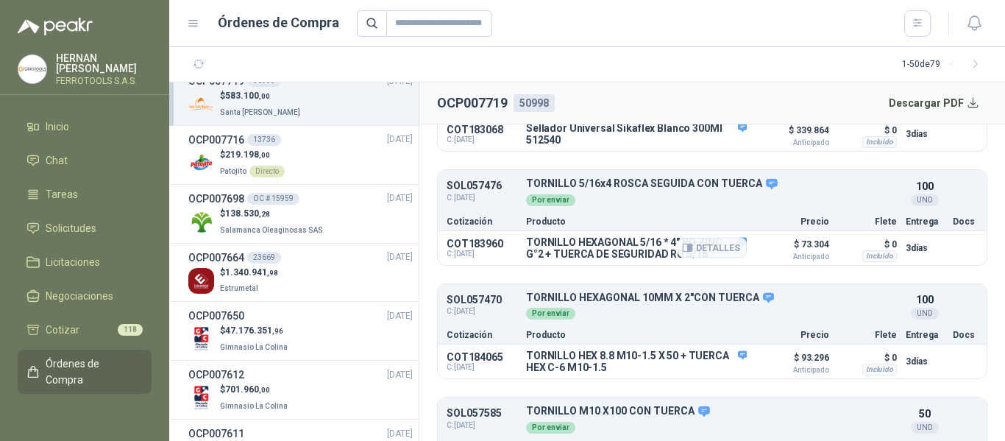
scroll to position [284, 0]
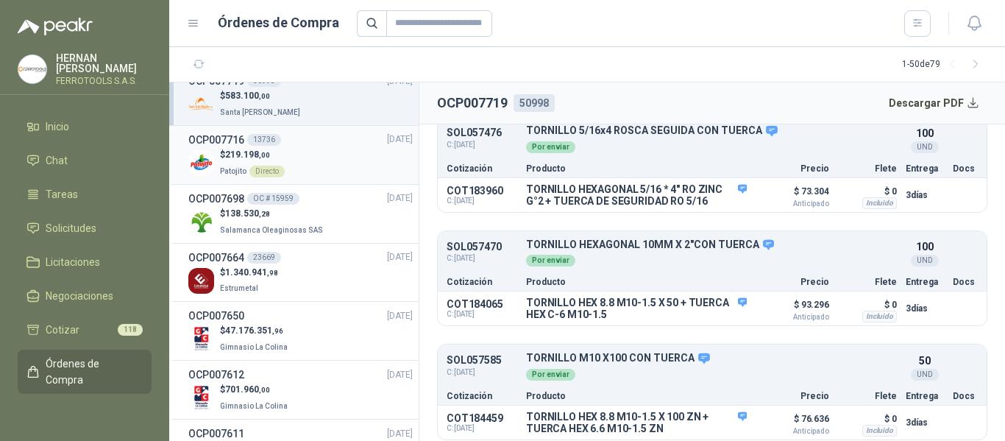
click at [329, 160] on div "$ 219.198 ,00 Patojito Directo" at bounding box center [300, 163] width 224 height 30
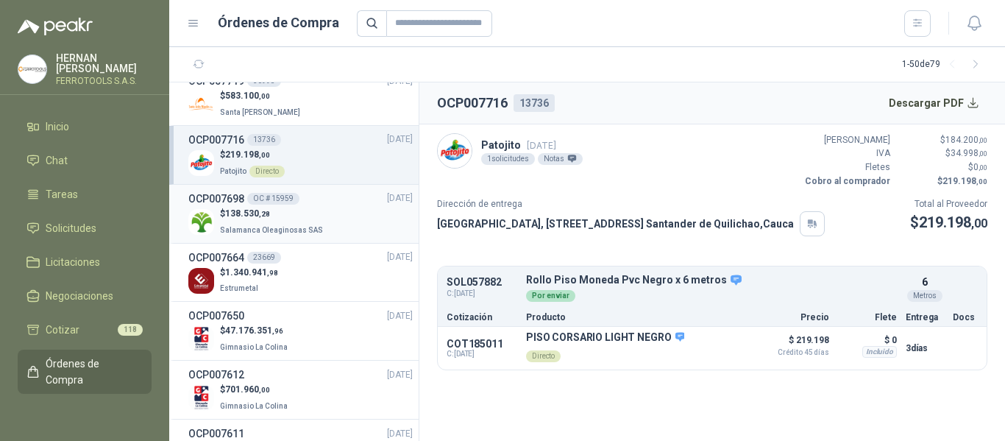
click at [316, 215] on p "$ 138.530 ,28" at bounding box center [273, 214] width 106 height 14
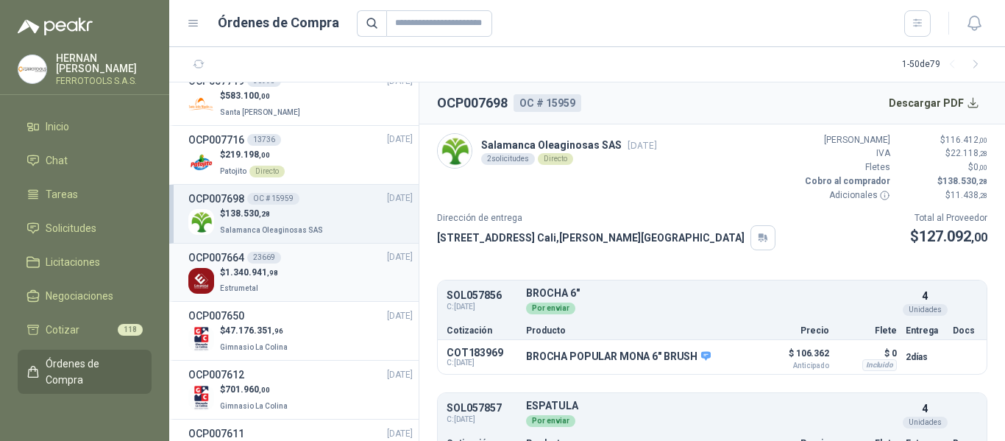
click at [324, 268] on div "$ 1.340.941 ,98 Estrumetal" at bounding box center [300, 281] width 224 height 30
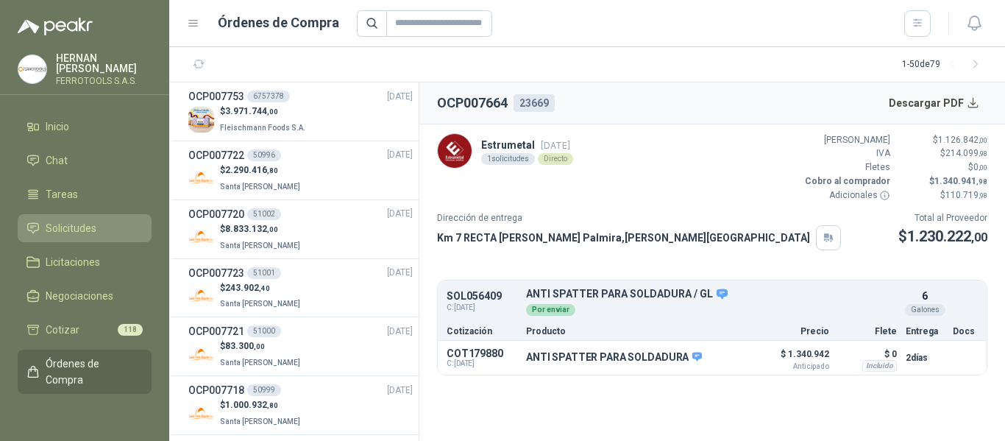
click at [69, 220] on span "Solicitudes" at bounding box center [71, 228] width 51 height 16
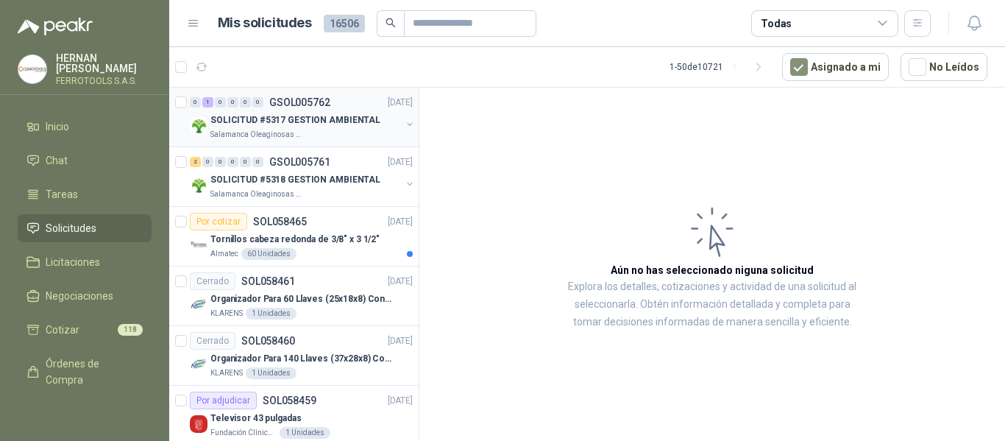
click at [361, 111] on div "SOLICITUD #5317 GESTION AMBIENTAL" at bounding box center [305, 120] width 191 height 18
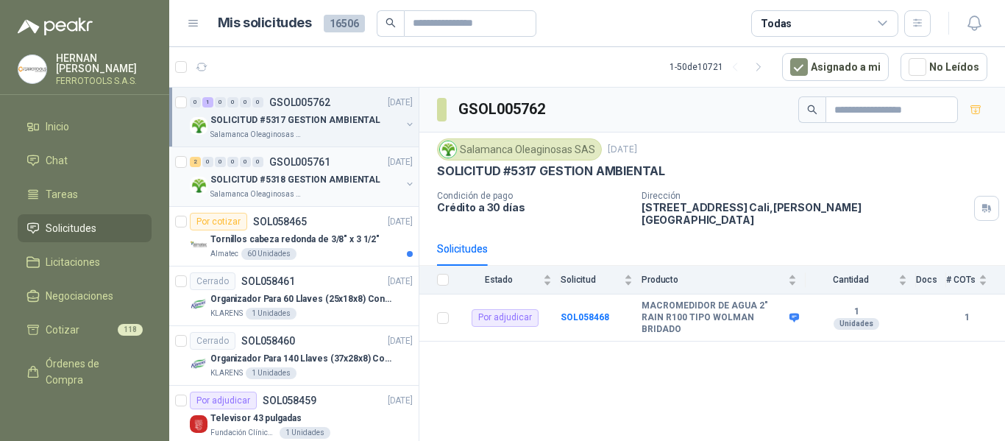
click at [330, 176] on p "SOLICITUD #5318 GESTION AMBIENTAL" at bounding box center [295, 180] width 170 height 14
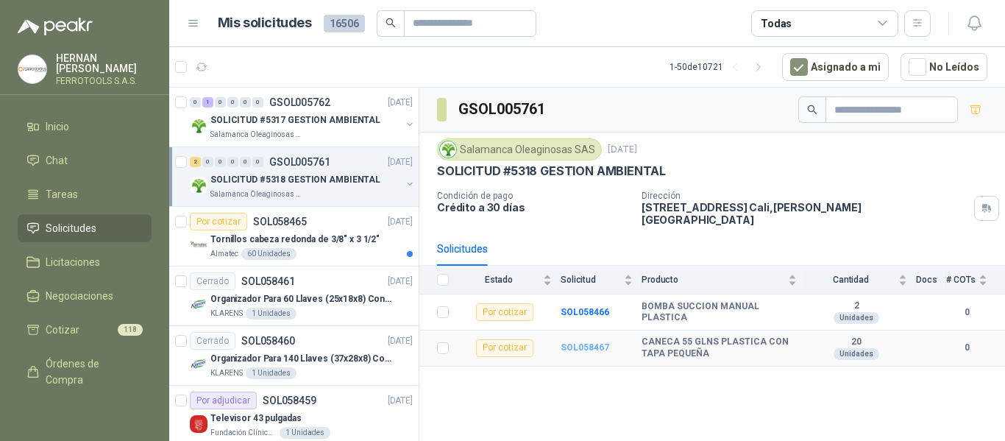
click at [588, 342] on b "SOL058467" at bounding box center [585, 347] width 49 height 10
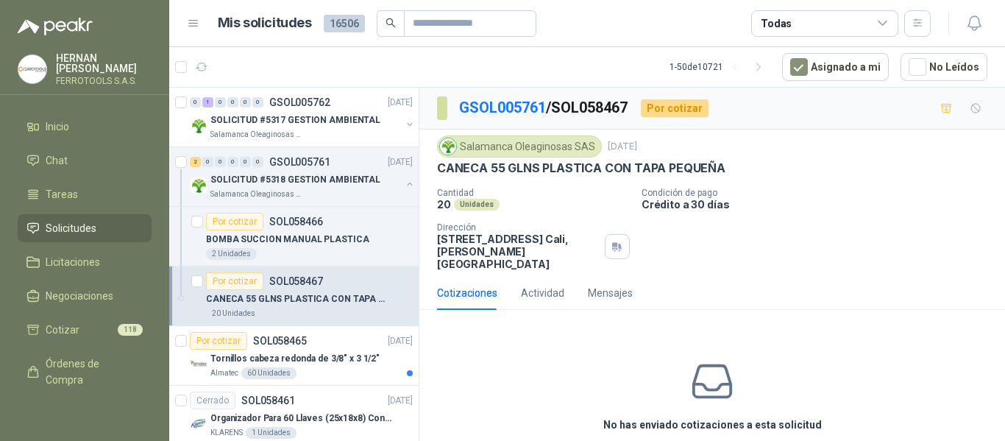
scroll to position [52, 0]
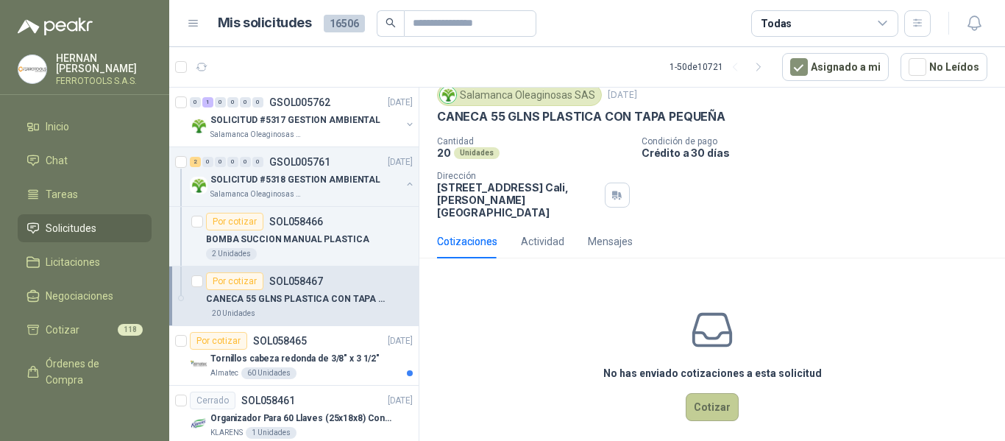
click at [707, 397] on button "Cotizar" at bounding box center [712, 407] width 53 height 28
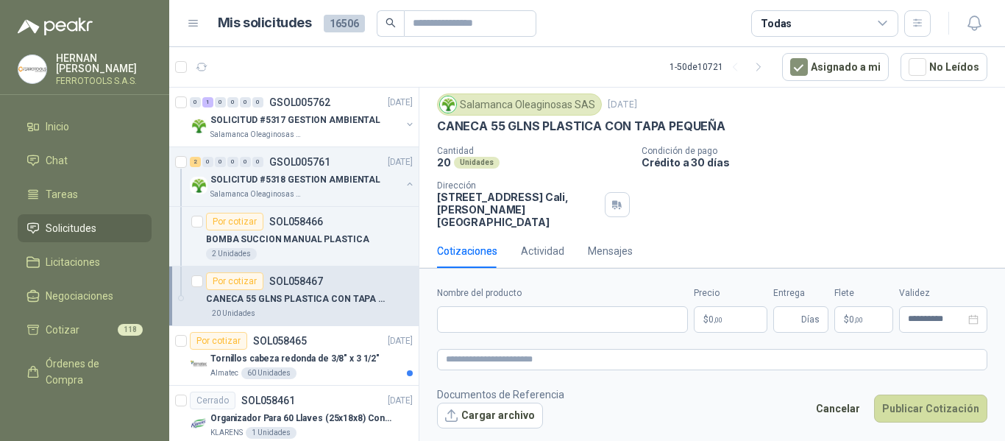
scroll to position [41, 0]
click at [293, 247] on div "BOMBA SUCCION MANUAL PLASTICA" at bounding box center [309, 239] width 207 height 18
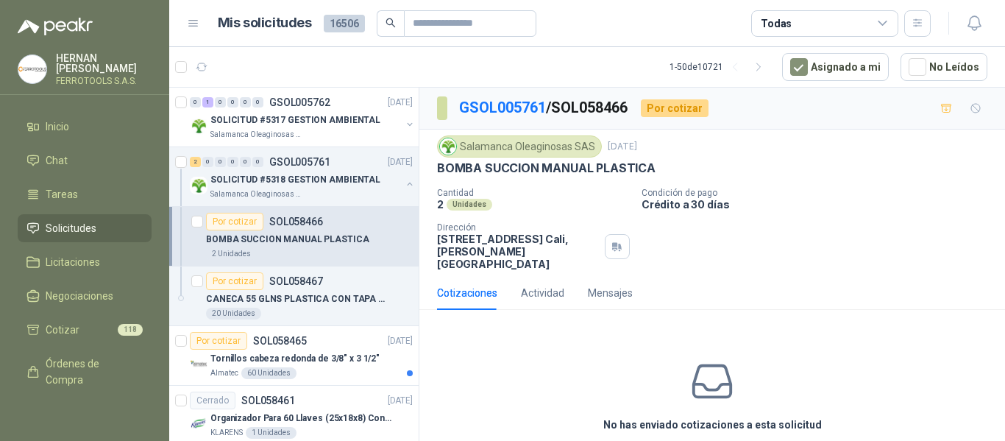
scroll to position [52, 0]
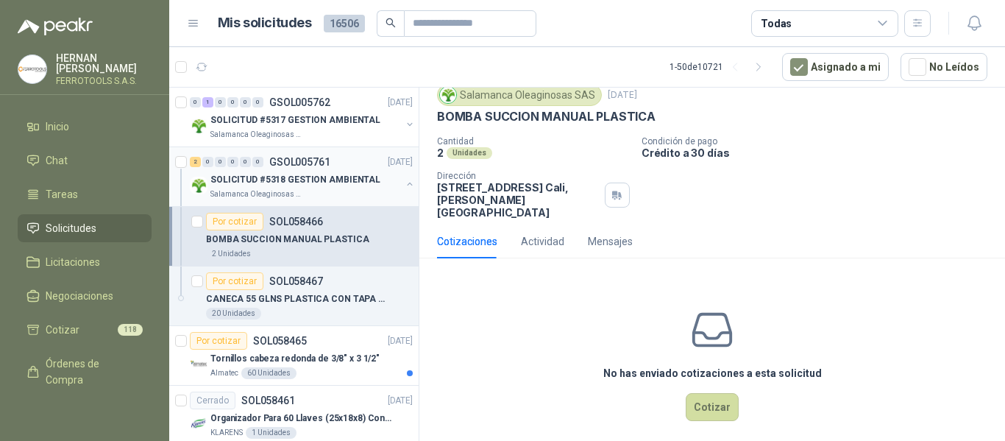
click at [378, 183] on div "SOLICITUD #5318 GESTION AMBIENTAL" at bounding box center [305, 180] width 191 height 18
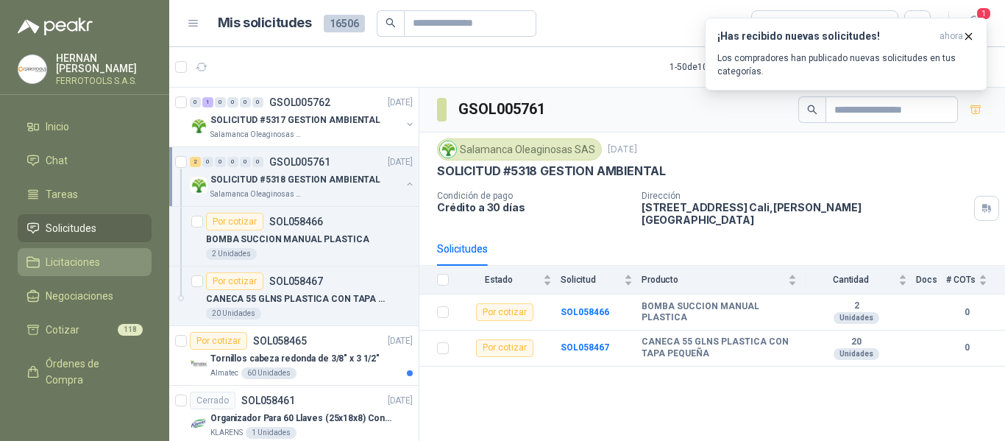
click at [65, 261] on span "Licitaciones" at bounding box center [73, 262] width 54 height 16
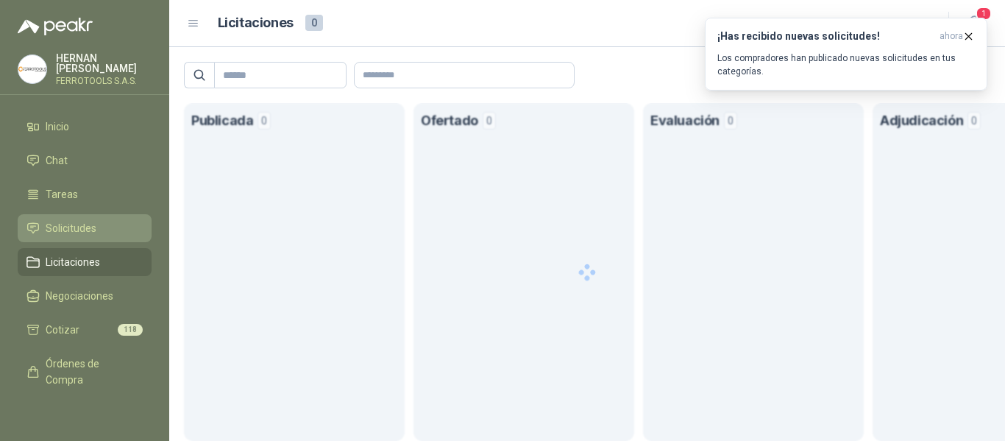
click at [73, 224] on span "Solicitudes" at bounding box center [71, 228] width 51 height 16
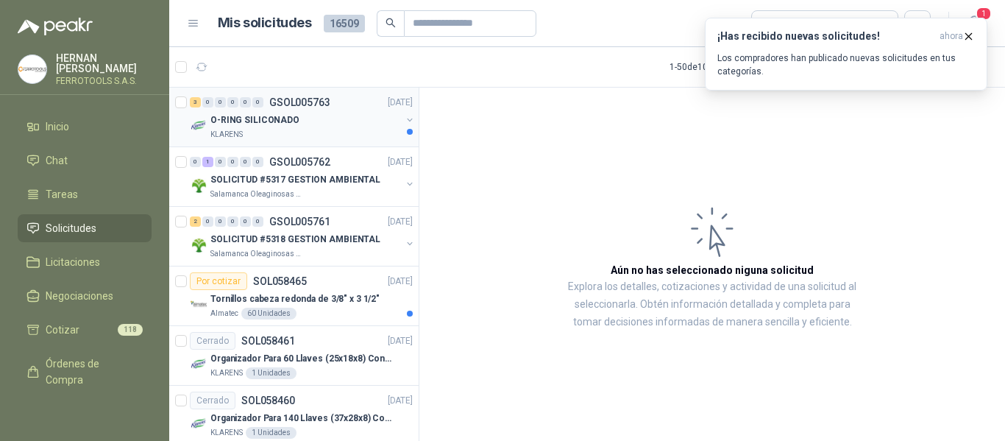
click at [326, 127] on div "O-RING SILICONADO" at bounding box center [305, 120] width 191 height 18
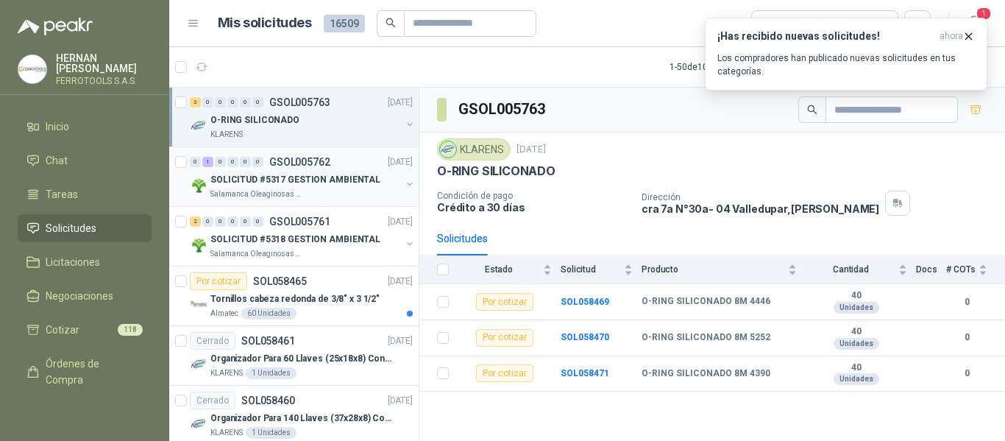
click at [302, 173] on p "SOLICITUD #5317 GESTION AMBIENTAL" at bounding box center [295, 180] width 170 height 14
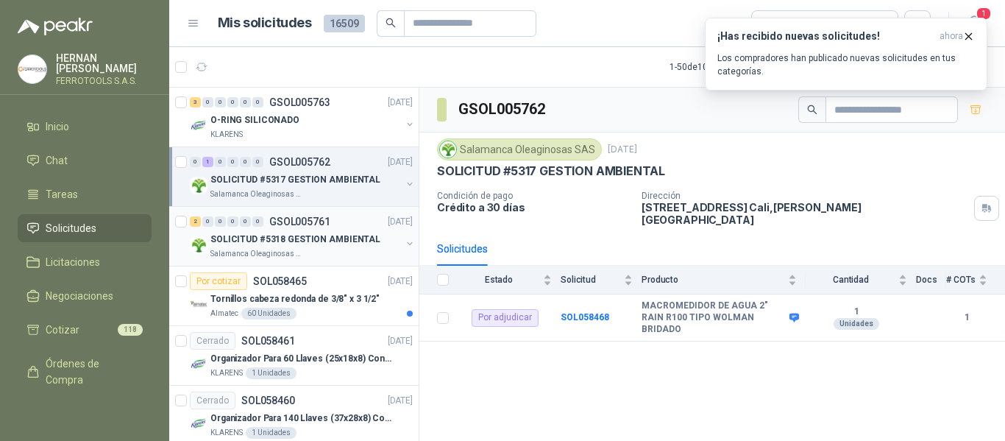
click at [292, 233] on p "SOLICITUD #5318 GESTION AMBIENTAL" at bounding box center [295, 240] width 170 height 14
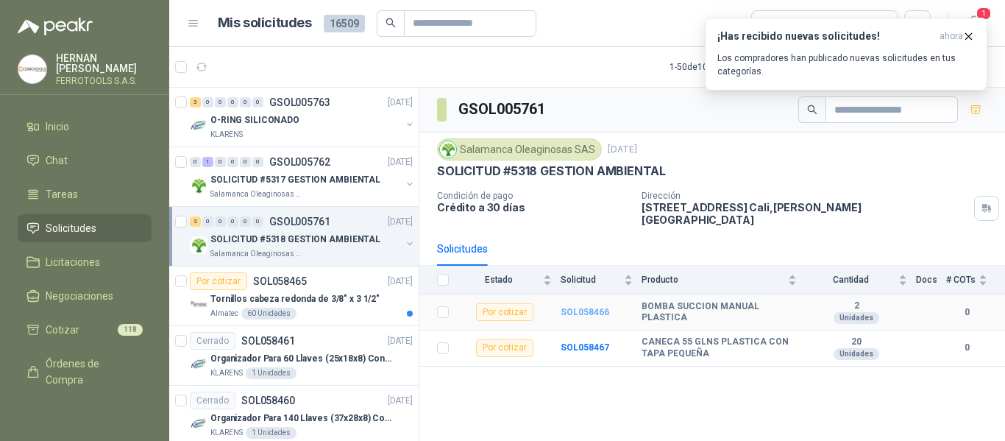
click at [572, 307] on b "SOL058466" at bounding box center [585, 312] width 49 height 10
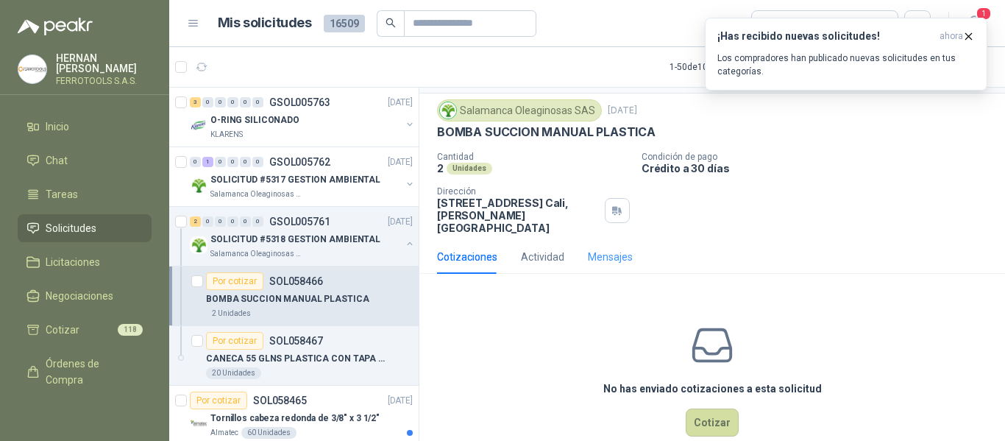
scroll to position [52, 0]
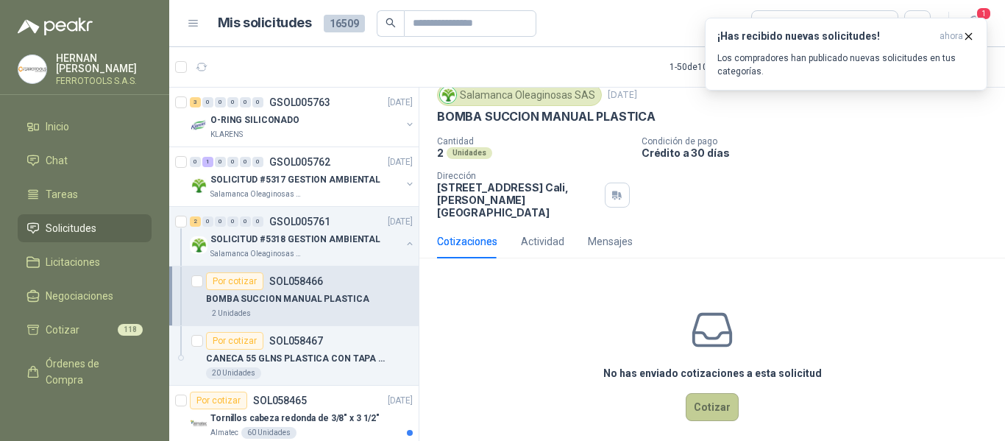
click at [707, 400] on button "Cotizar" at bounding box center [712, 407] width 53 height 28
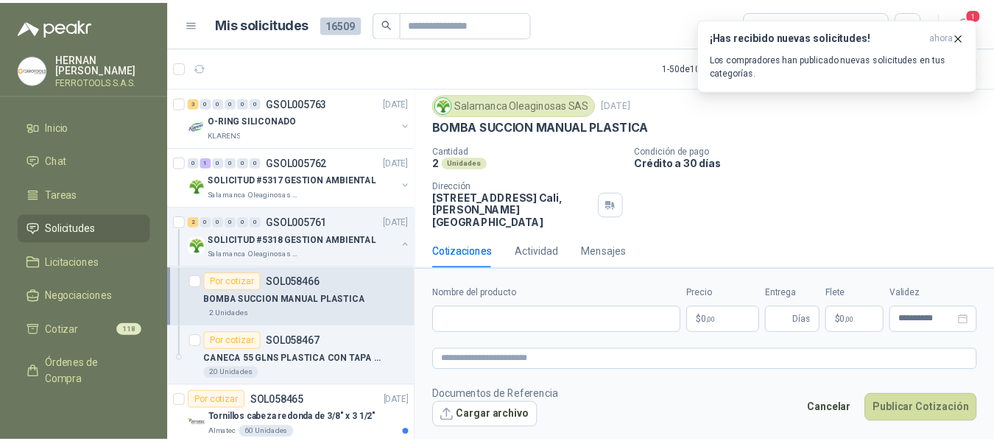
scroll to position [41, 0]
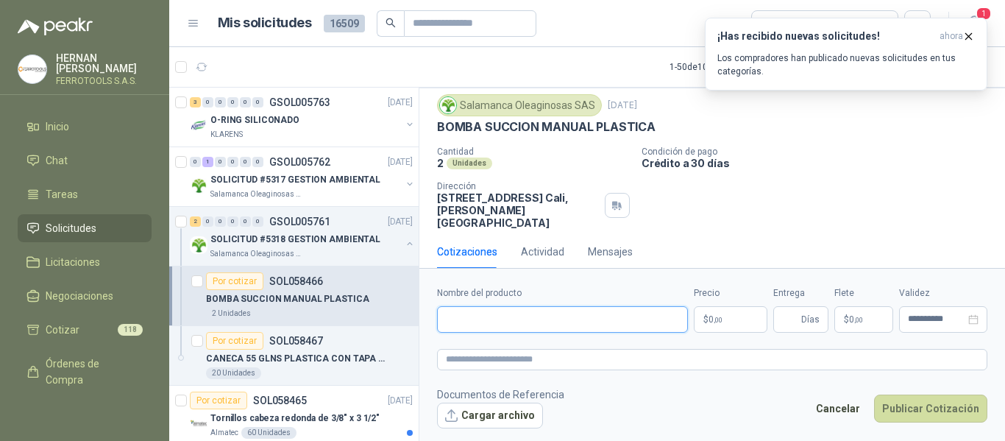
click at [593, 319] on input "Nombre del producto" at bounding box center [562, 319] width 251 height 26
paste input "**********"
drag, startPoint x: 518, startPoint y: 319, endPoint x: 566, endPoint y: 319, distance: 47.8
click at [566, 319] on input "**********" at bounding box center [562, 319] width 251 height 26
click at [641, 323] on input "**********" at bounding box center [562, 319] width 251 height 26
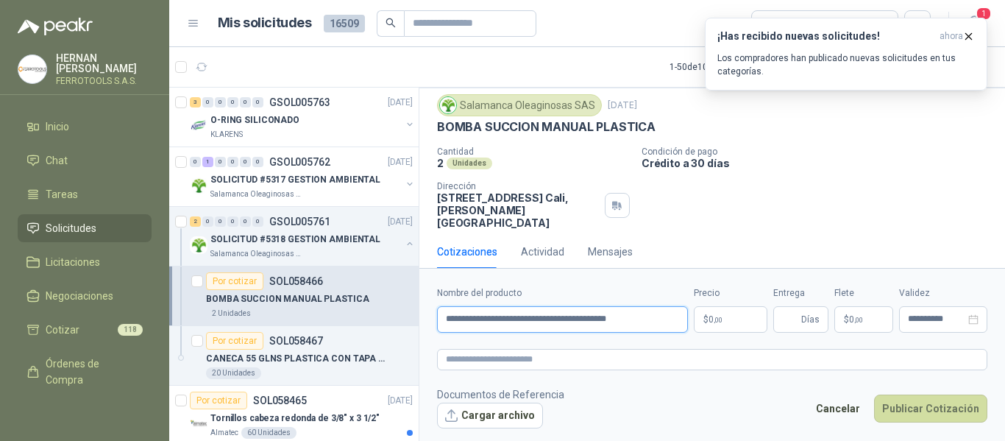
drag, startPoint x: 634, startPoint y: 322, endPoint x: 191, endPoint y: 306, distance: 443.3
click at [191, 306] on div "3 0 0 0 0 0 GSOL005763 [DATE] O-RING SILICONADO KLARENS 0 1 0 0 0 0 GSOL005762 …" at bounding box center [587, 266] width 836 height 359
type input "**********"
click at [498, 353] on textarea at bounding box center [712, 359] width 551 height 21
paste textarea "**********"
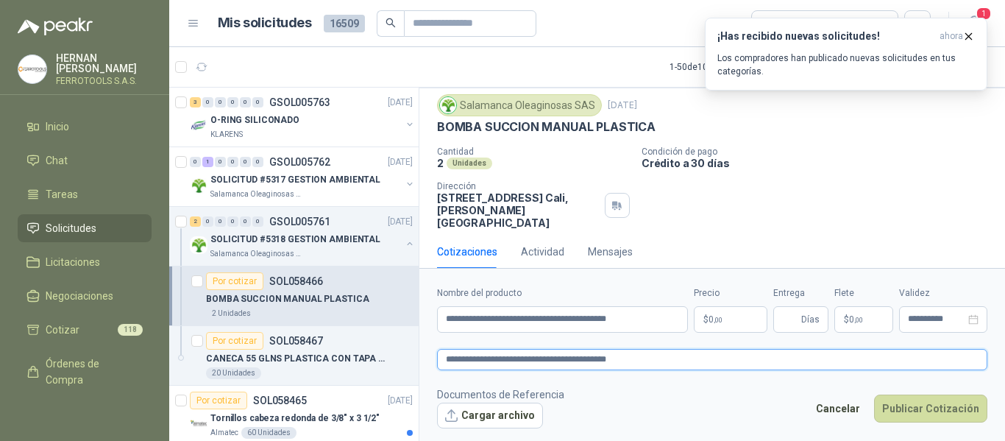
type textarea "**********"
click at [736, 320] on p "$ 0 ,00" at bounding box center [731, 319] width 74 height 26
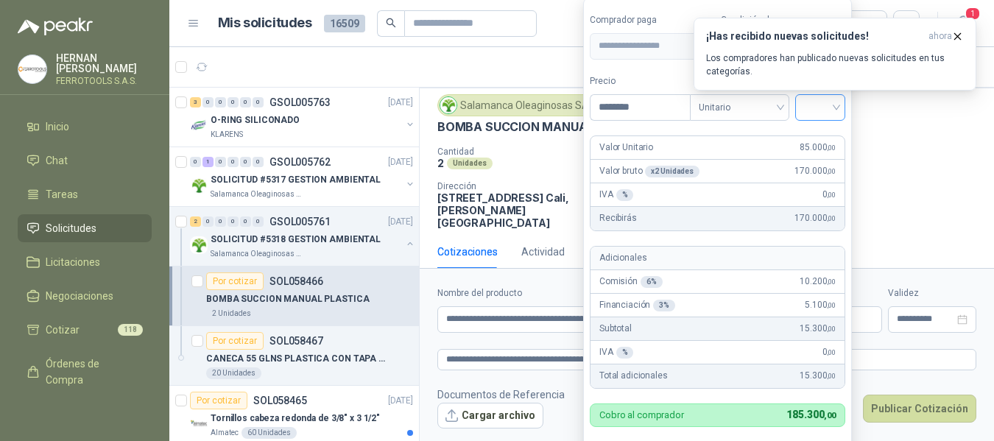
click at [817, 118] on span at bounding box center [820, 107] width 32 height 25
type input "********"
click at [809, 142] on div "19%" at bounding box center [823, 138] width 45 height 24
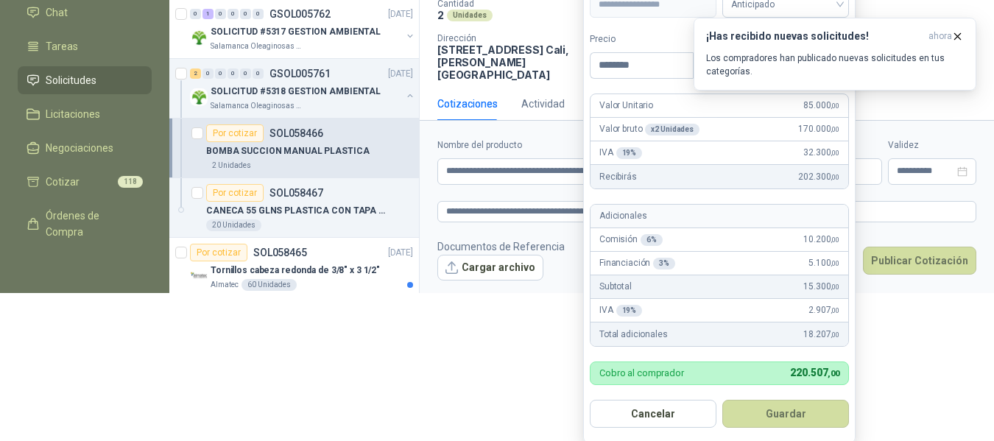
scroll to position [149, 0]
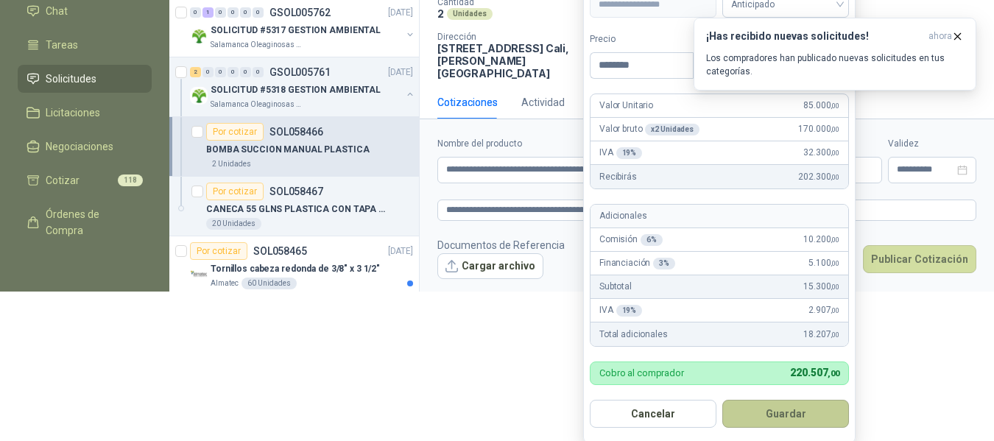
click at [793, 421] on button "Guardar" at bounding box center [785, 414] width 127 height 28
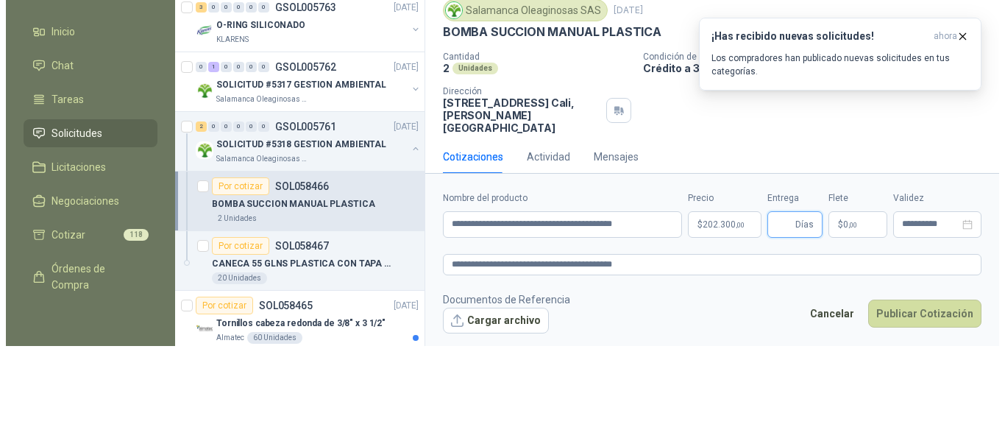
scroll to position [0, 0]
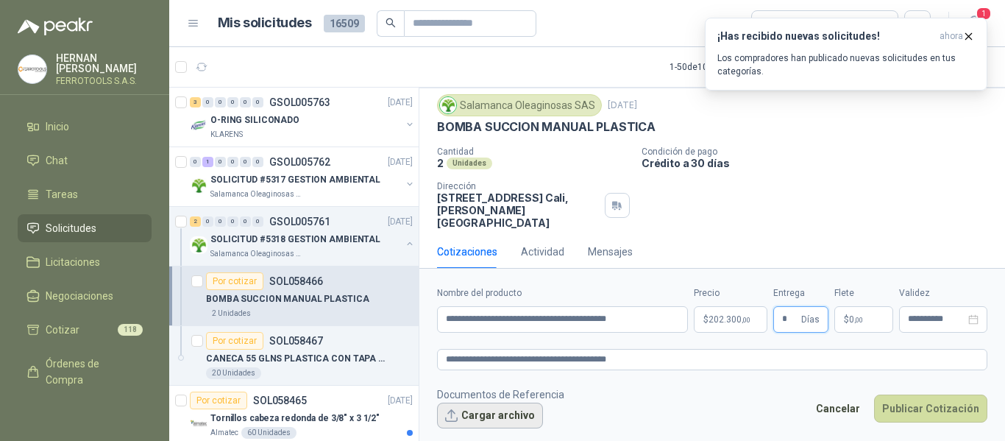
type input "*"
click at [490, 411] on button "Cargar archivo" at bounding box center [490, 416] width 106 height 26
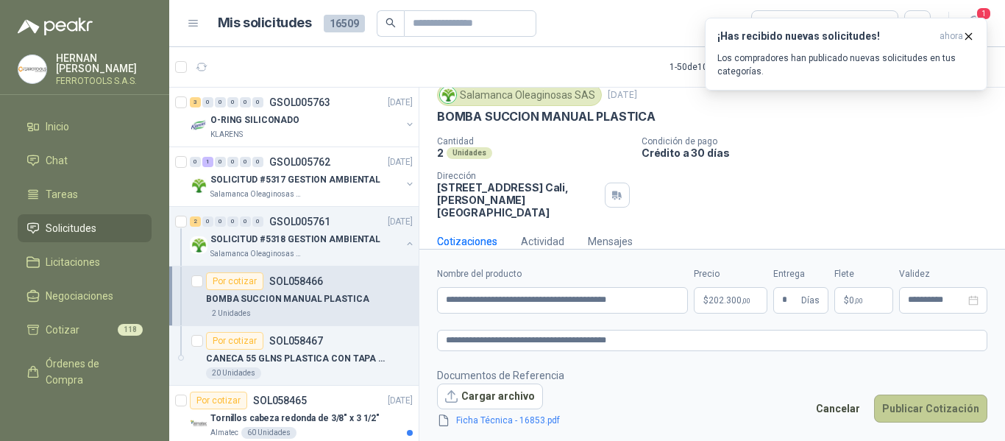
click at [936, 406] on button "Publicar Cotización" at bounding box center [930, 408] width 113 height 28
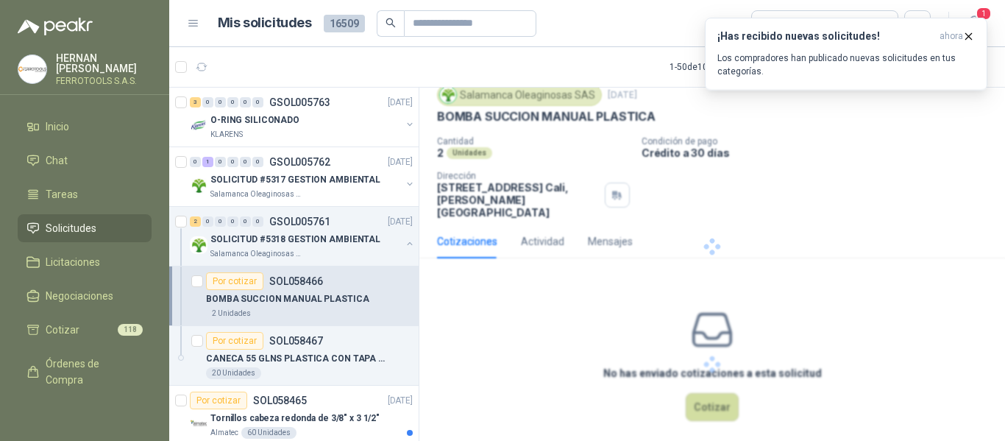
scroll to position [0, 0]
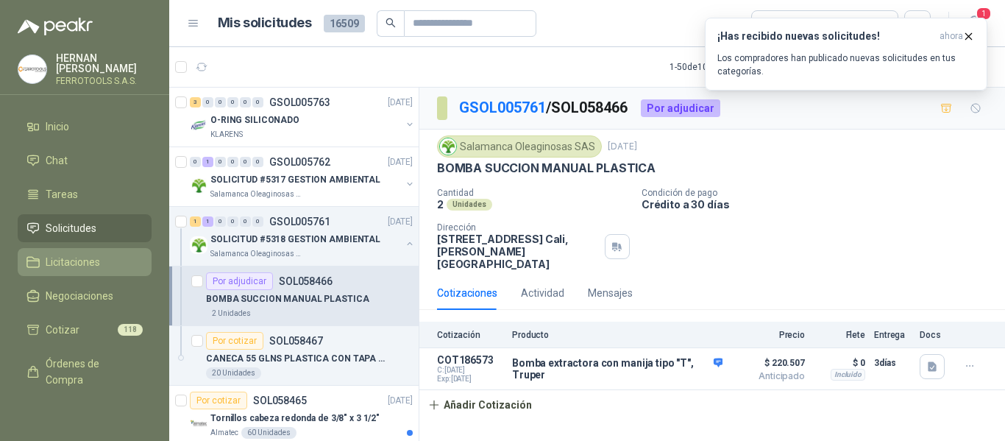
click at [60, 258] on span "Licitaciones" at bounding box center [73, 262] width 54 height 16
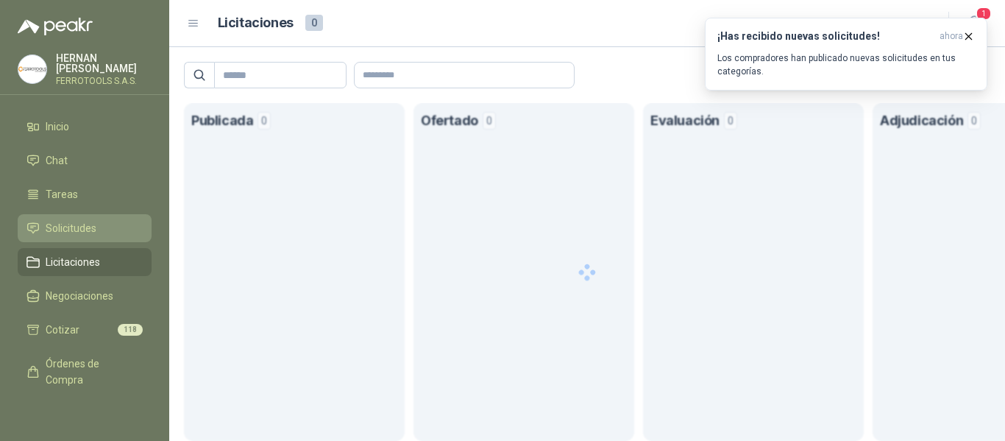
click at [63, 232] on span "Solicitudes" at bounding box center [71, 228] width 51 height 16
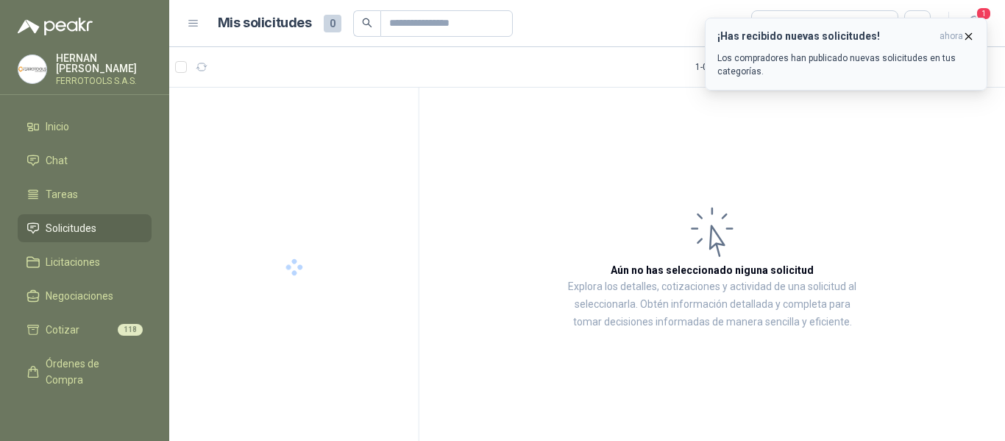
click at [824, 82] on button "¡Has recibido nuevas solicitudes! ahora Los compradores han publicado nuevas so…" at bounding box center [846, 54] width 283 height 73
